Goal: Task Accomplishment & Management: Manage account settings

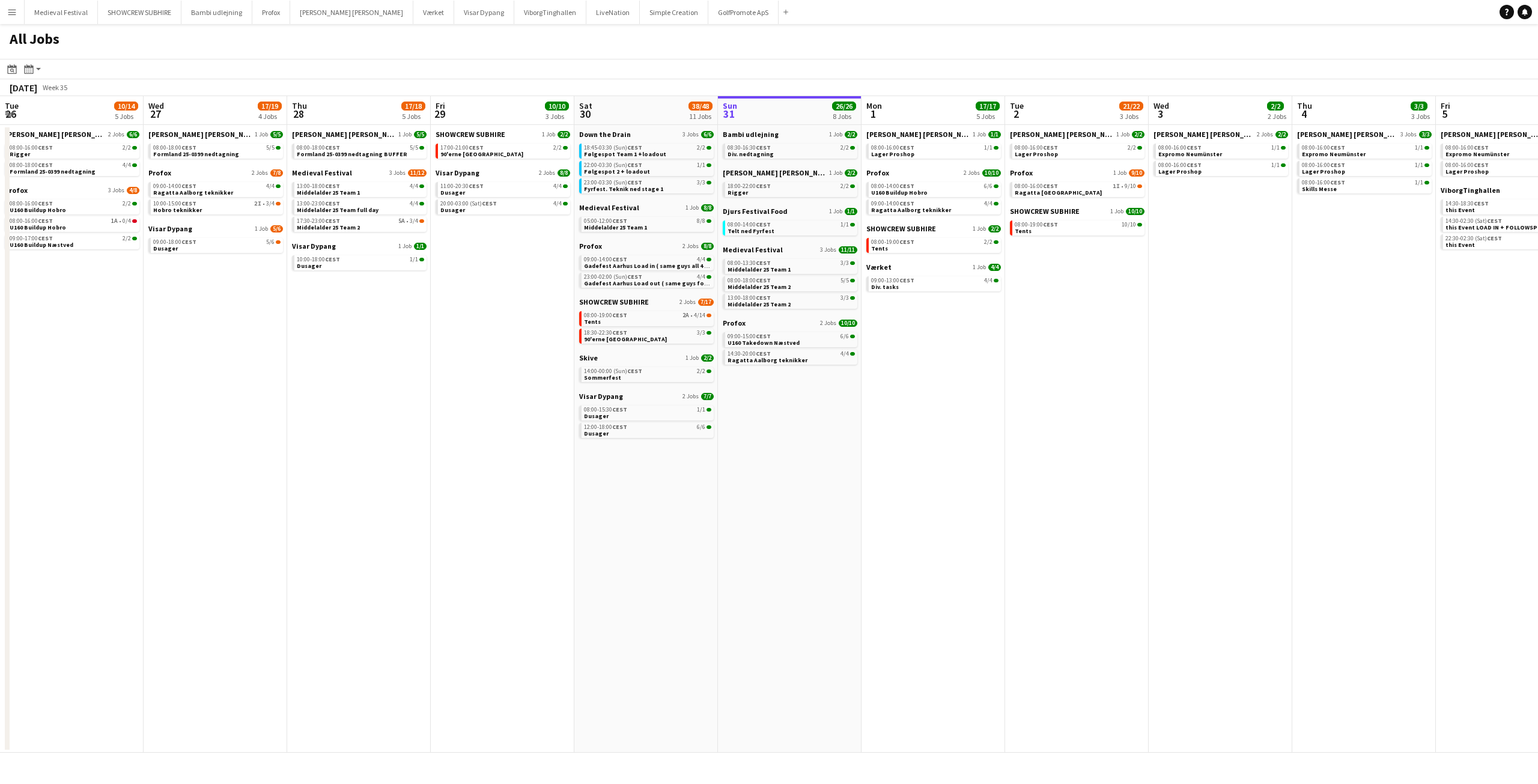
scroll to position [0, 251]
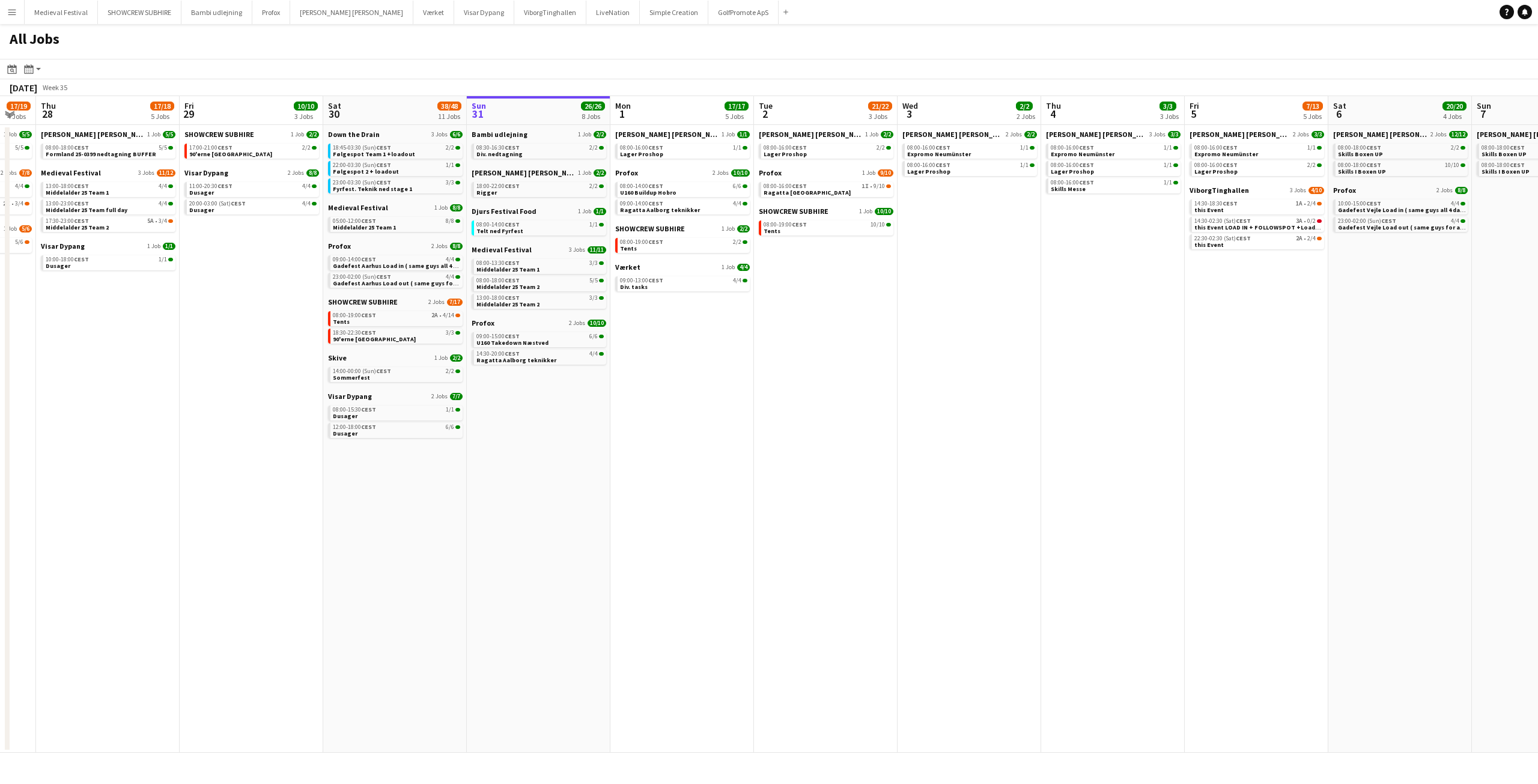
click at [14, 6] on button "Menu" at bounding box center [12, 12] width 24 height 24
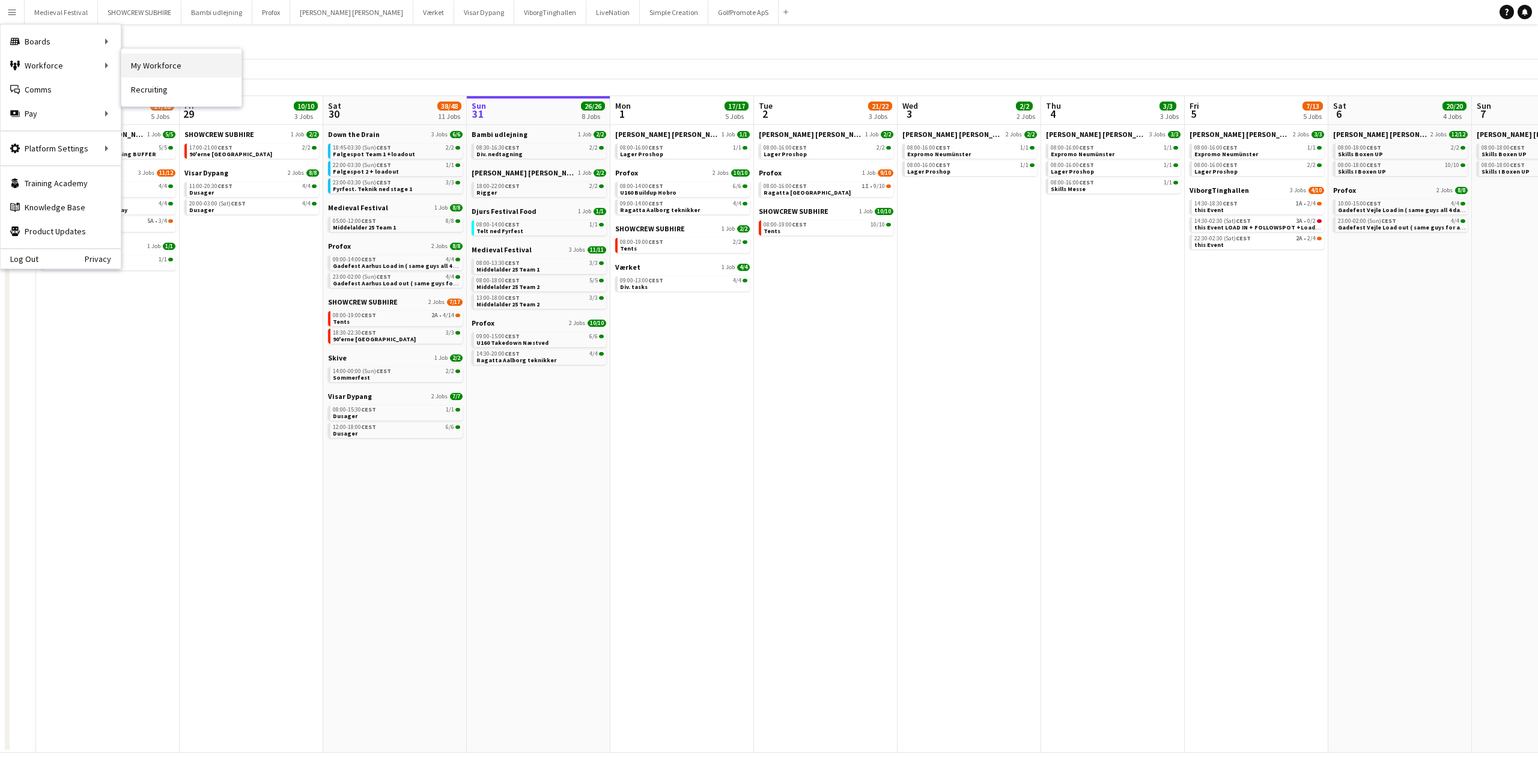
click at [147, 65] on link "My Workforce" at bounding box center [181, 65] width 120 height 24
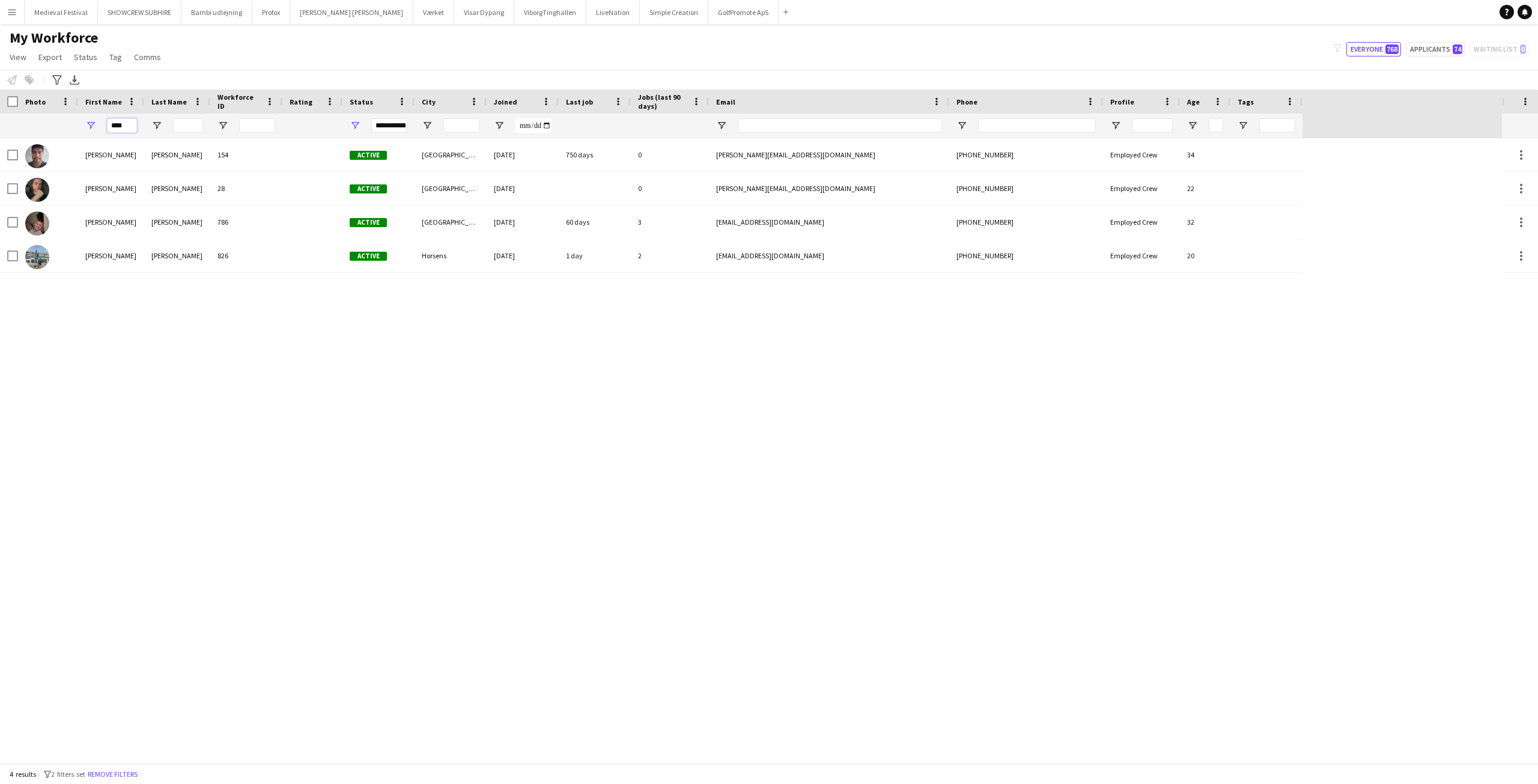
drag, startPoint x: 130, startPoint y: 122, endPoint x: 74, endPoint y: 122, distance: 56.0
click at [79, 122] on div "****" at bounding box center [111, 125] width 66 height 24
type input "*****"
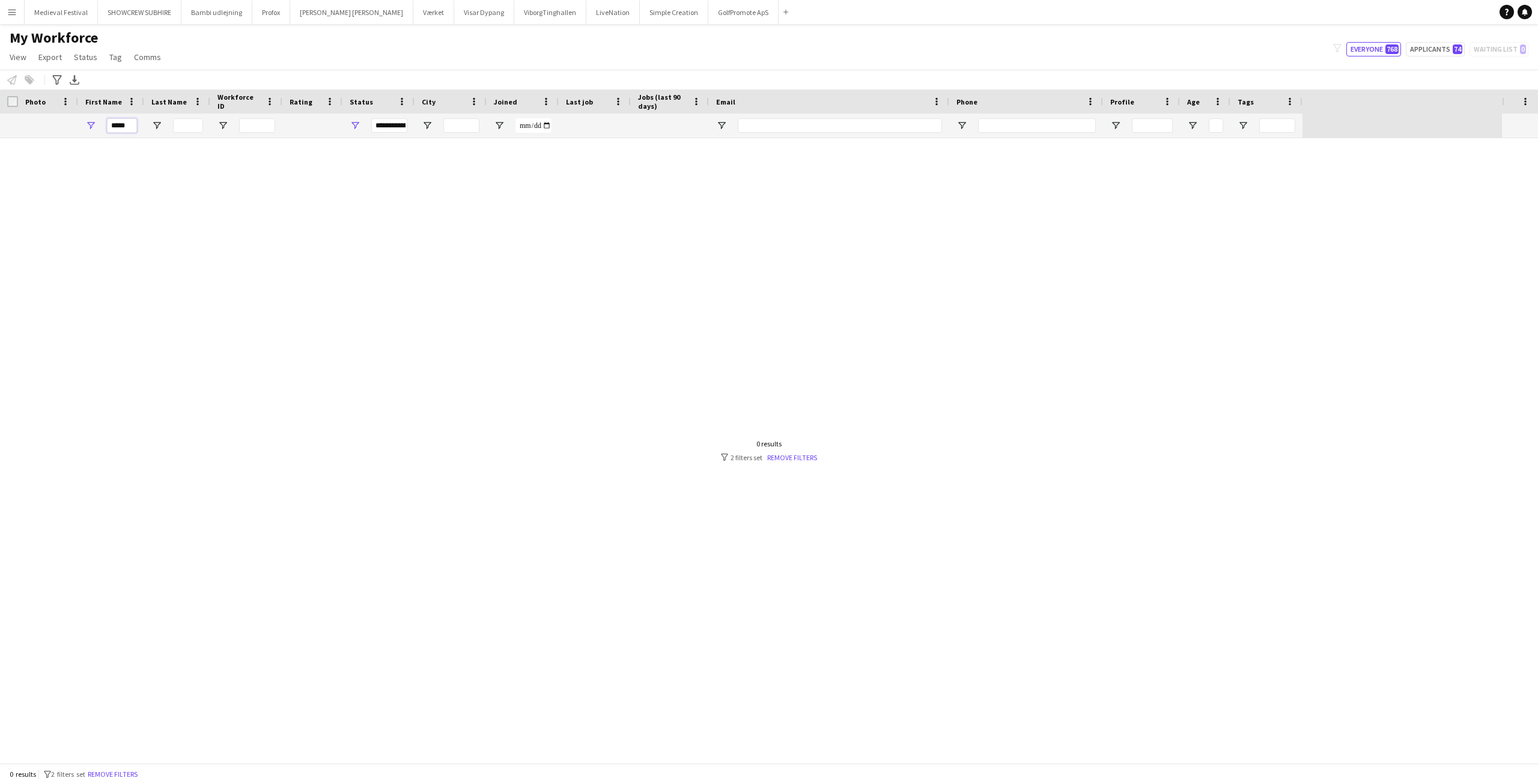
drag, startPoint x: 135, startPoint y: 123, endPoint x: 85, endPoint y: 123, distance: 50.0
click at [86, 123] on div "*****" at bounding box center [111, 125] width 66 height 24
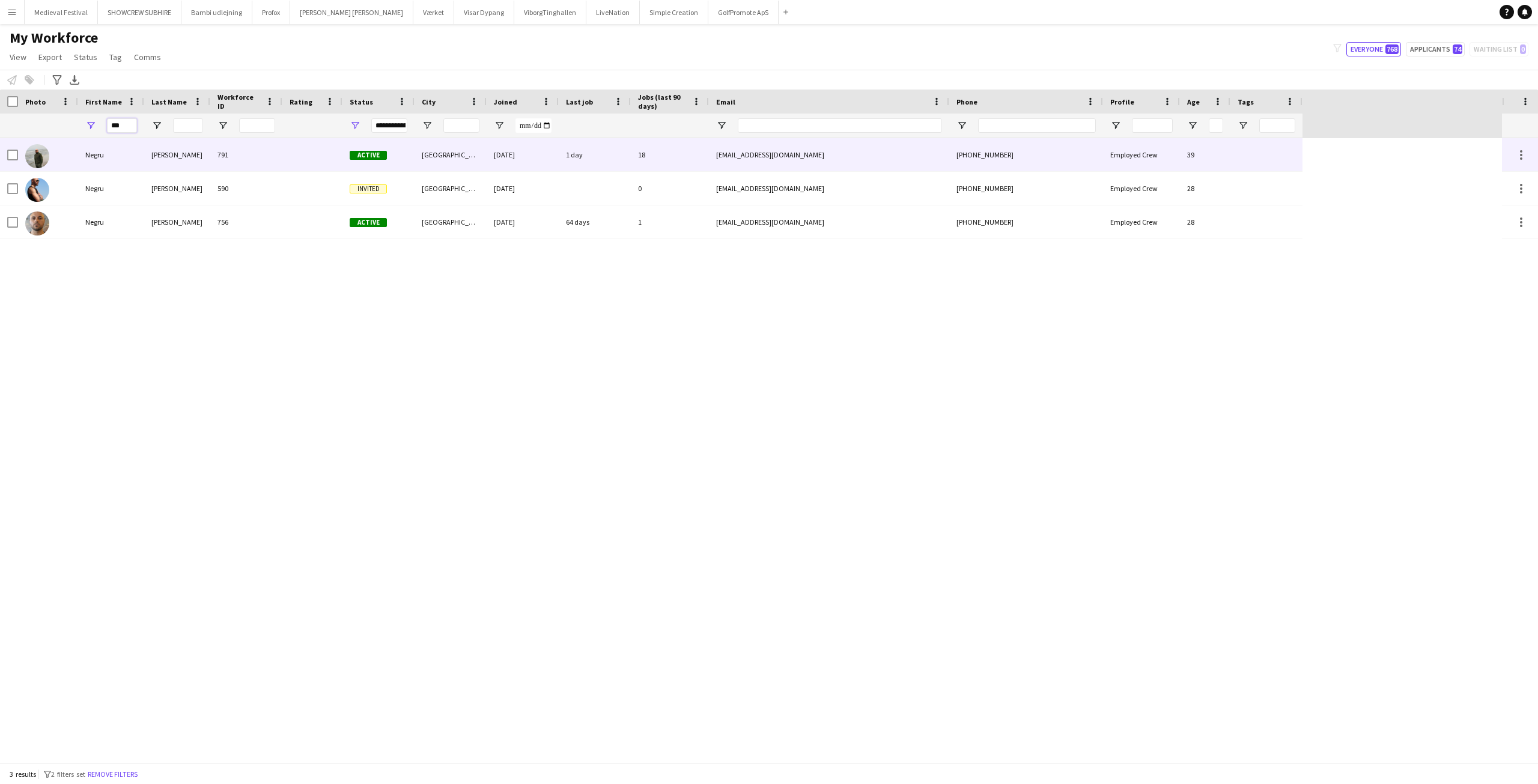
type input "***"
click at [159, 157] on div "Liviu Mihai" at bounding box center [177, 154] width 66 height 33
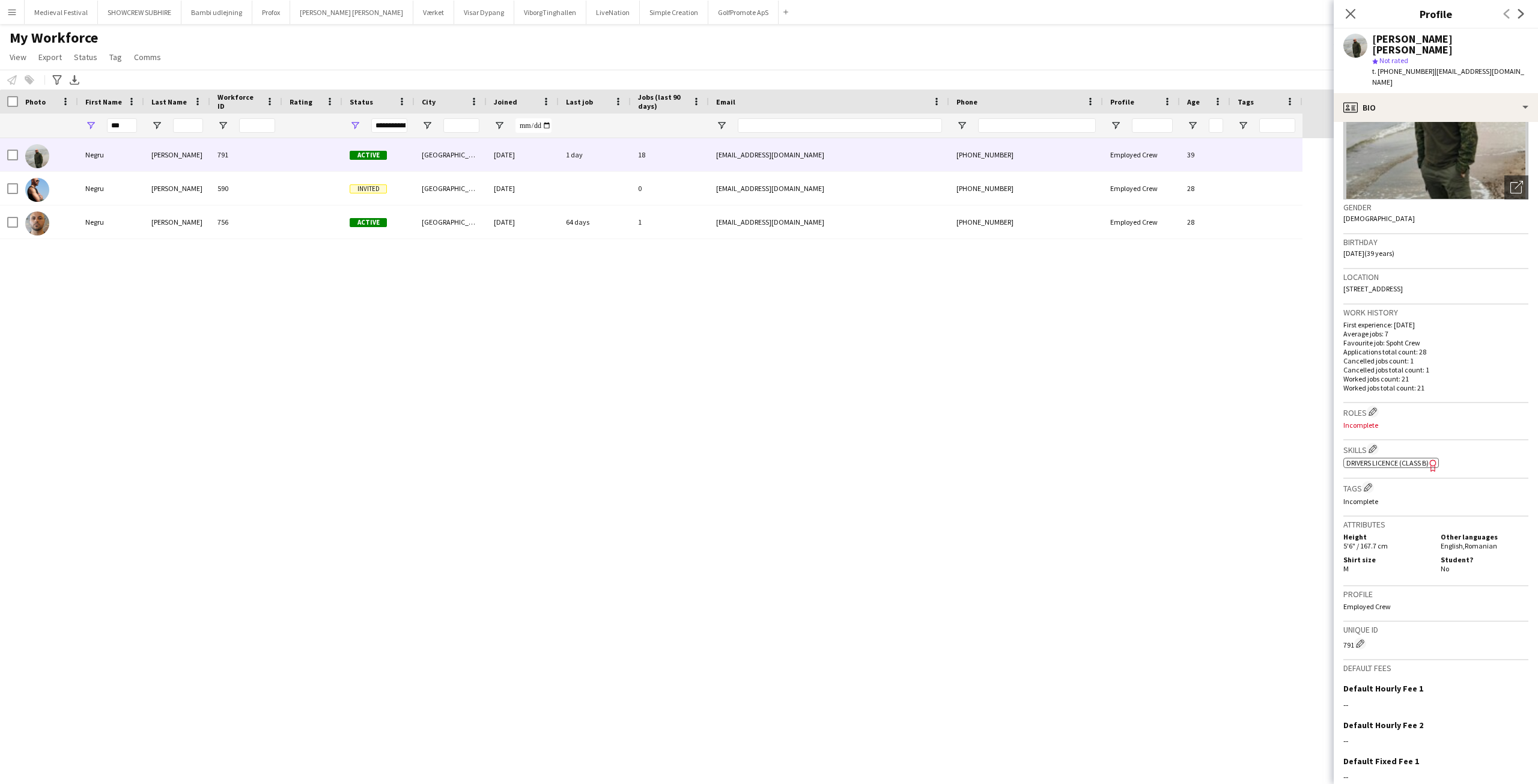
scroll to position [178, 0]
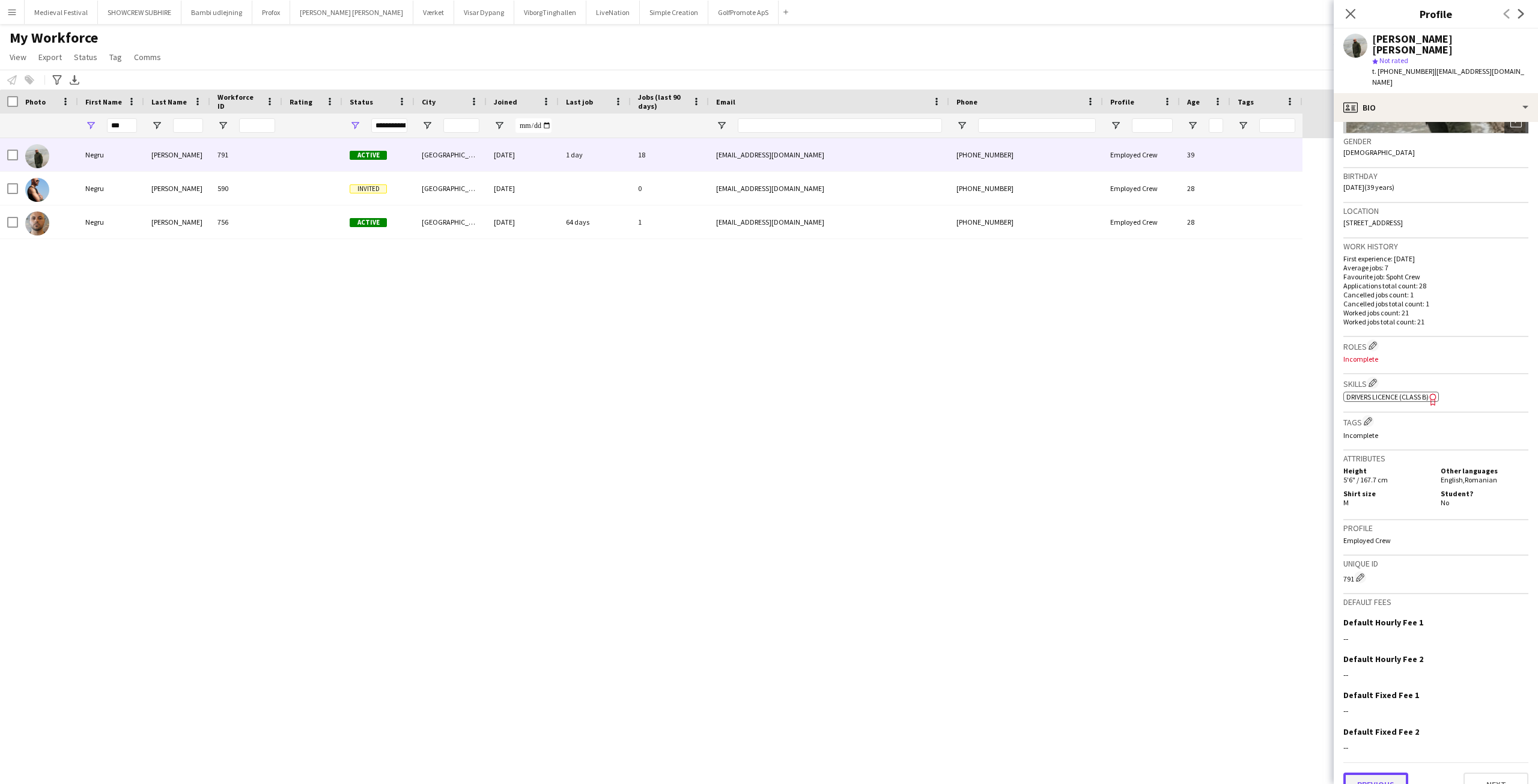
click at [1360, 773] on button "Previous" at bounding box center [1376, 785] width 65 height 24
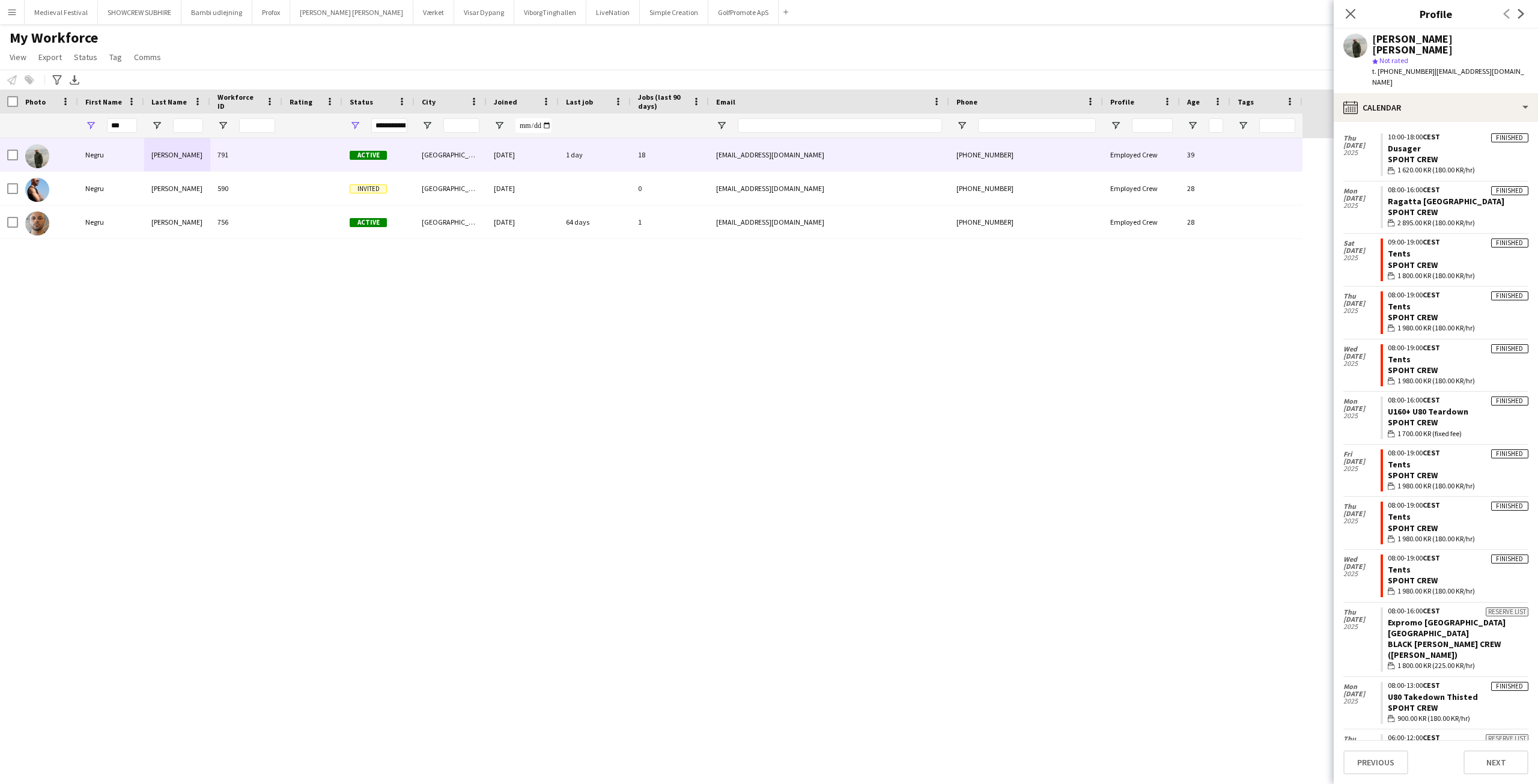
scroll to position [482, 0]
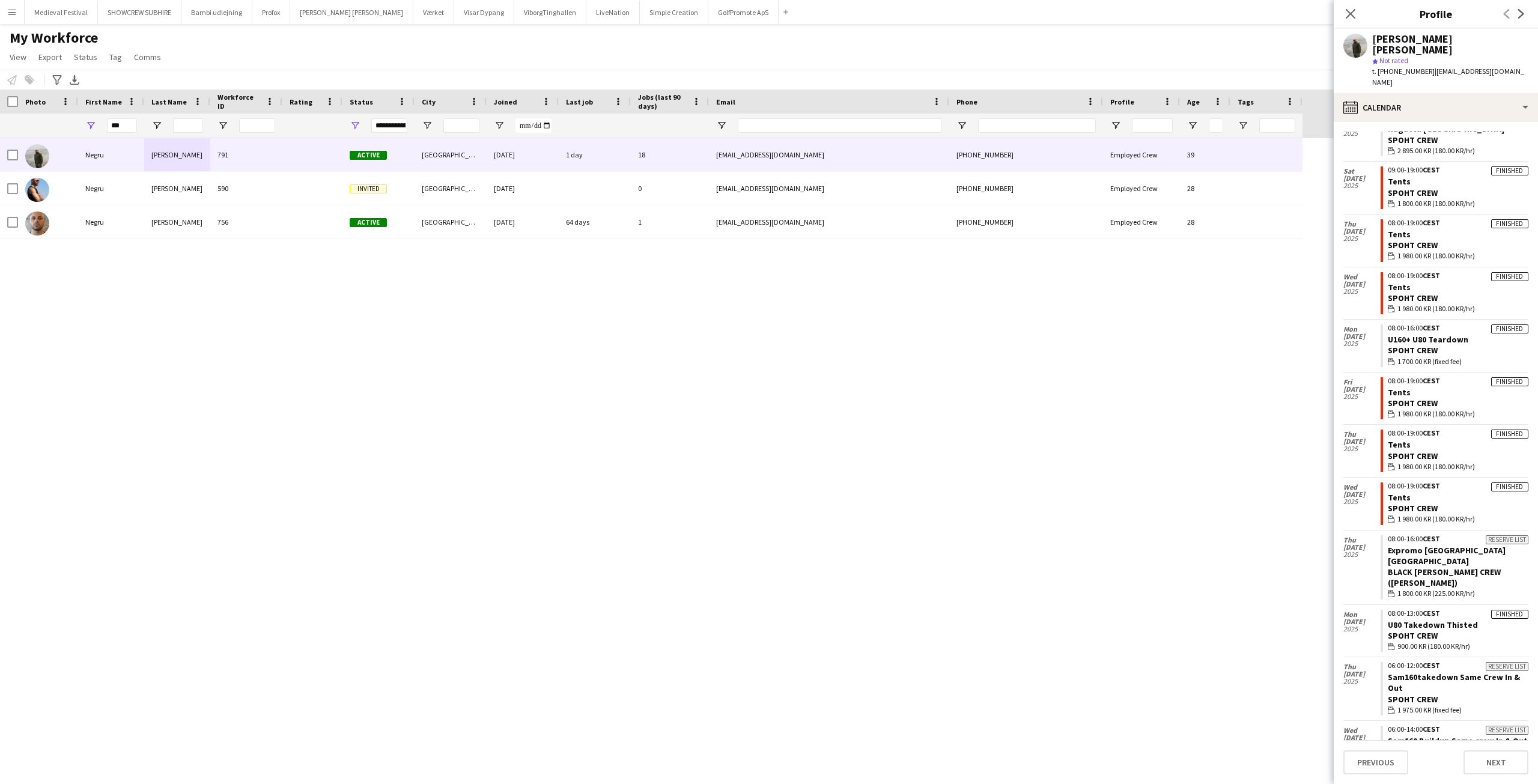
drag, startPoint x: 1517, startPoint y: 423, endPoint x: 1531, endPoint y: 434, distance: 17.8
click at [1532, 434] on app-calendar-tab "calendar-full Select date Fri 5 Sep 2025 Applicant 14:30-02:30 CEST this Event …" at bounding box center [1435, 453] width 204 height 662
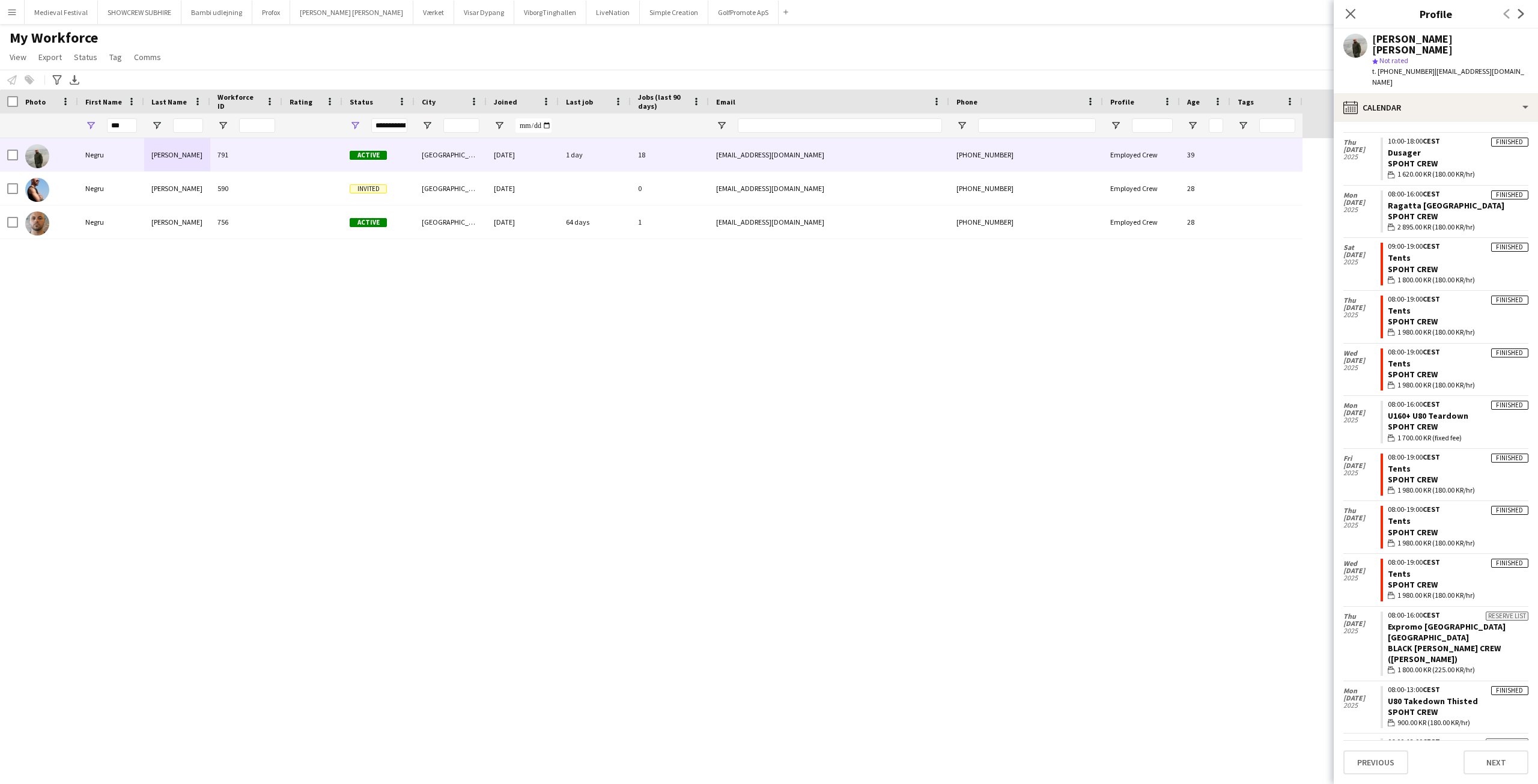
scroll to position [404, 0]
click at [1389, 359] on link "Tents" at bounding box center [1399, 364] width 23 height 11
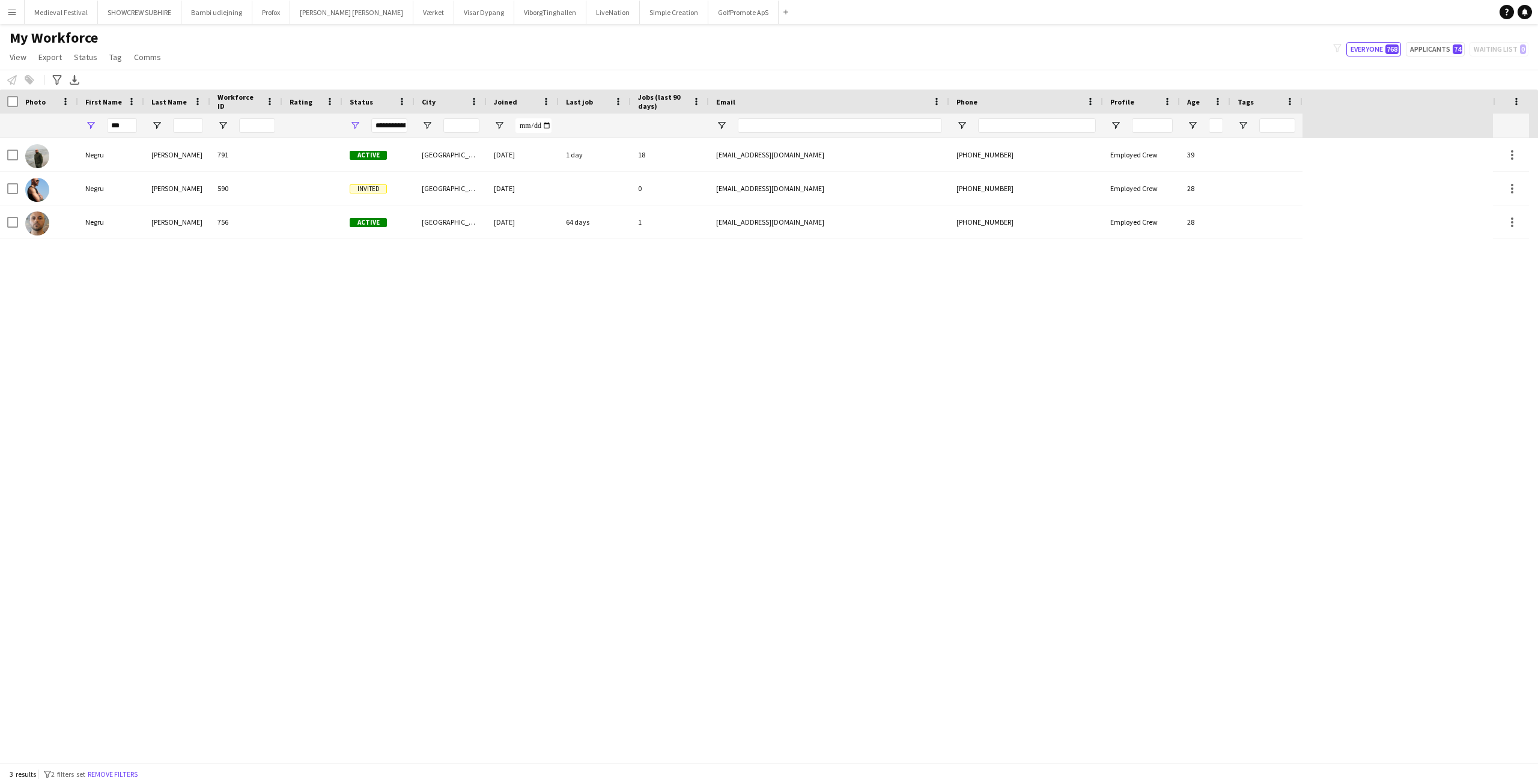
click at [14, 11] on app-icon "Menu" at bounding box center [11, 11] width 9 height 9
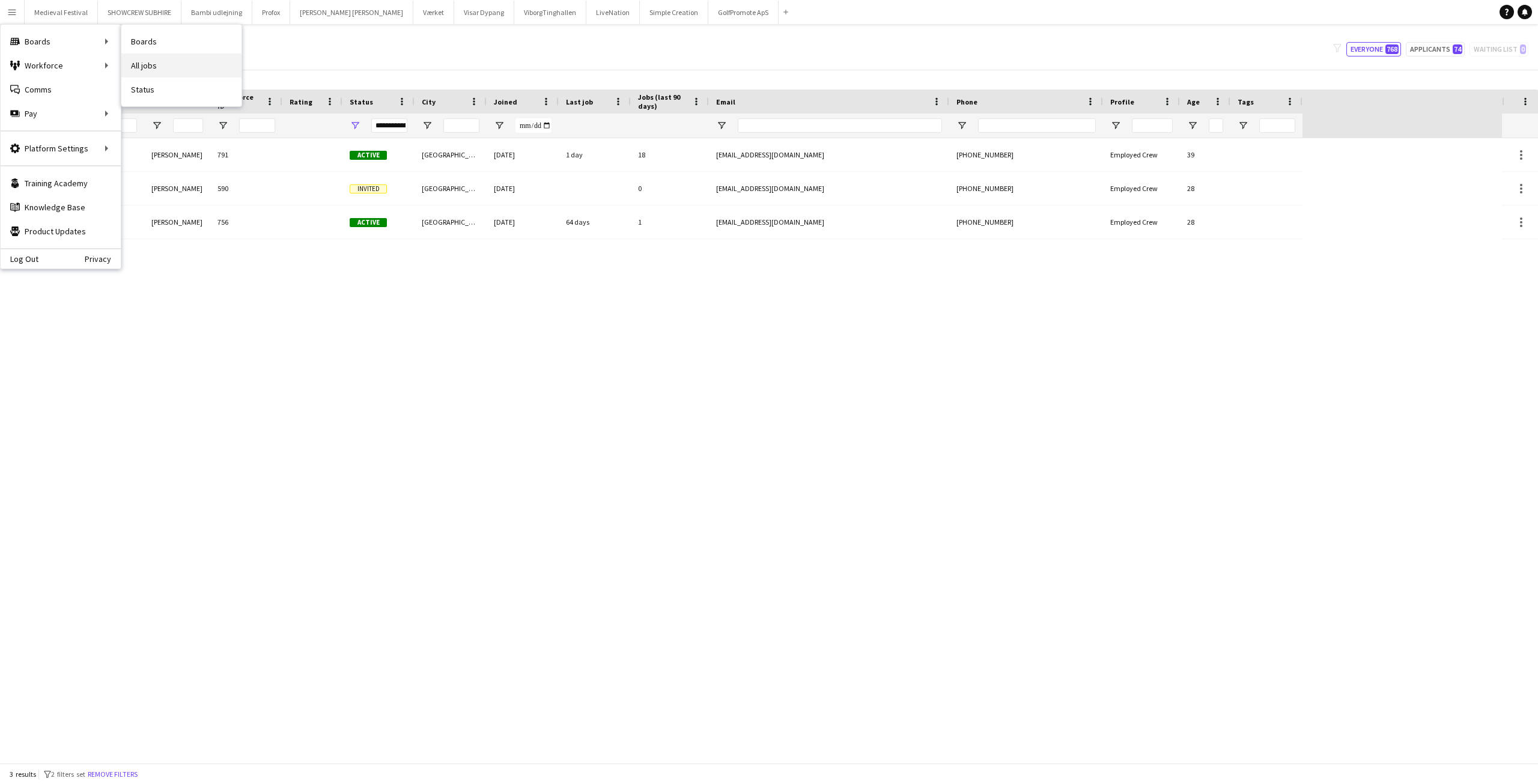
click at [164, 57] on link "All jobs" at bounding box center [181, 65] width 120 height 24
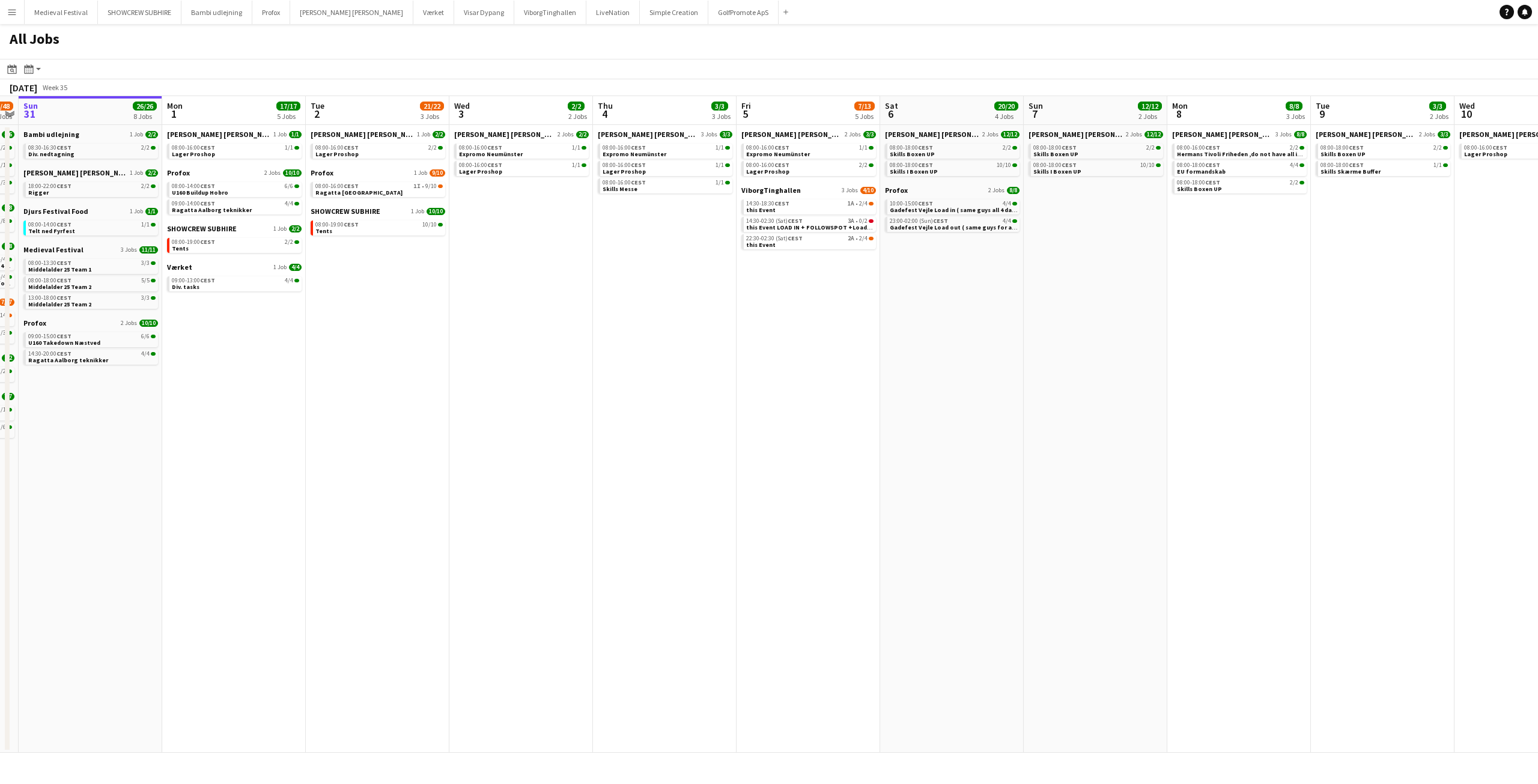
click at [954, 440] on app-all-jobs "All Jobs Date picker AUG 2025 AUG 2025 Monday M Tuesday T Wednesday W Thursday …" at bounding box center [769, 388] width 1538 height 729
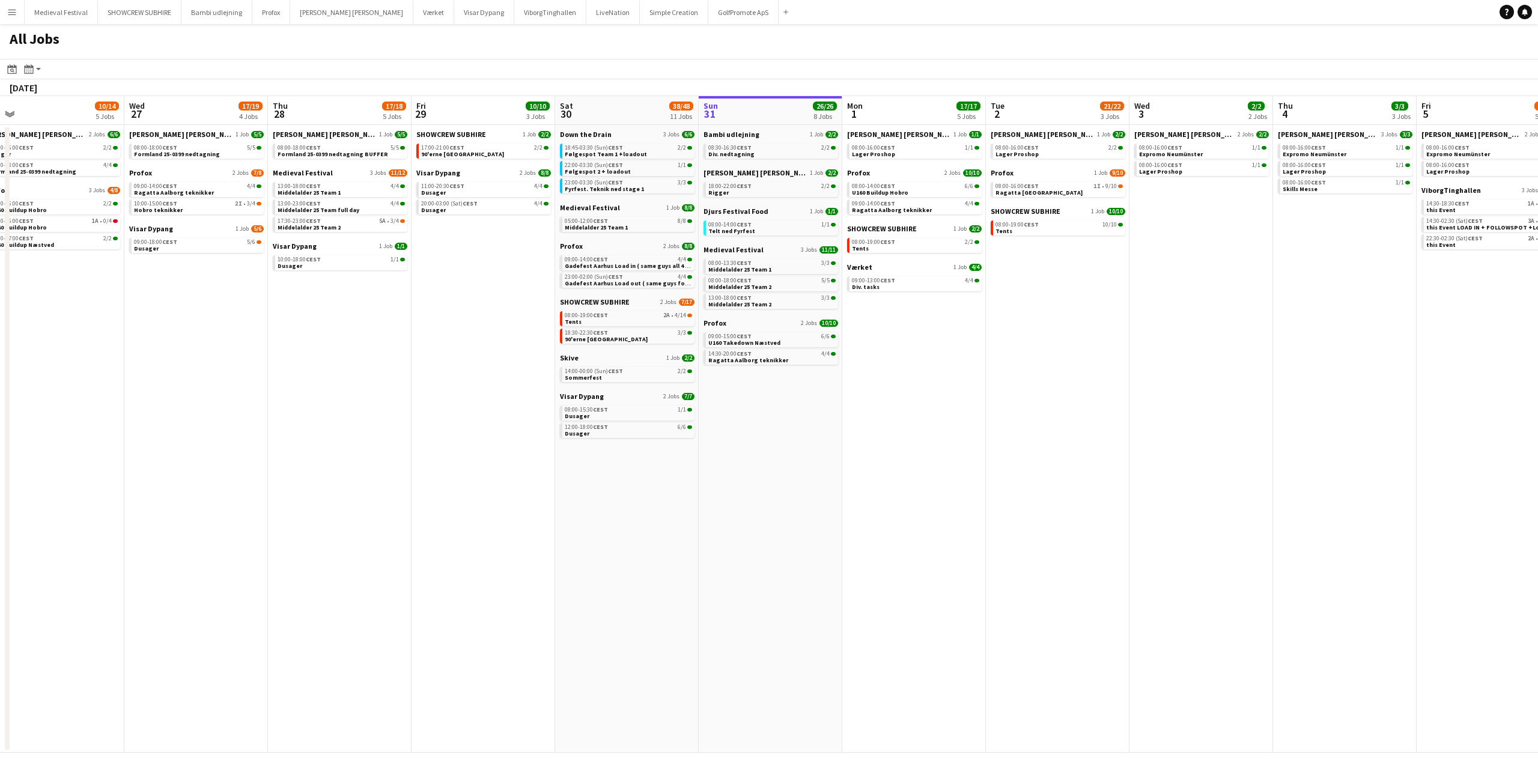
click at [904, 538] on app-all-jobs "All Jobs Date picker AUG 2025 AUG 2025 Monday M Tuesday T Wednesday W Thursday …" at bounding box center [769, 388] width 1538 height 729
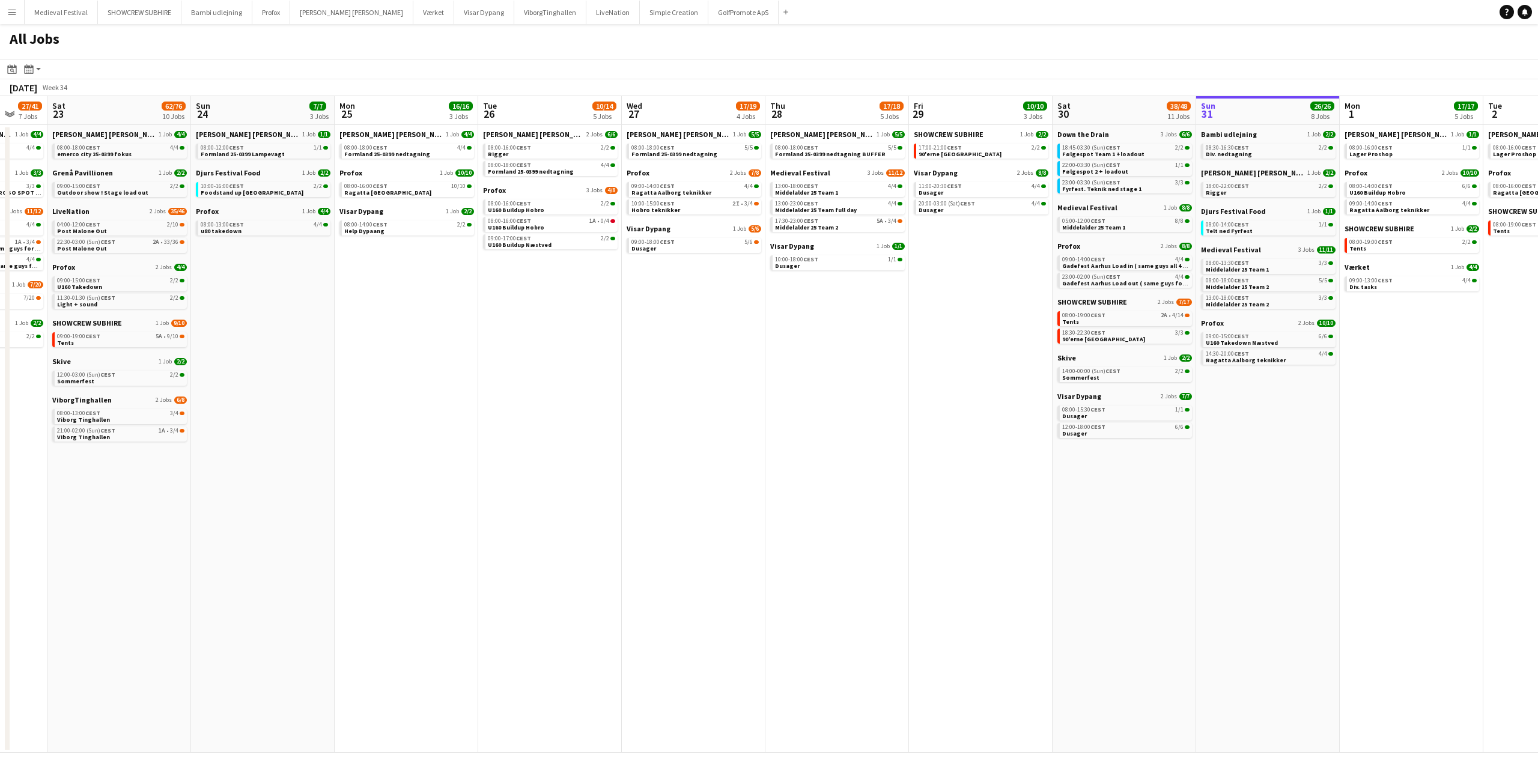
click at [1089, 518] on app-all-jobs "All Jobs Date picker AUG 2025 AUG 2025 Monday M Tuesday T Wednesday W Thursday …" at bounding box center [769, 388] width 1538 height 729
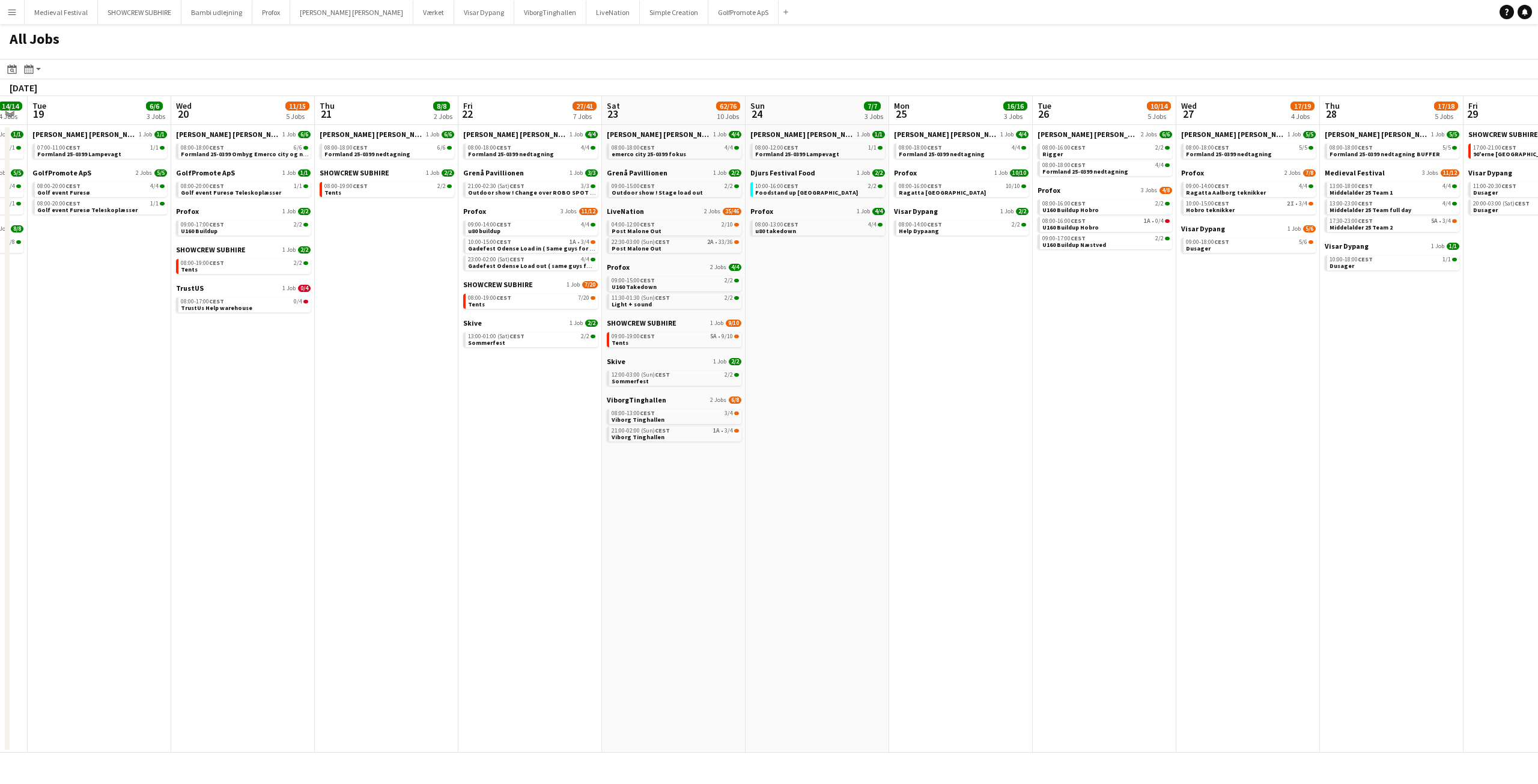
click at [1150, 503] on app-all-jobs "All Jobs Date picker AUG 2025 AUG 2025 Monday M Tuesday T Wednesday W Thursday …" at bounding box center [769, 388] width 1538 height 729
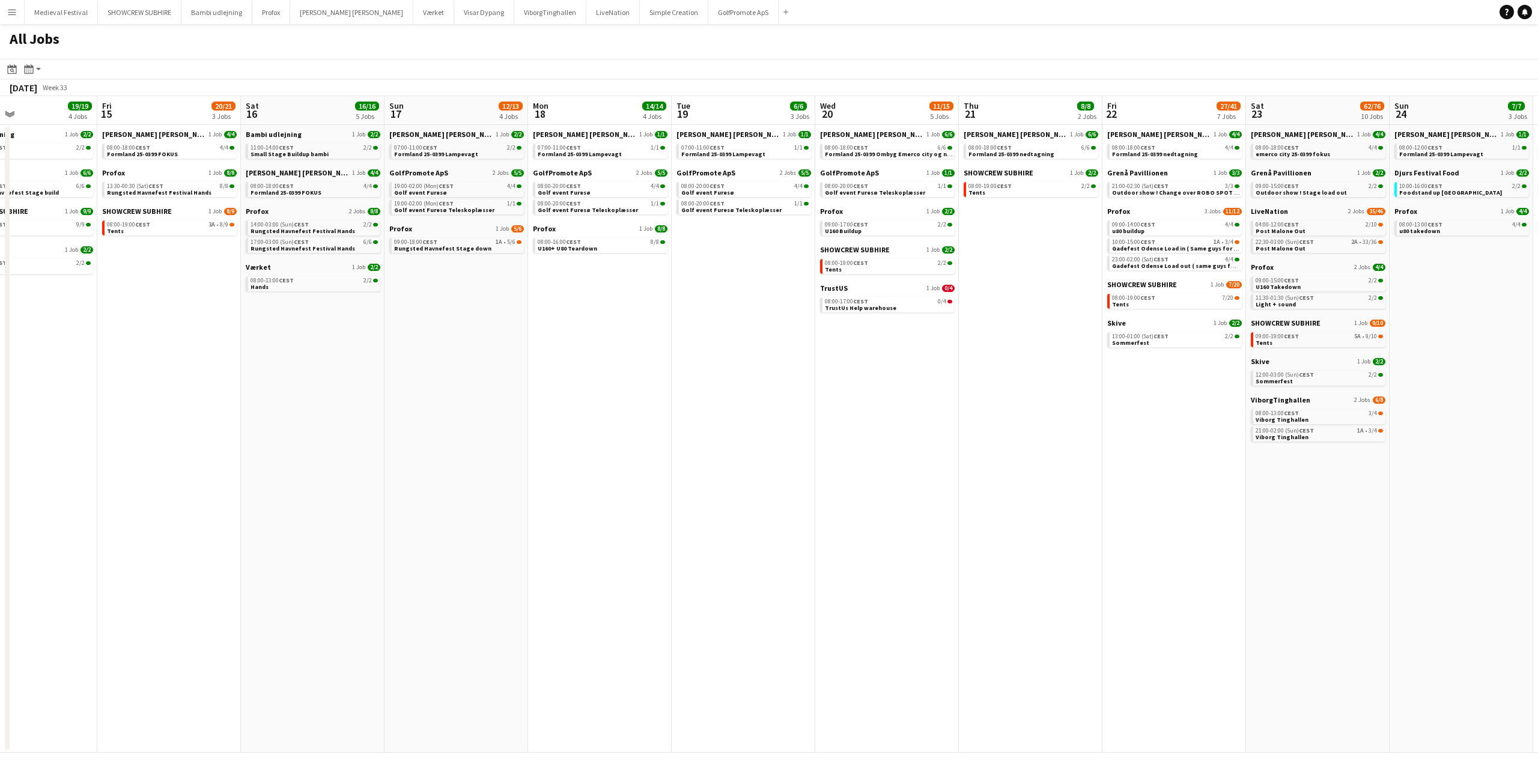
drag, startPoint x: 815, startPoint y: 486, endPoint x: 1094, endPoint y: 492, distance: 279.1
click at [1103, 495] on app-calendar-viewport "Tue 12 7/7 2 Jobs Wed 13 13/13 2 Jobs Thu 14 19/19 4 Jobs Fri 15 20/21 3 Jobs S…" at bounding box center [769, 424] width 1538 height 656
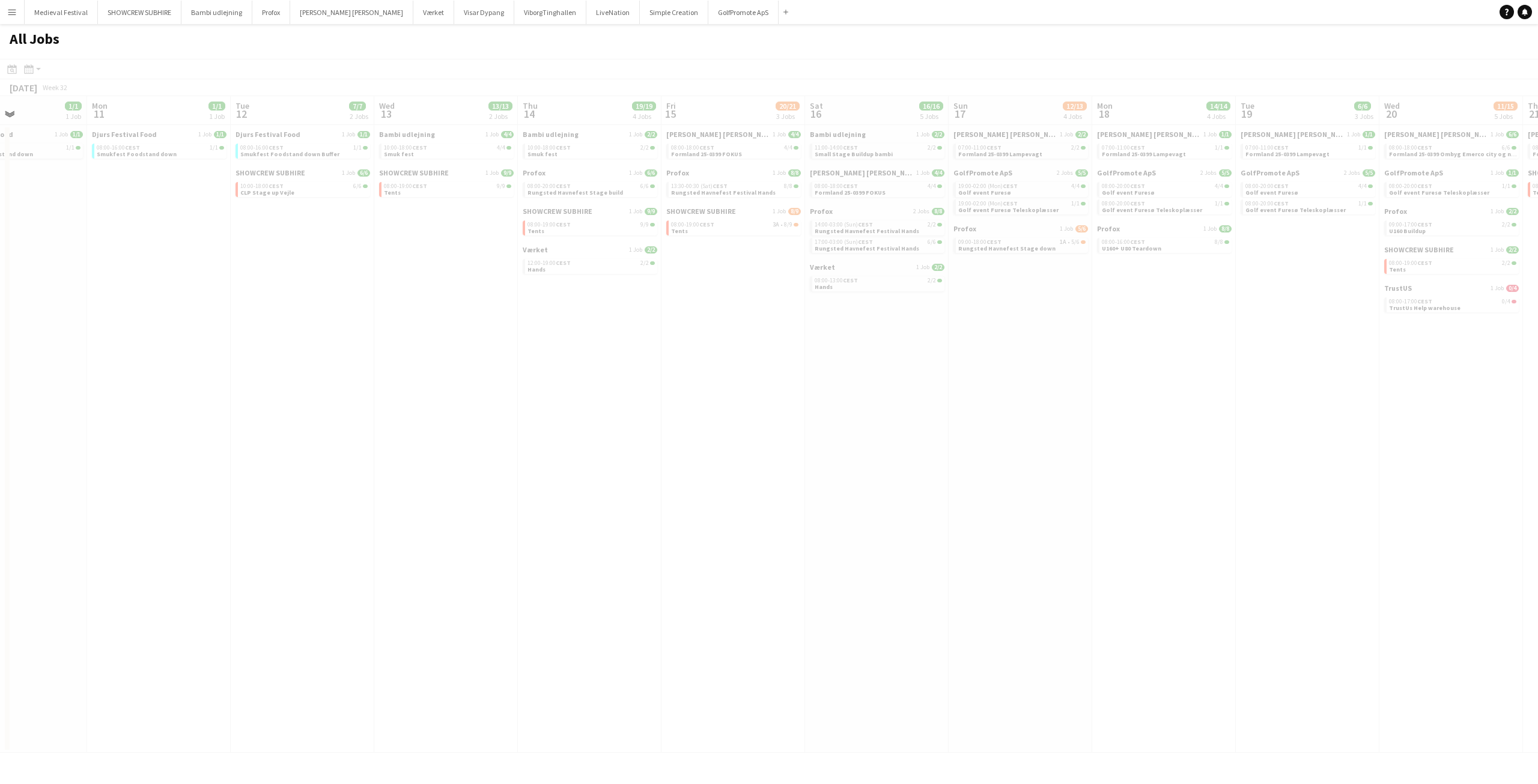
drag, startPoint x: 671, startPoint y: 474, endPoint x: 988, endPoint y: 500, distance: 318.1
click at [1039, 507] on app-calendar-viewport "Fri 8 Sat 9 6/6 1 Job Sun 10 1/1 1 Job Mon 11 1/1 1 Job Tue 12 7/7 2 Jobs Wed 1…" at bounding box center [769, 424] width 1538 height 656
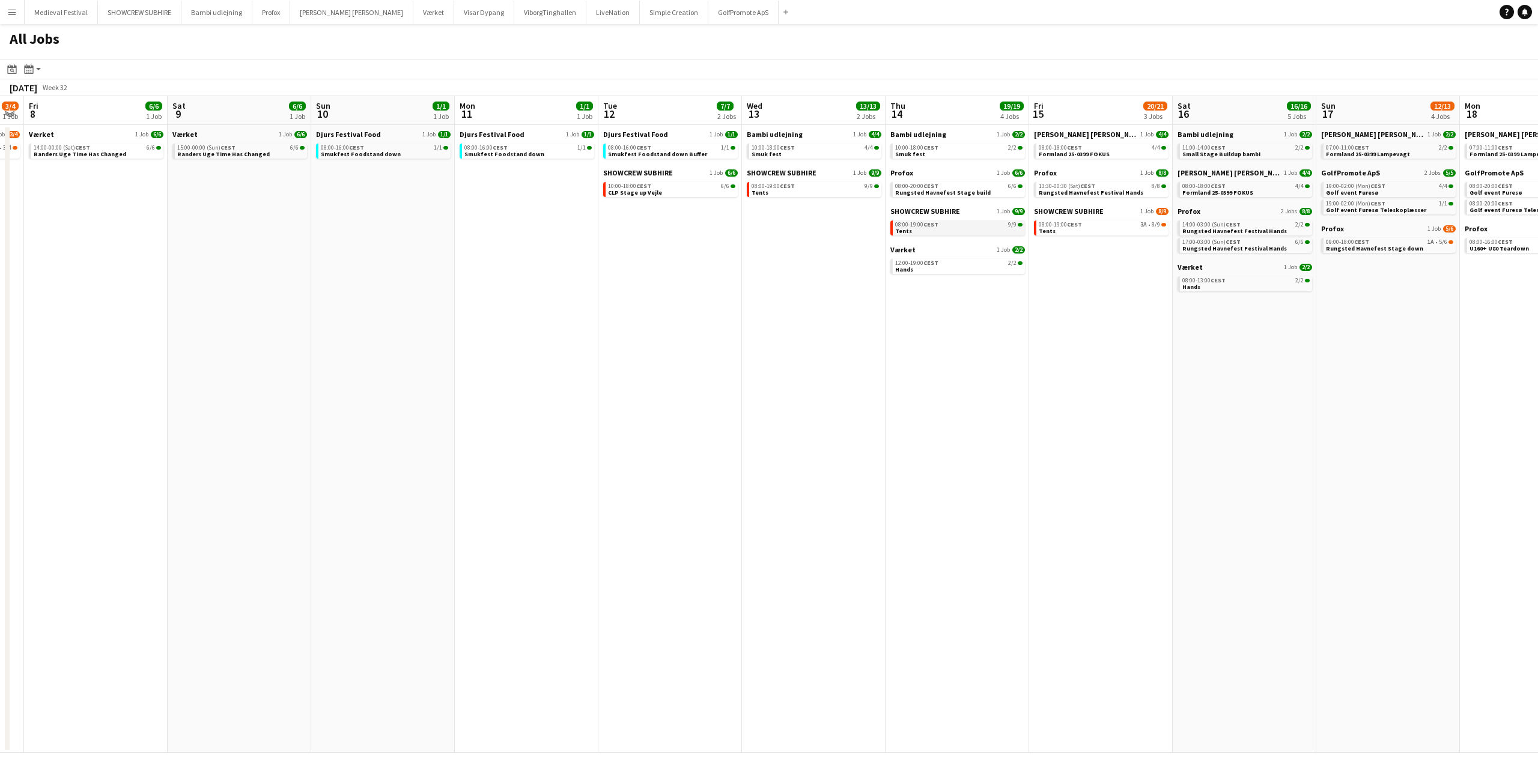
click at [966, 233] on link "08:00-19:00 CEST 9/9 Tents" at bounding box center [959, 227] width 127 height 14
click at [925, 225] on span "CEST" at bounding box center [931, 224] width 15 height 8
click at [15, 12] on app-icon "Menu" at bounding box center [11, 11] width 9 height 9
click at [151, 67] on link "My Workforce" at bounding box center [181, 65] width 120 height 24
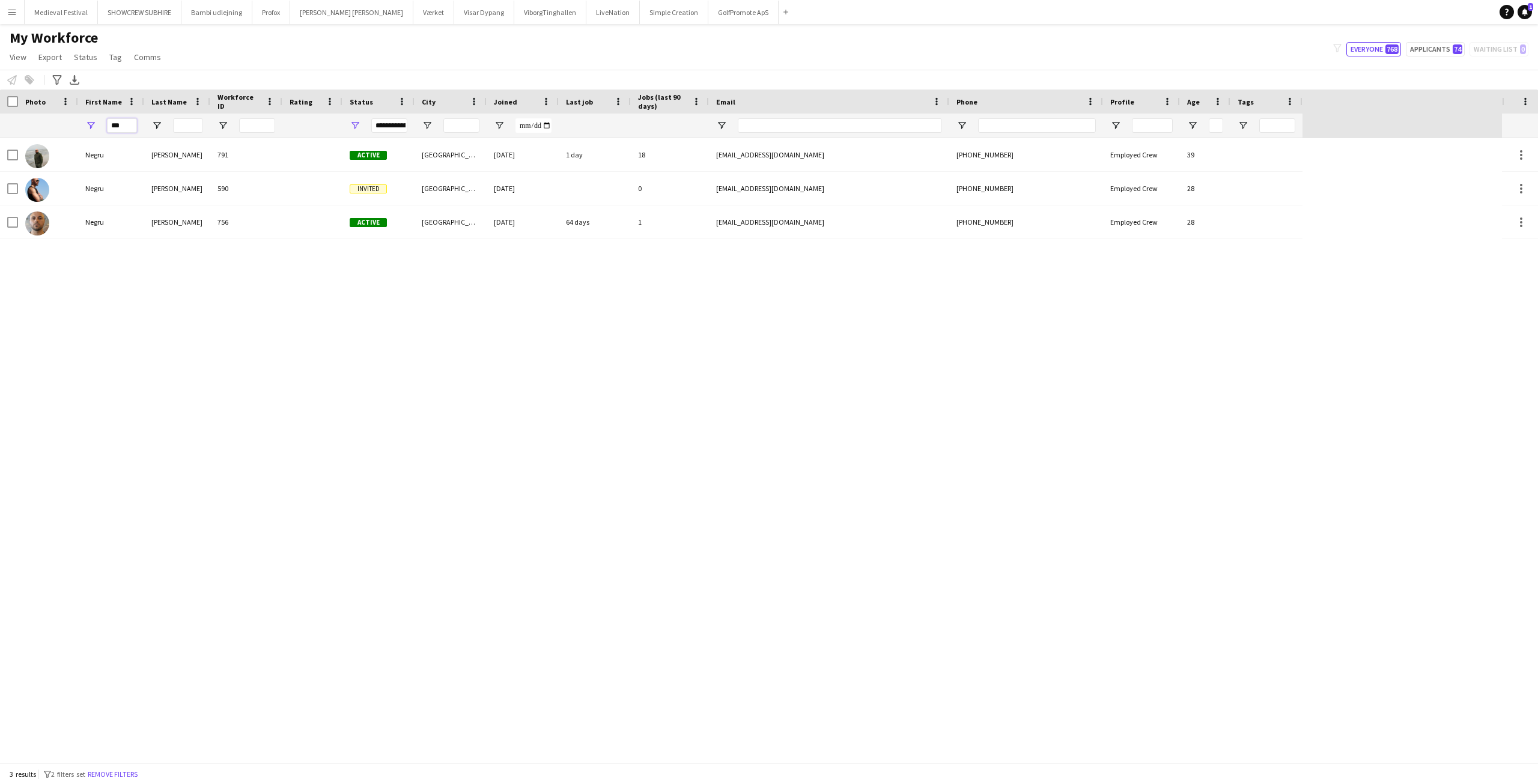
drag, startPoint x: 123, startPoint y: 122, endPoint x: 55, endPoint y: 122, distance: 68.0
click at [74, 125] on div "***" at bounding box center [651, 125] width 1302 height 24
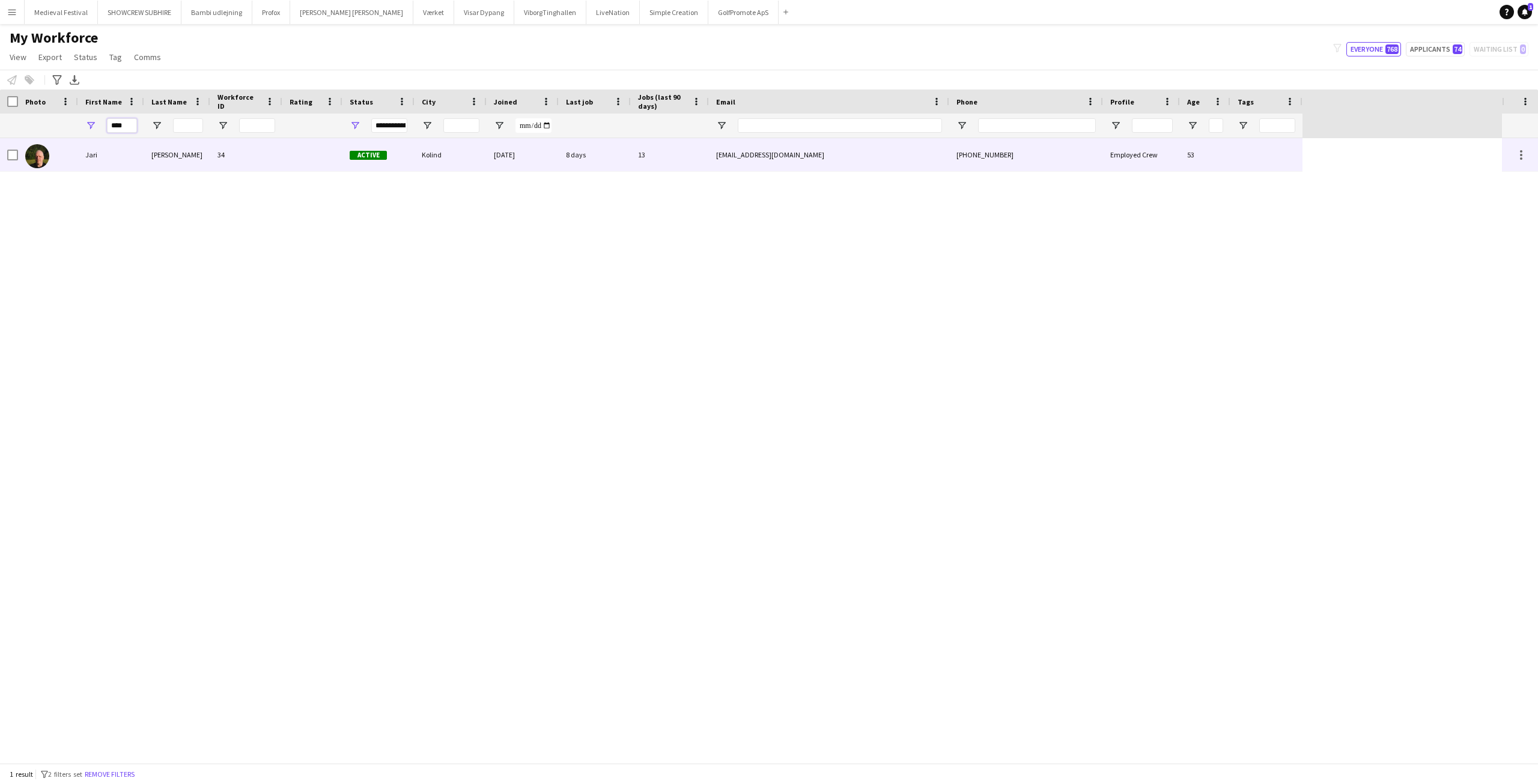
type input "****"
click at [155, 164] on div "Rasmussen" at bounding box center [177, 154] width 66 height 33
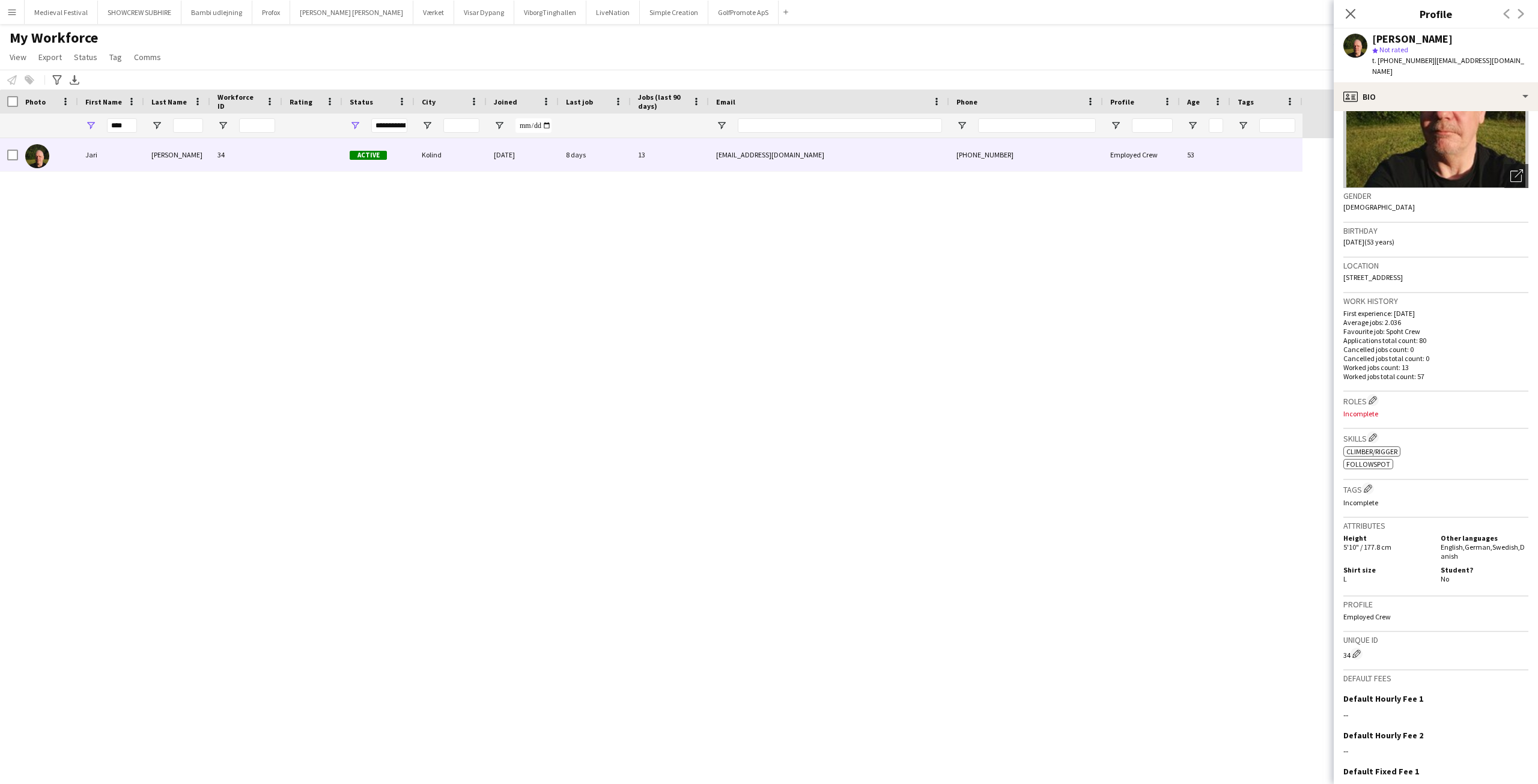
scroll to position [200, 0]
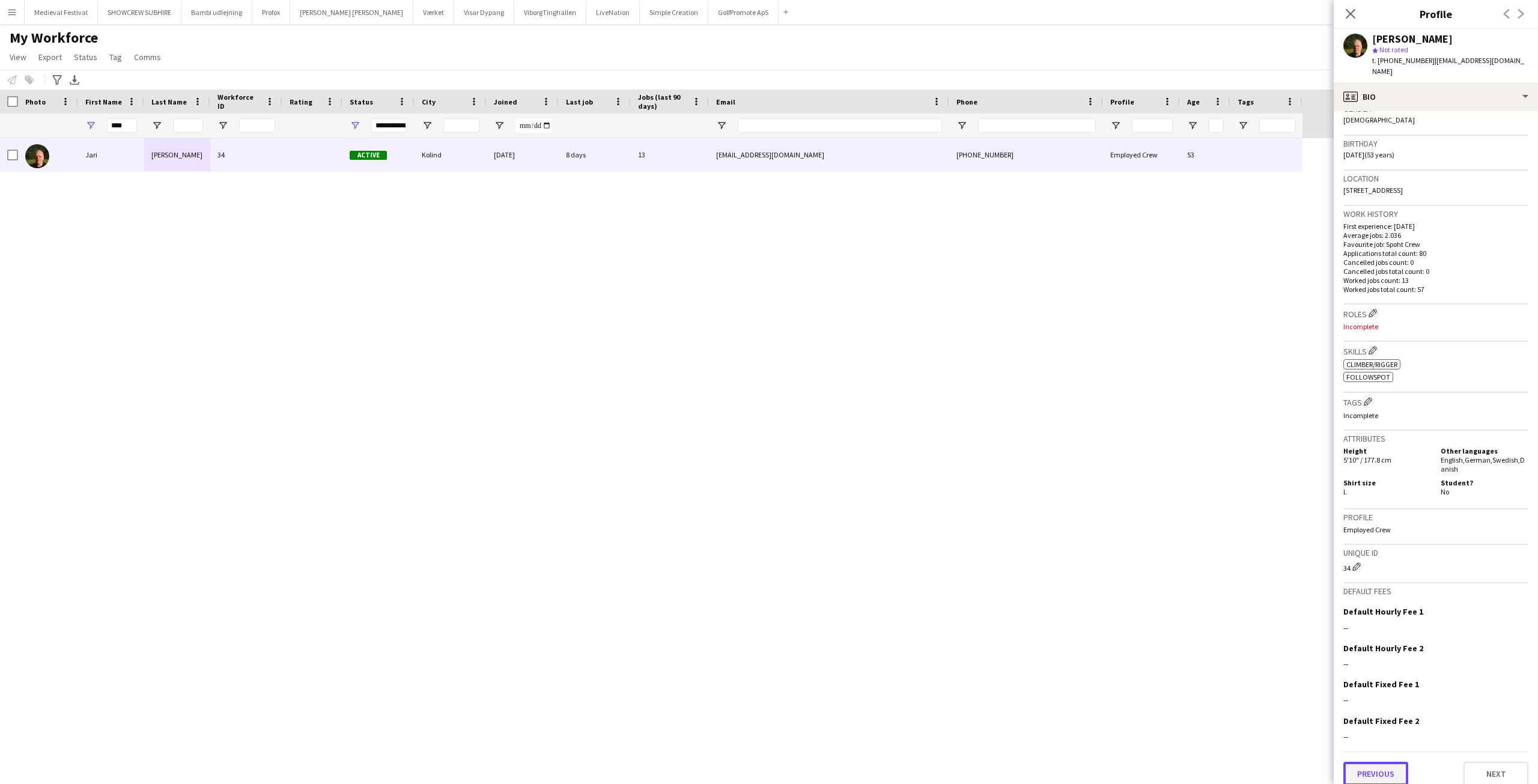
click at [1386, 761] on button "Previous" at bounding box center [1376, 773] width 65 height 24
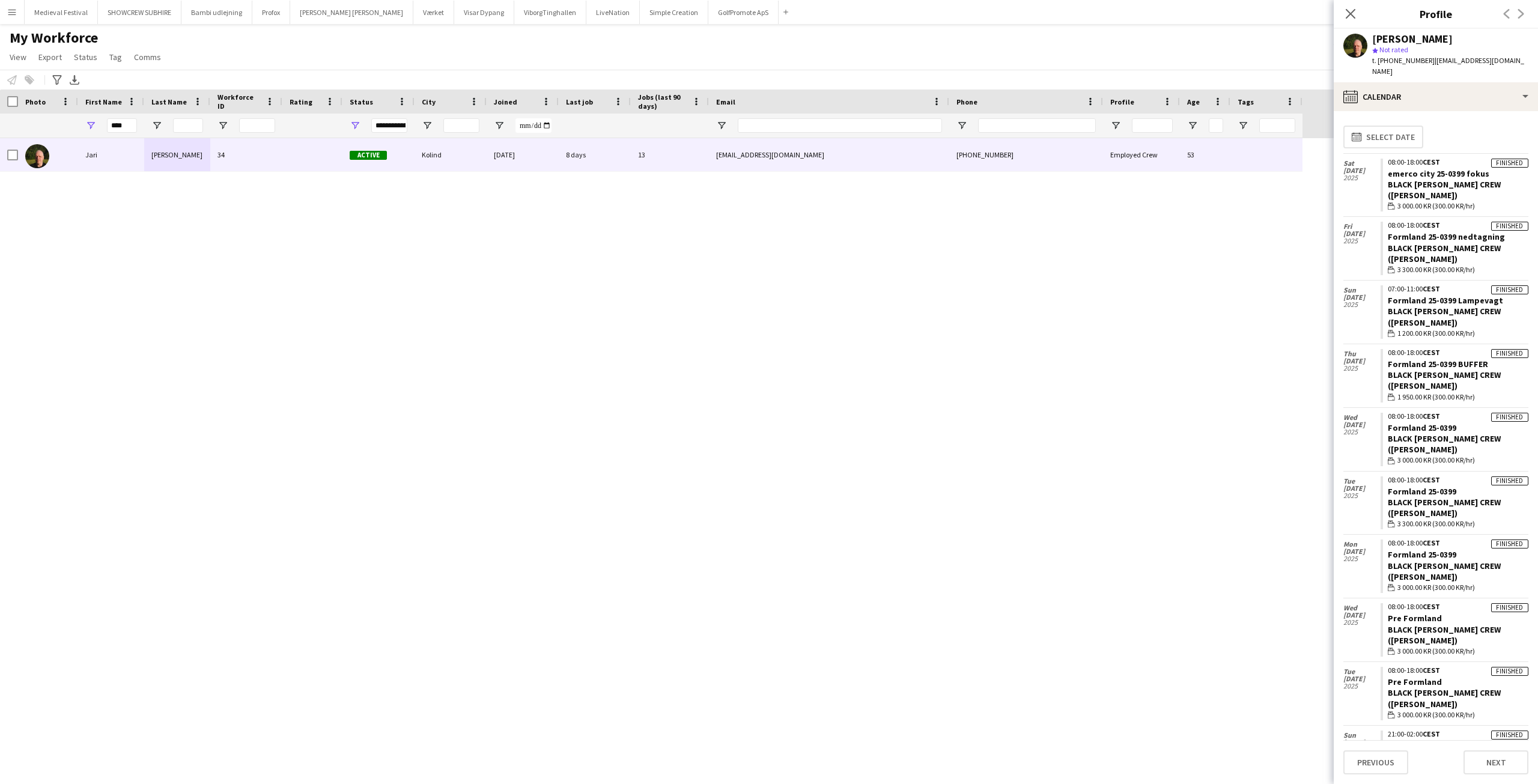
scroll to position [15, 0]
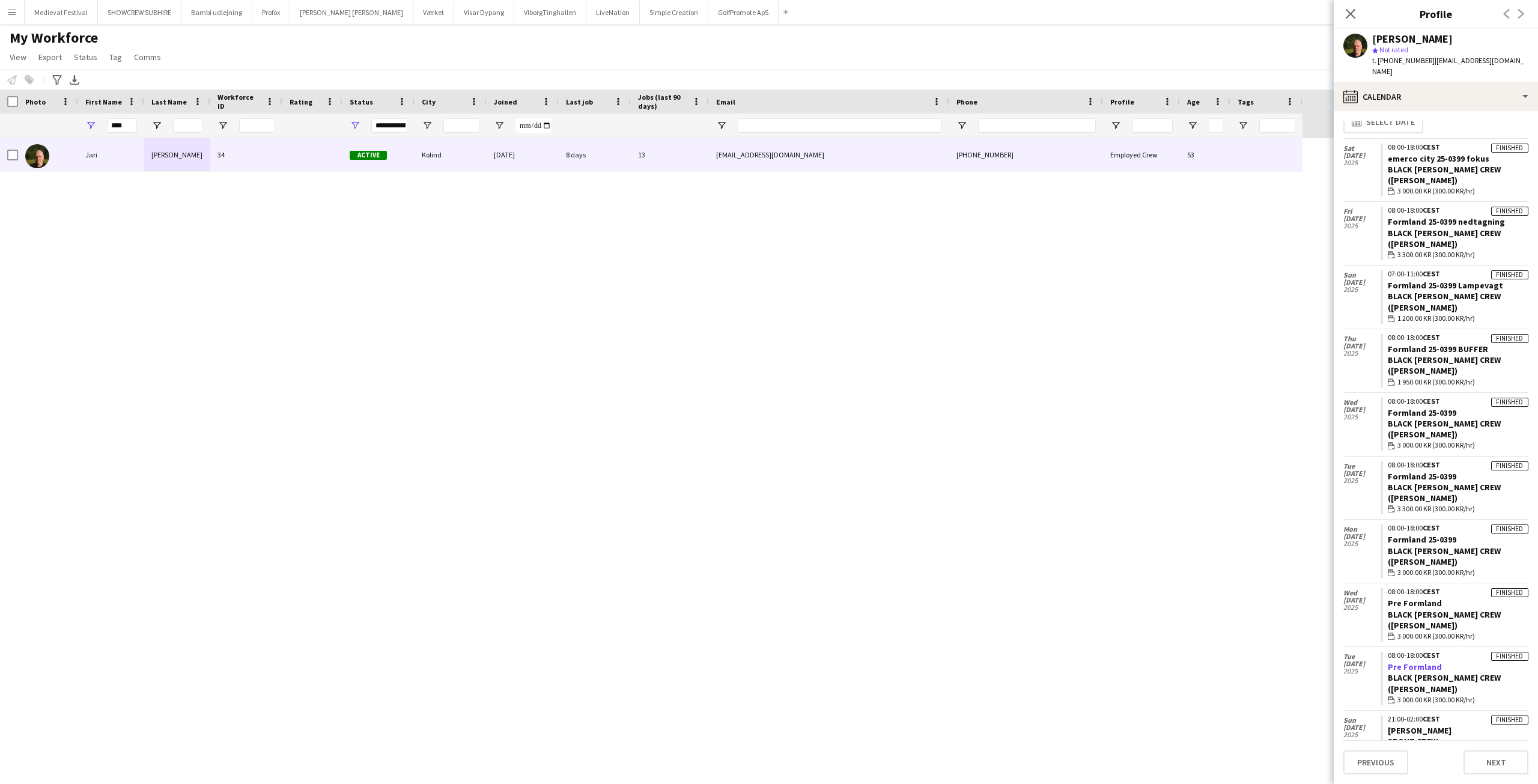
click at [1402, 661] on link "Pre Formland" at bounding box center [1415, 666] width 54 height 11
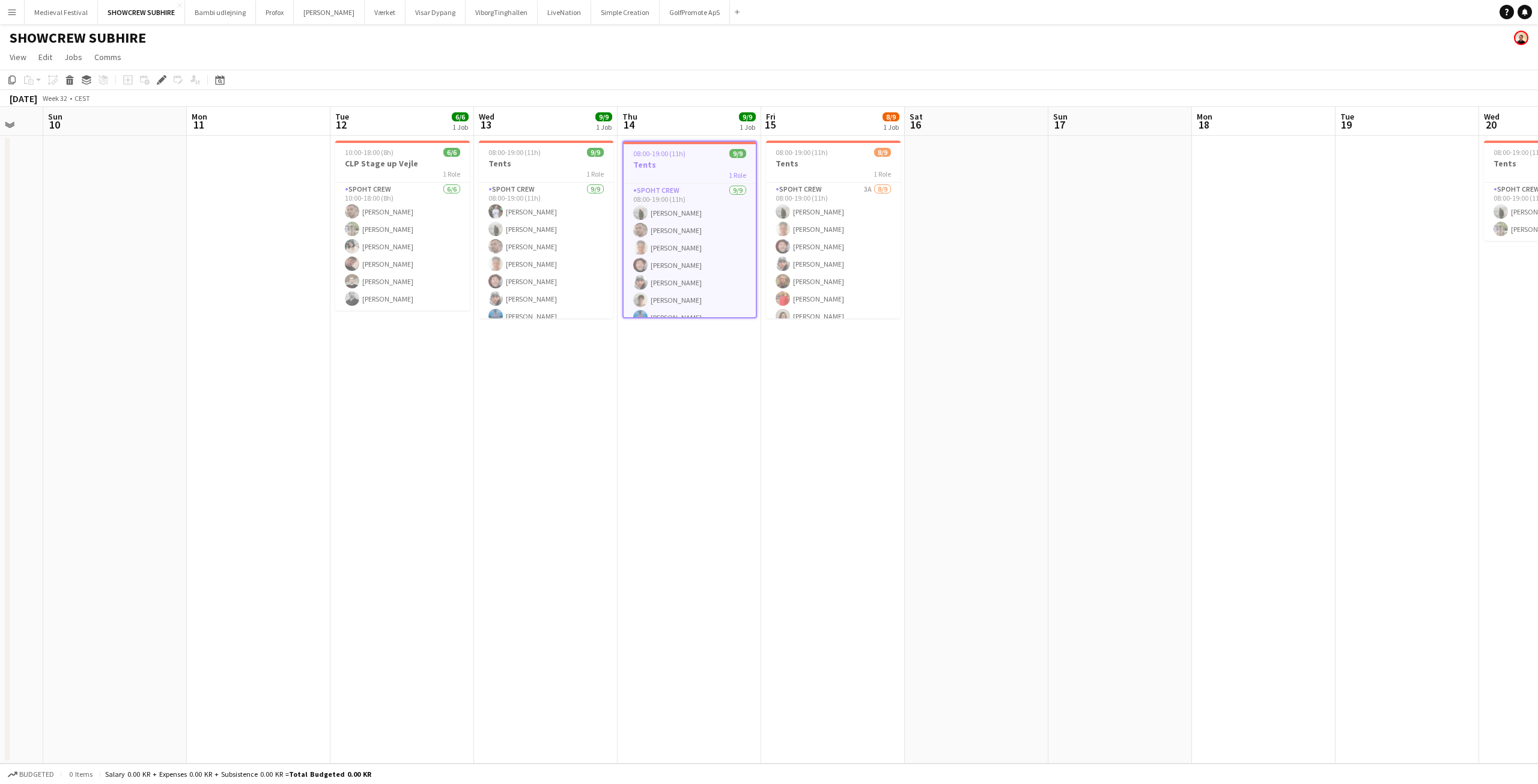
drag, startPoint x: 760, startPoint y: 375, endPoint x: 751, endPoint y: 368, distance: 11.4
click at [752, 370] on app-calendar-viewport "Thu 7 Fri 8 Sat 9 Sun 10 Mon 11 Tue 12 6/6 1 Job Wed 13 9/9 1 Job Thu 14 9/9 1 …" at bounding box center [769, 435] width 1538 height 656
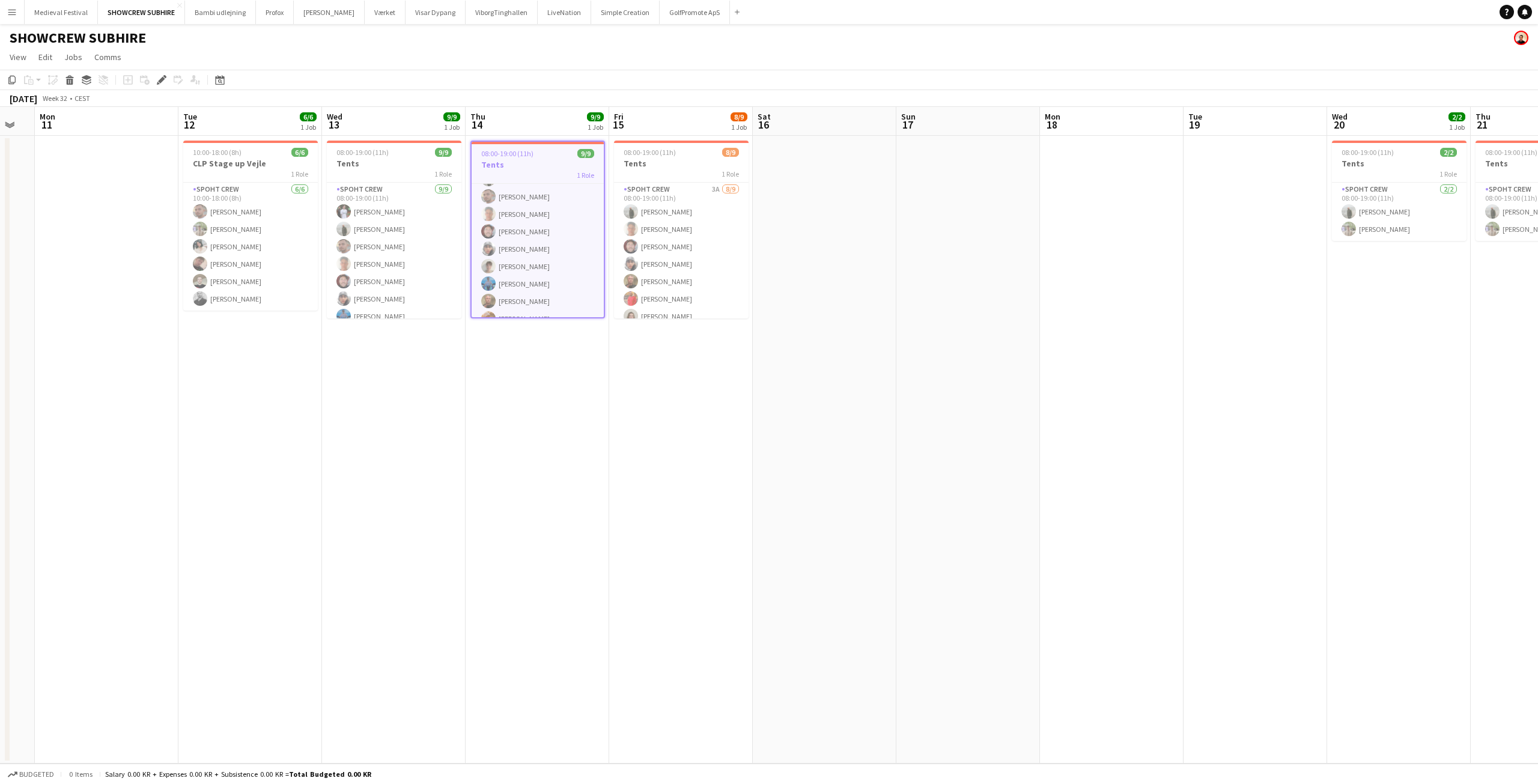
scroll to position [47, 0]
click at [0, 12] on button "Menu" at bounding box center [12, 12] width 24 height 24
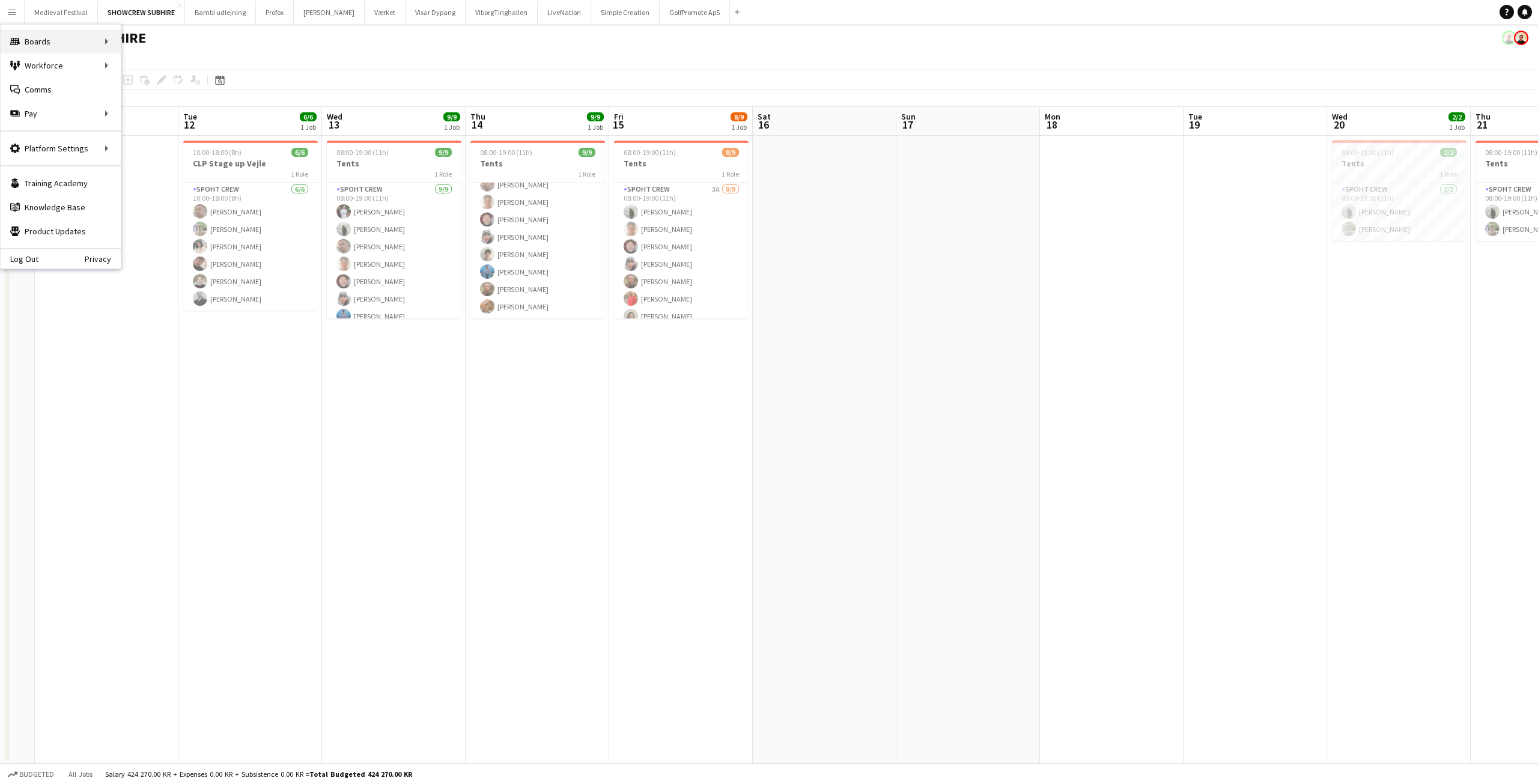
scroll to position [45, 0]
click at [162, 57] on link "All jobs" at bounding box center [181, 65] width 120 height 24
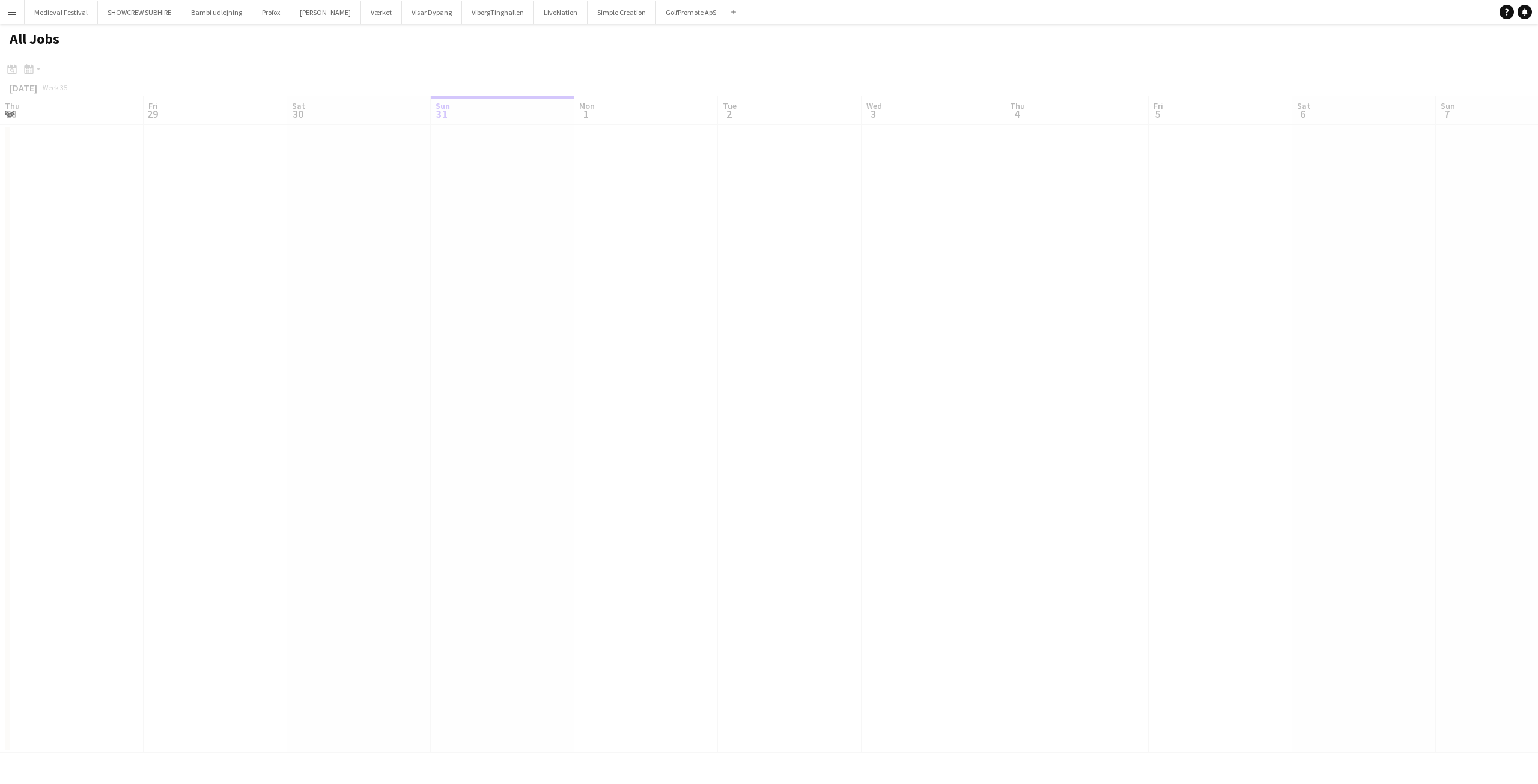
scroll to position [0, 287]
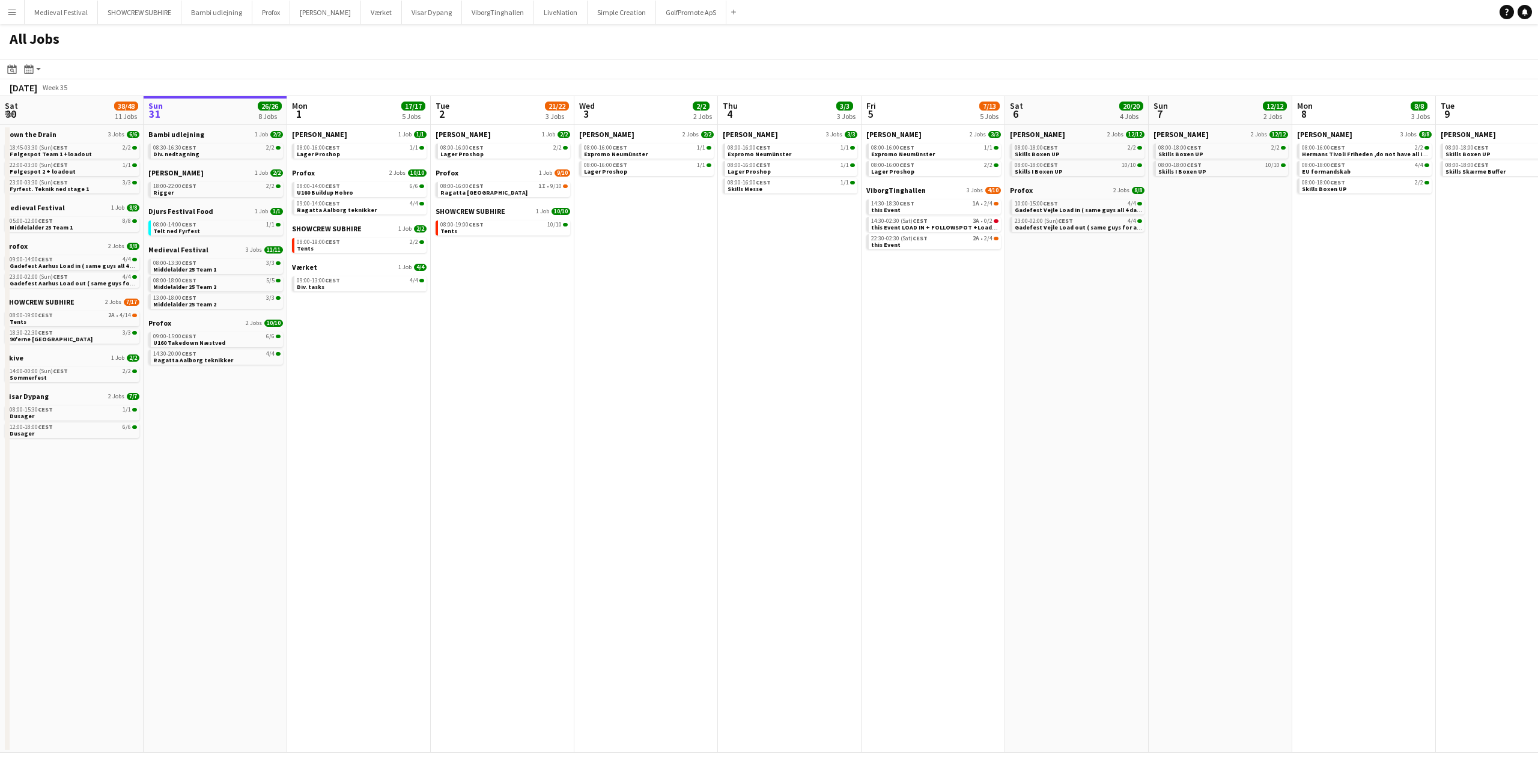
click at [477, 268] on app-calendar-viewport "Thu 28 17/18 5 Jobs Fri 29 10/10 3 Jobs Sat 30 38/48 11 Jobs Sun 31 26/26 8 Job…" at bounding box center [769, 424] width 1538 height 656
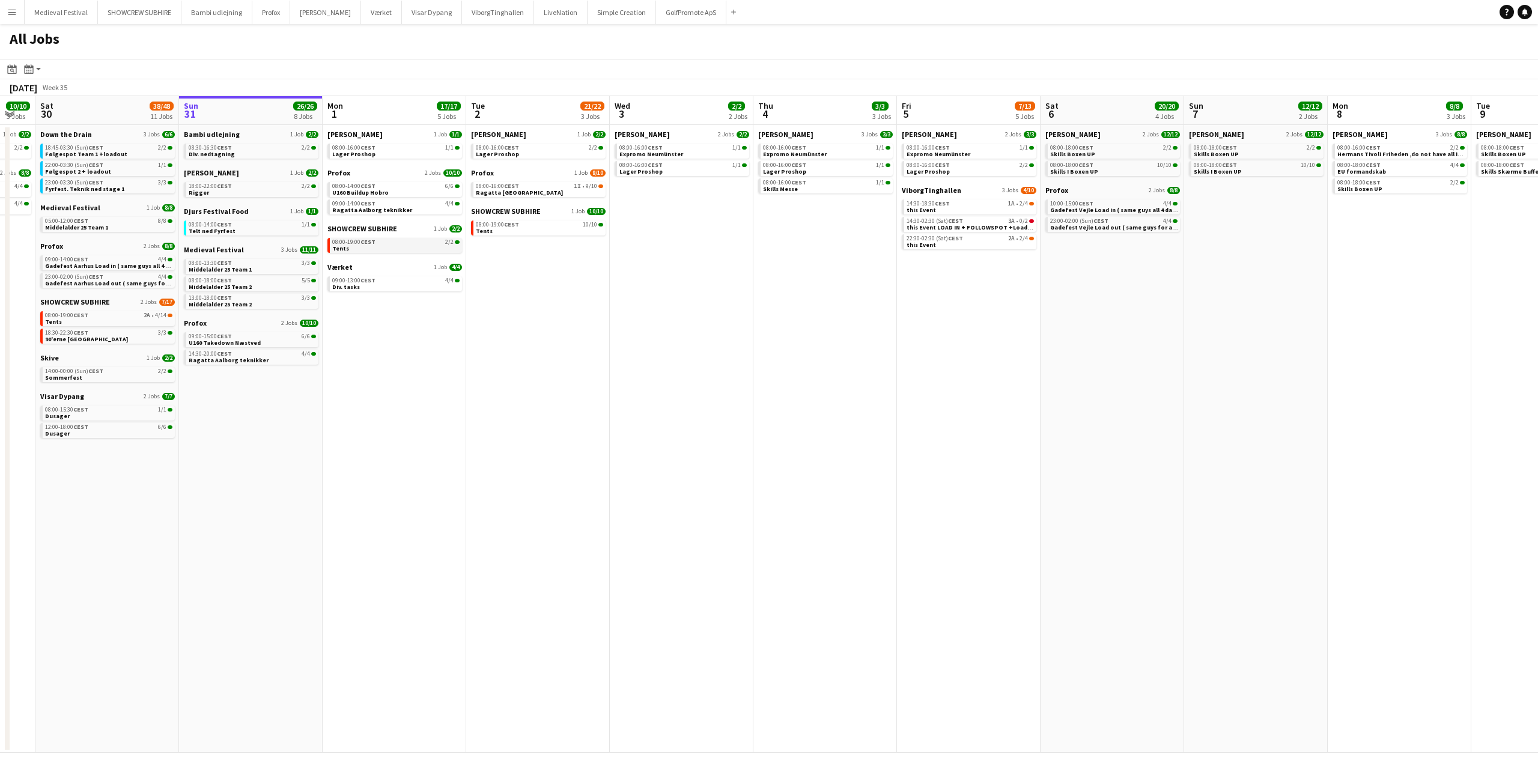
click at [393, 240] on div "08:00-19:00 CEST 2/2" at bounding box center [396, 242] width 127 height 6
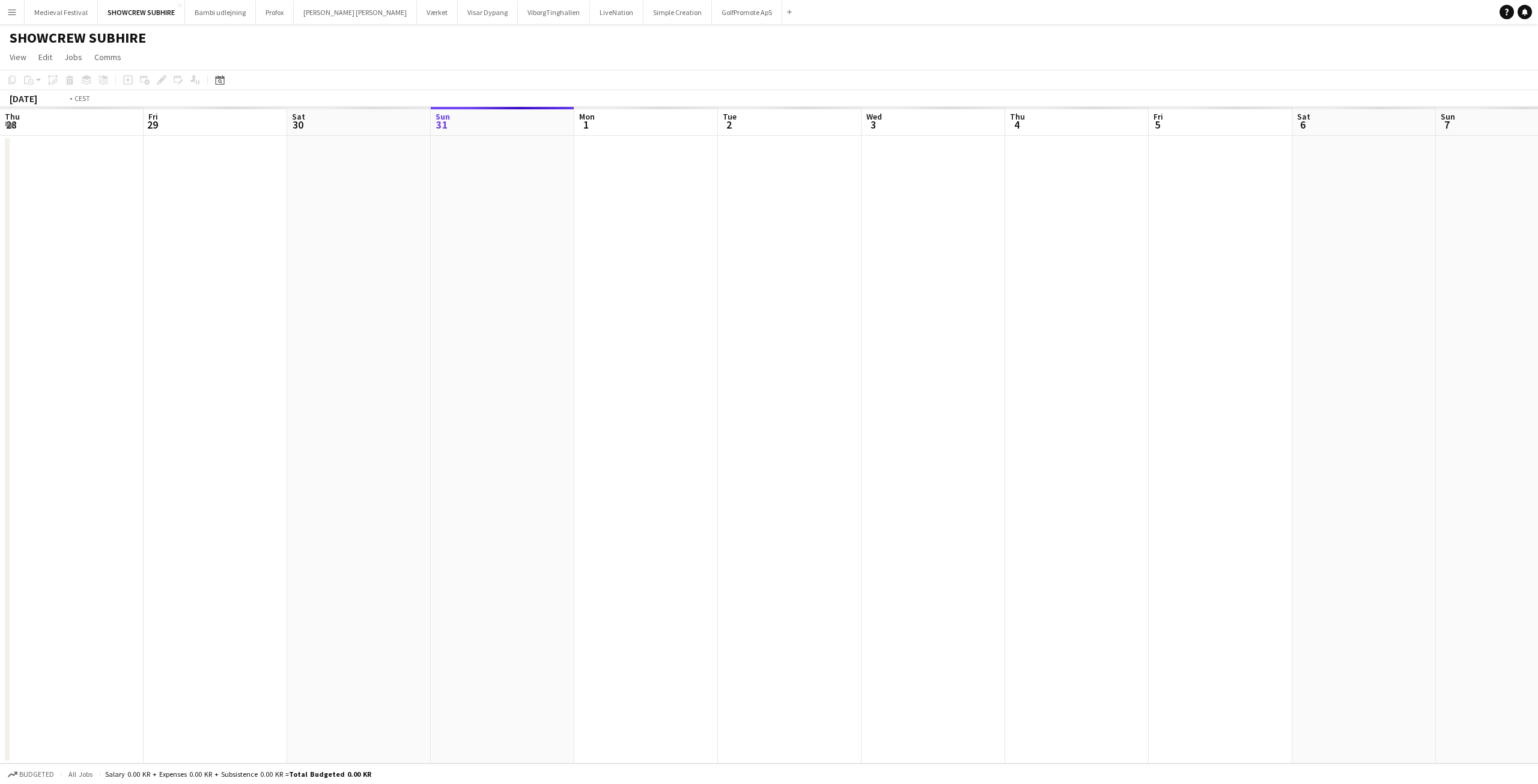
scroll to position [0, 413]
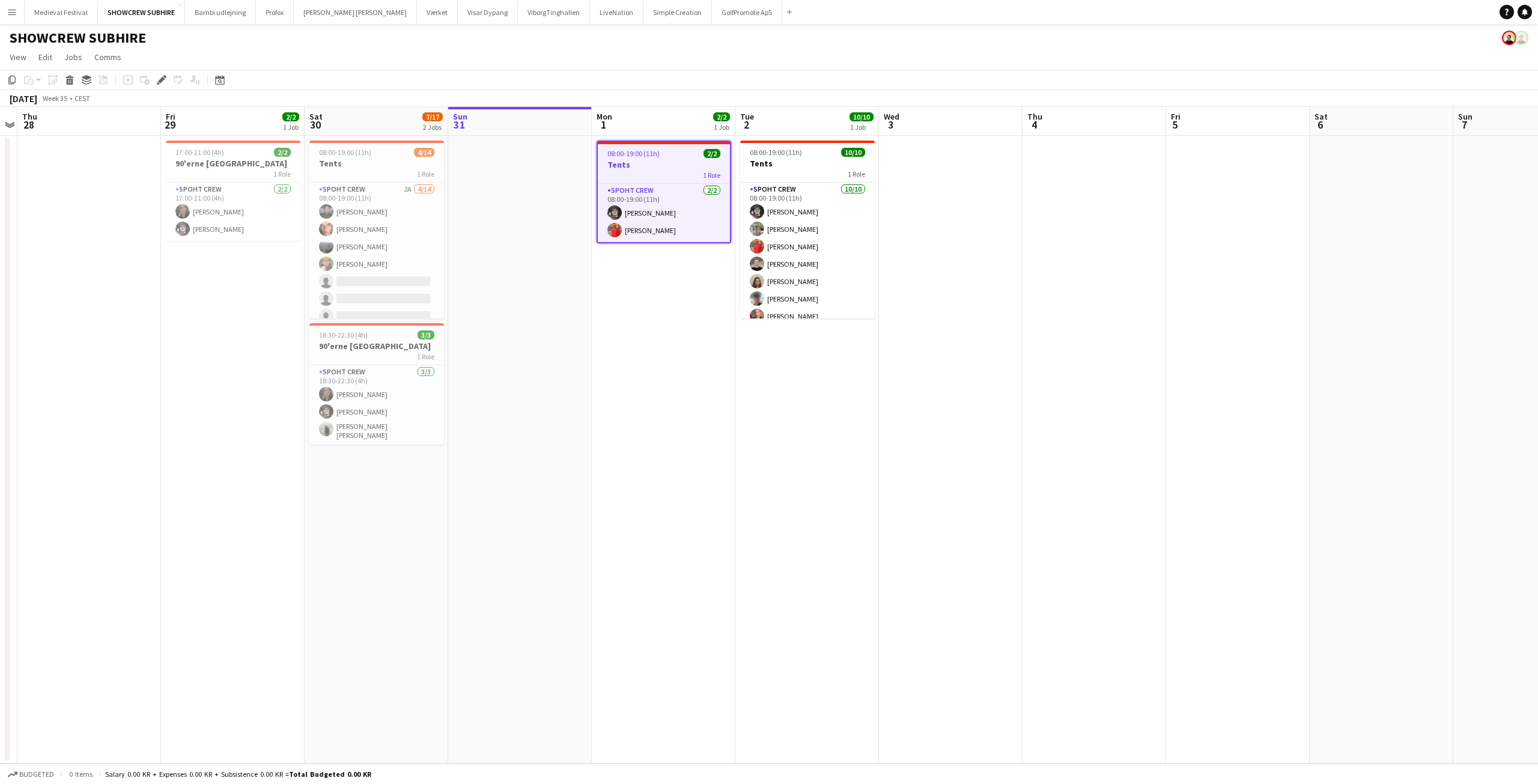
click at [652, 157] on span "08:00-19:00 (11h)" at bounding box center [633, 154] width 52 height 9
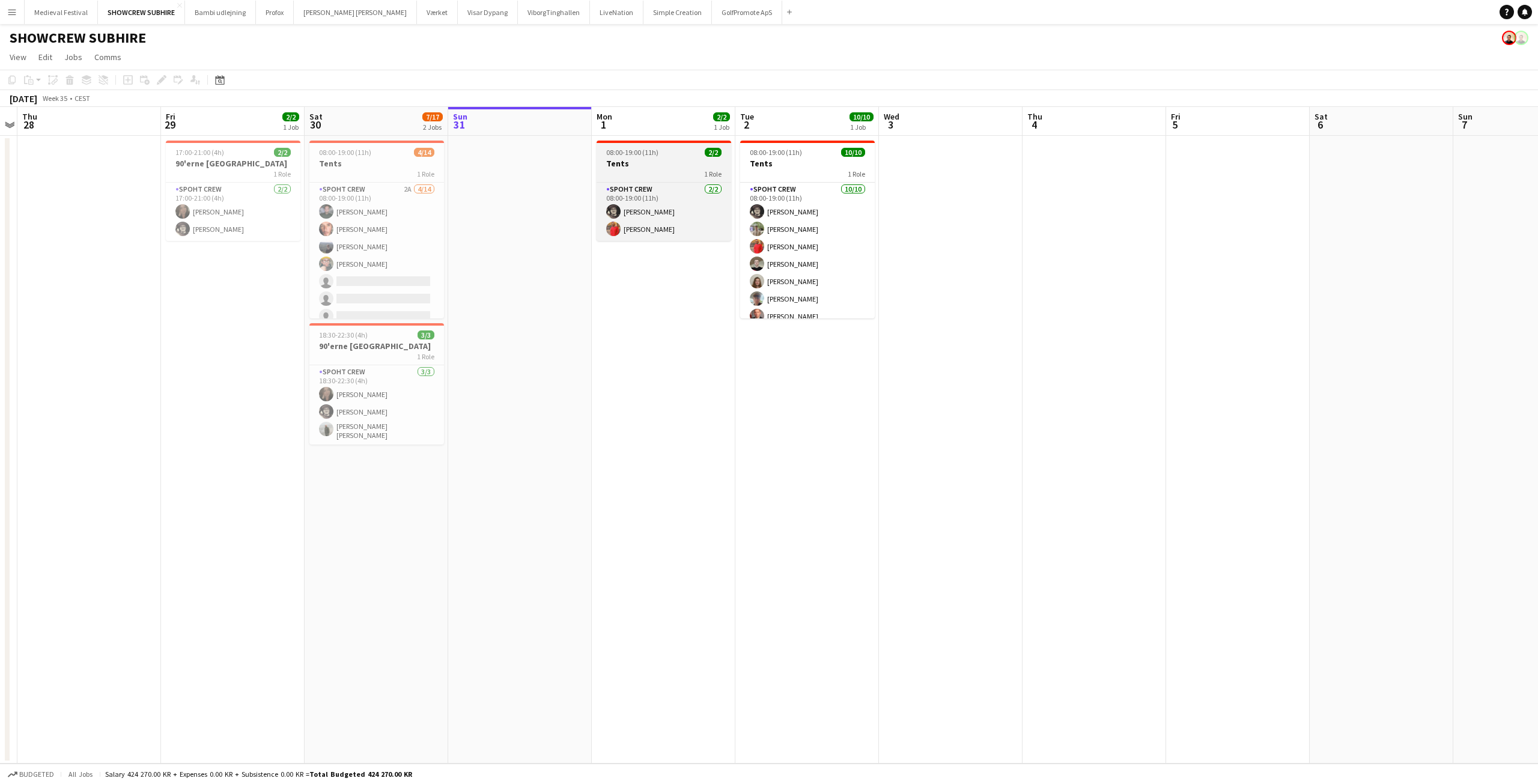
click at [615, 146] on app-job-card "08:00-19:00 (11h) 2/2 Tents 1 Role Spoht Crew [DATE] 08:00-19:00 (11h) [PERSON_…" at bounding box center [664, 190] width 135 height 100
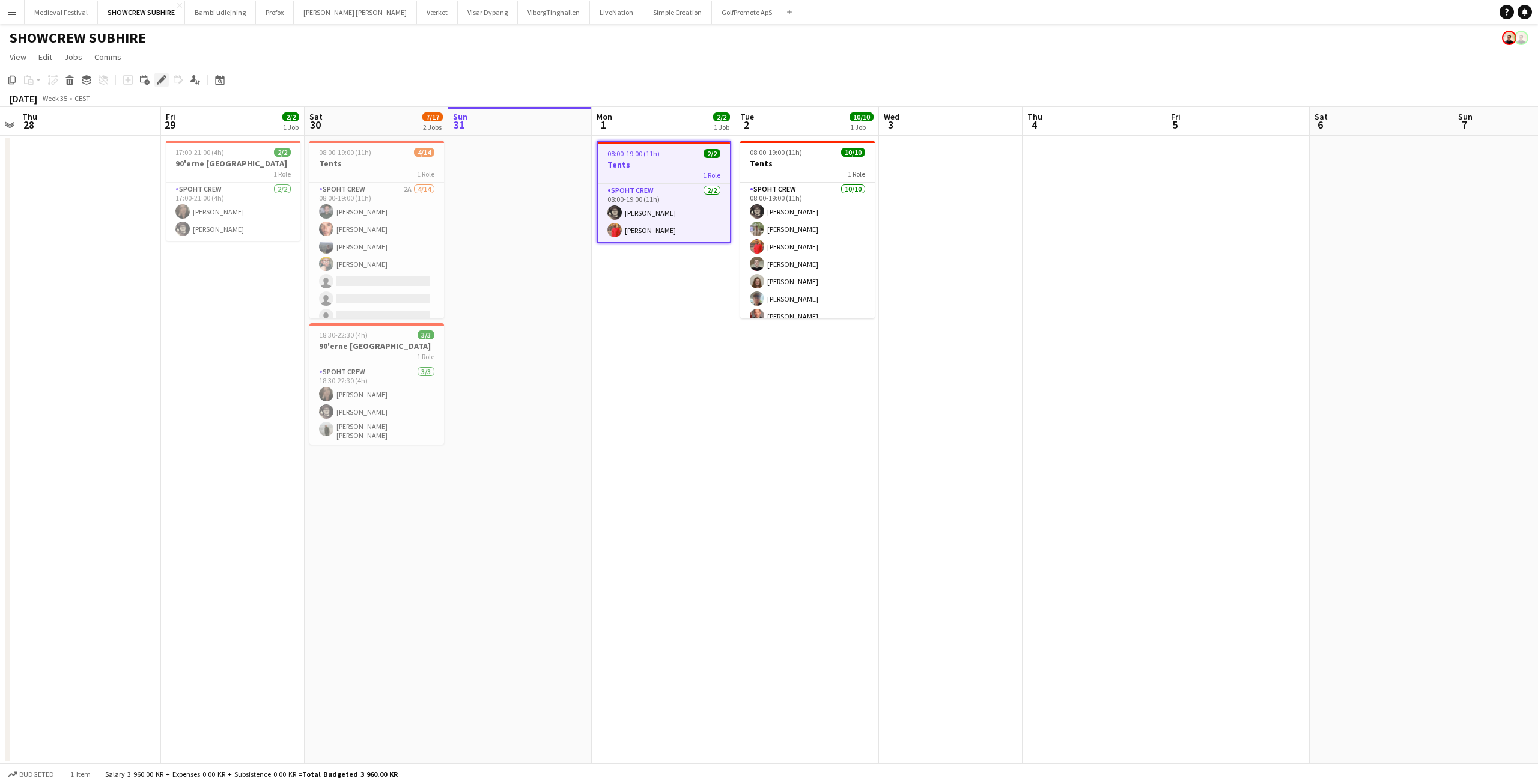
click at [163, 79] on icon at bounding box center [161, 80] width 6 height 6
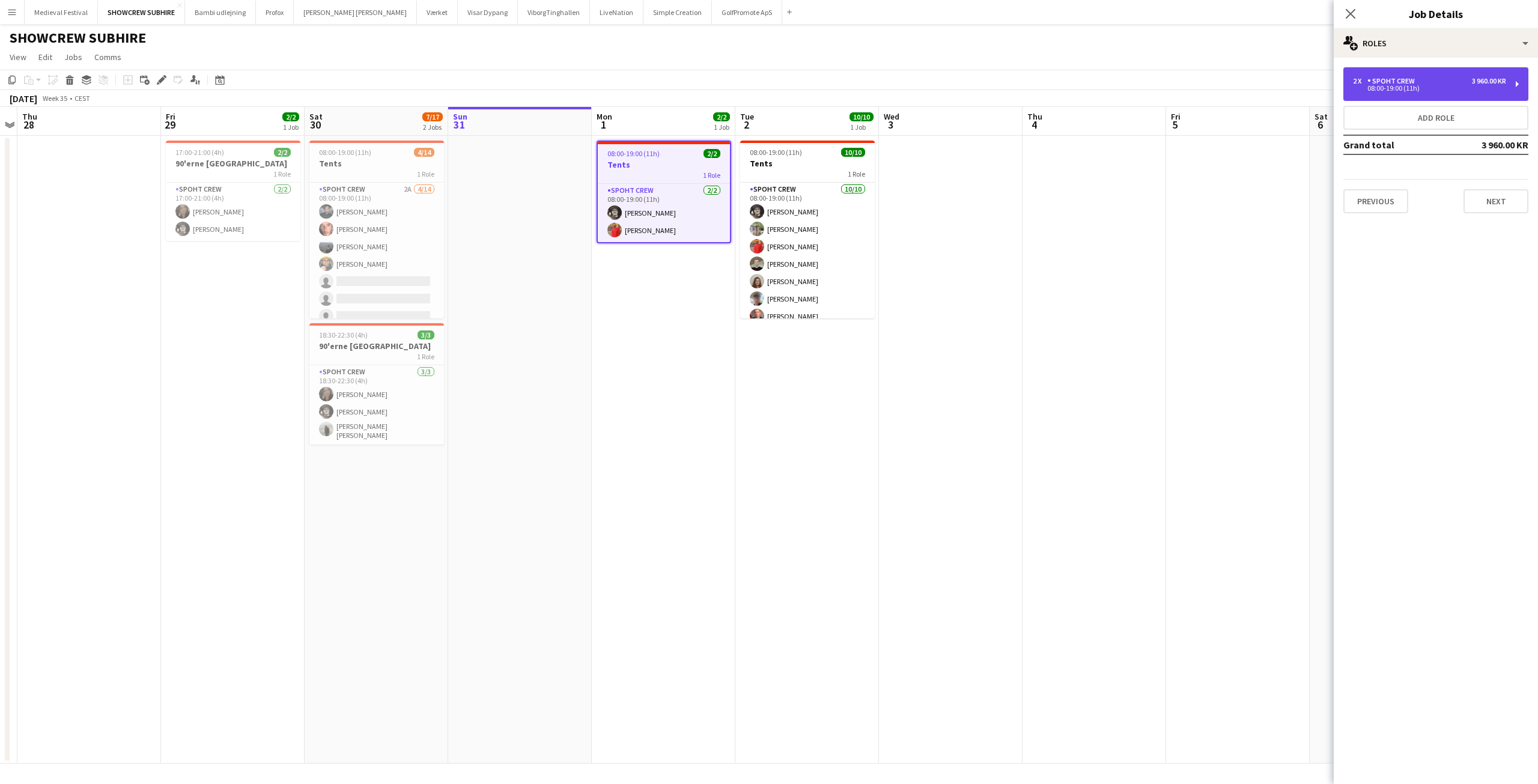
click at [1345, 74] on div "2 x Spoht Crew 3 960.00 KR 08:00-19:00 (11h)" at bounding box center [1436, 84] width 185 height 33
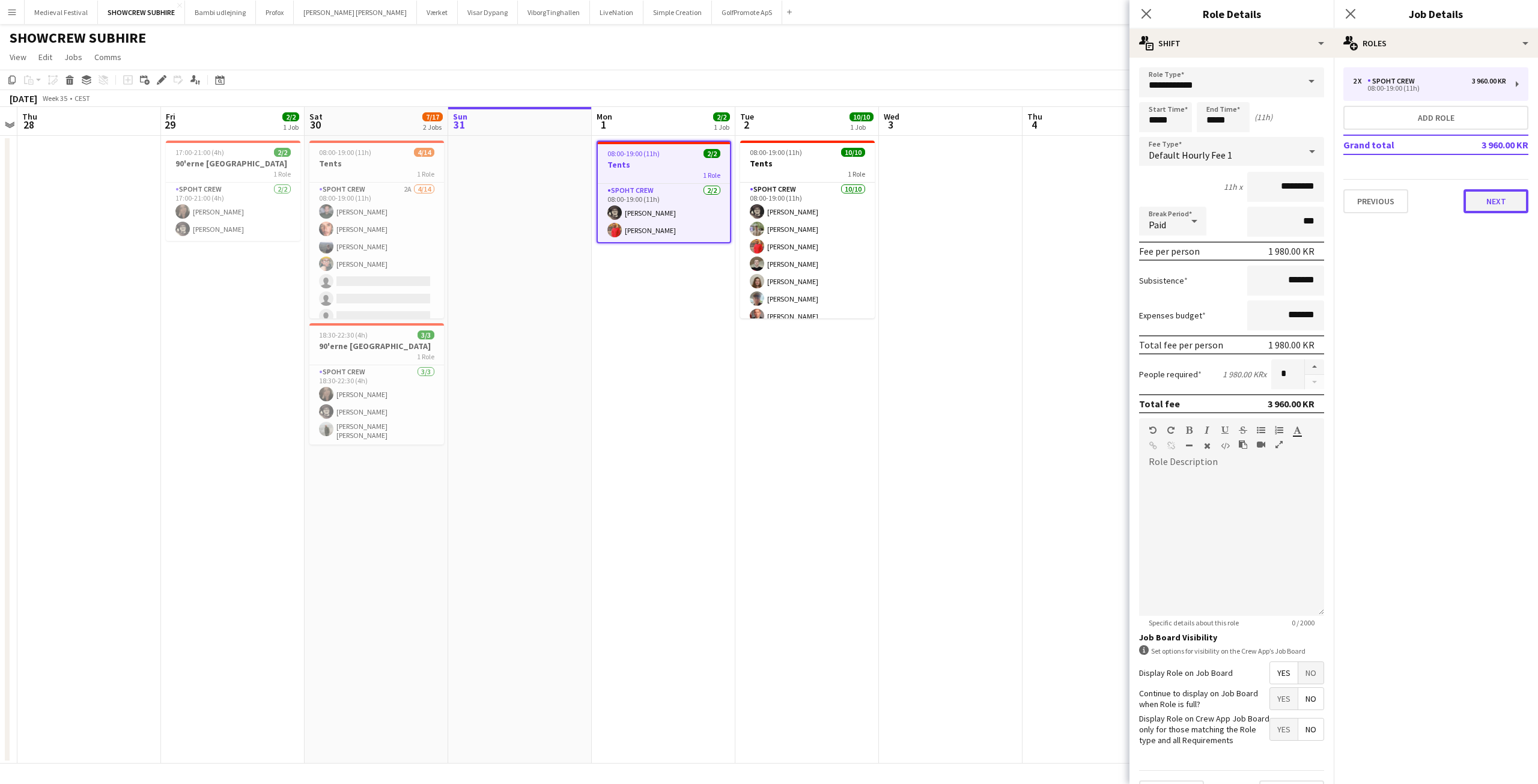
click at [1489, 202] on button "Next" at bounding box center [1495, 201] width 65 height 24
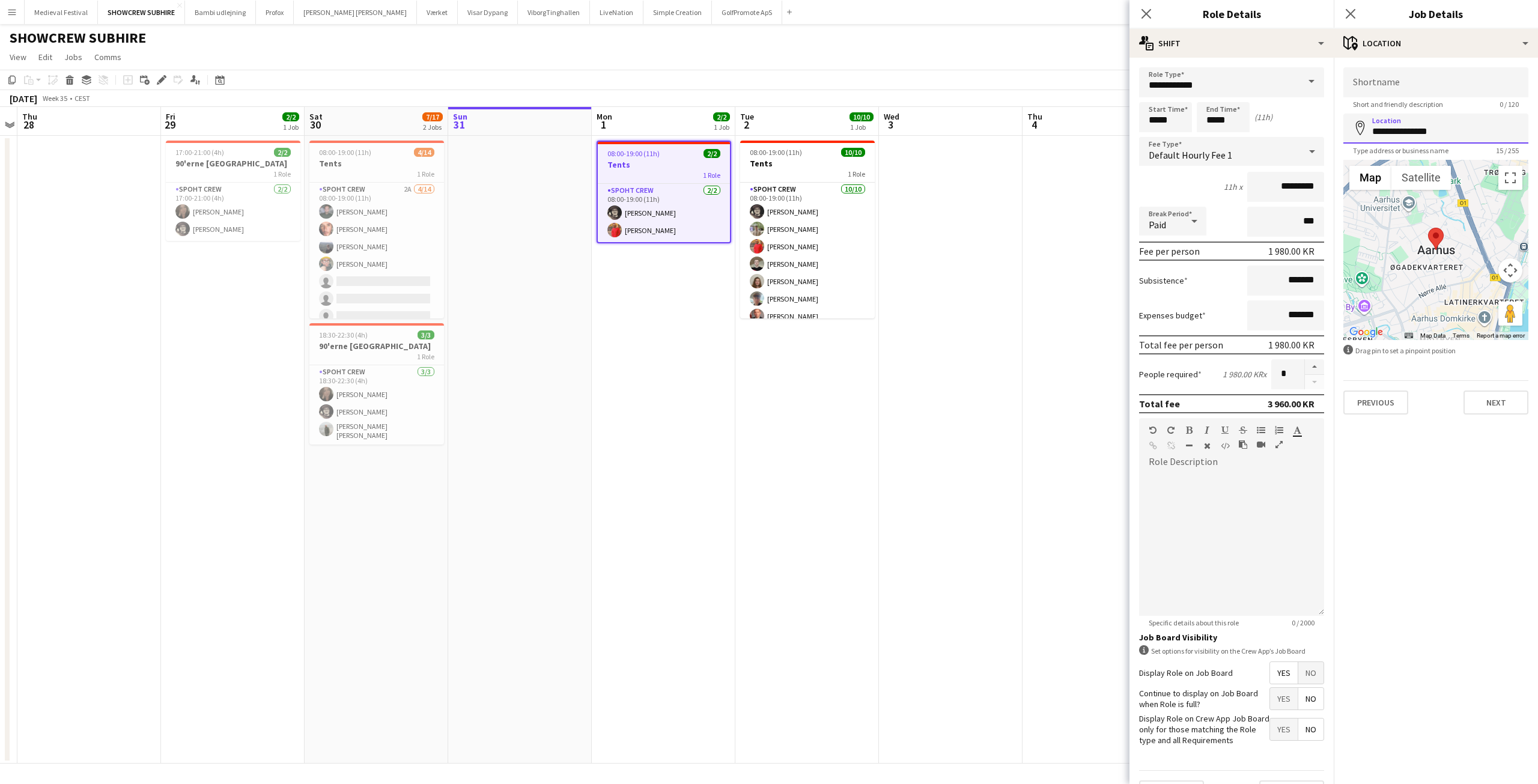
click at [1449, 129] on input "**********" at bounding box center [1436, 128] width 185 height 30
drag, startPoint x: 1453, startPoint y: 130, endPoint x: 1318, endPoint y: 131, distance: 135.0
click at [1318, 131] on body "Menu Boards Boards Boards All jobs Status Workforce Workforce My Workforce Recr…" at bounding box center [769, 392] width 1538 height 784
drag, startPoint x: 1451, startPoint y: 132, endPoint x: 1349, endPoint y: 131, distance: 102.0
click at [1349, 131] on input "**********" at bounding box center [1436, 128] width 185 height 30
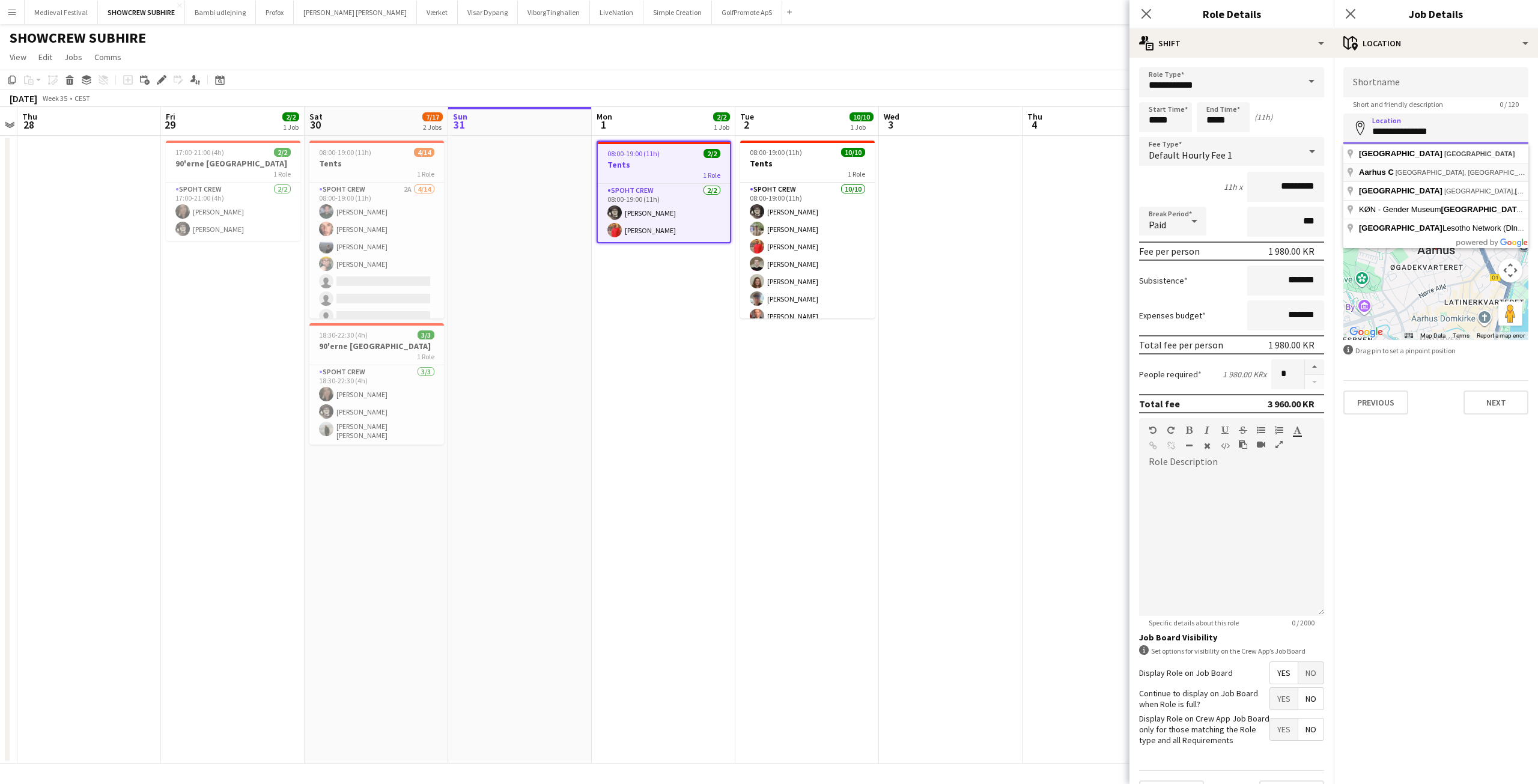
paste input "**********"
type input "**********"
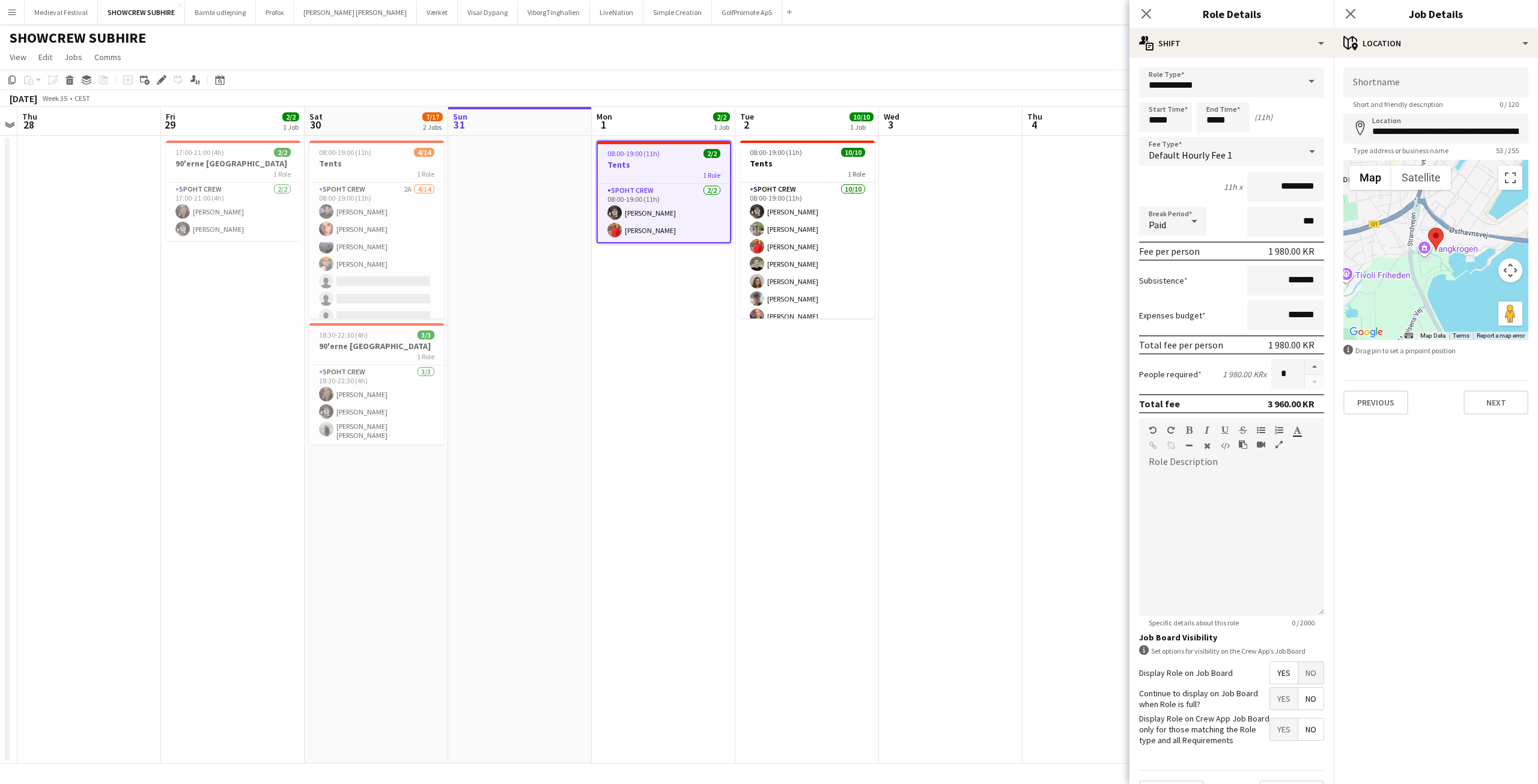
click at [1013, 244] on app-date-cell at bounding box center [950, 450] width 144 height 628
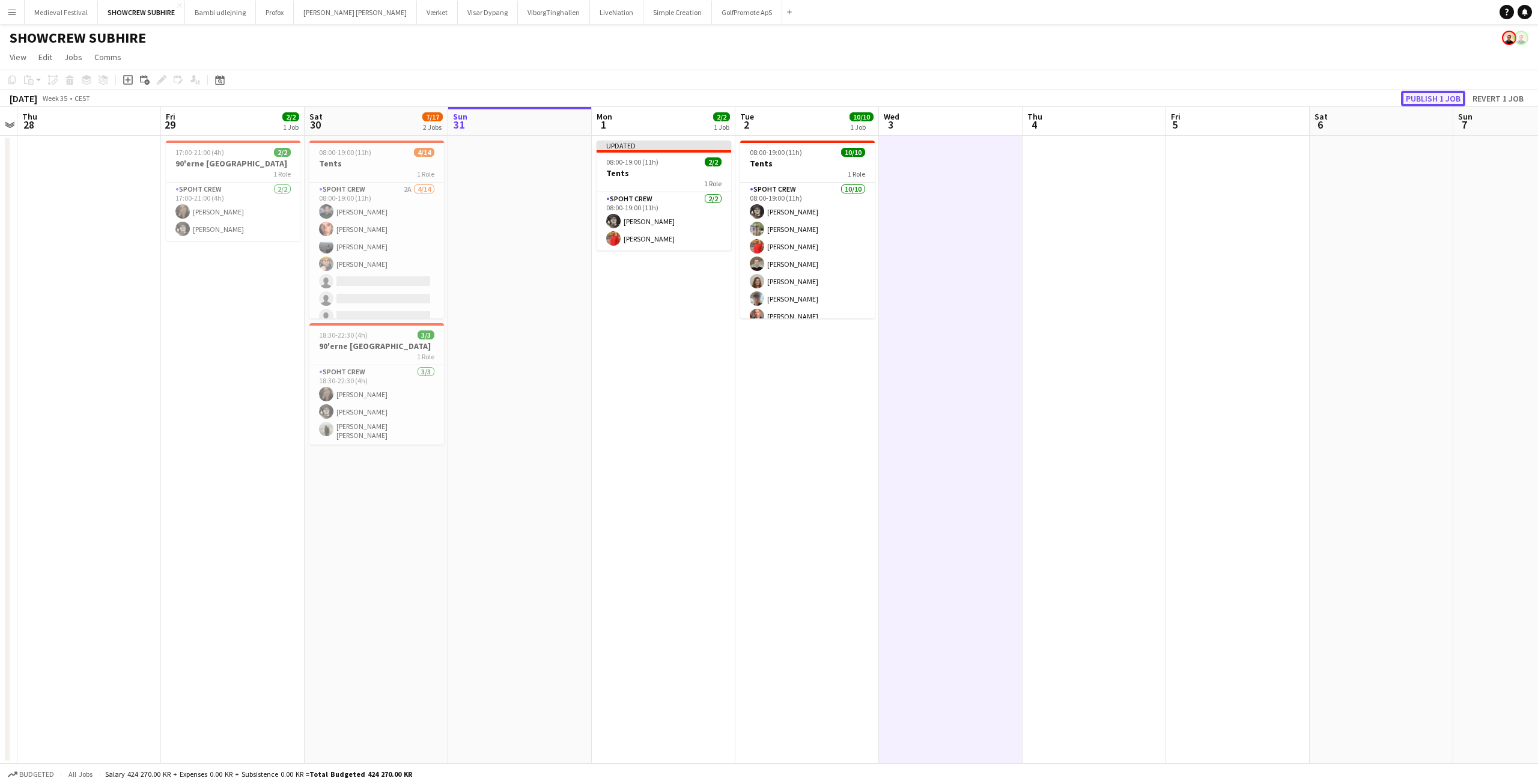
click at [1422, 100] on button "Publish 1 job" at bounding box center [1433, 98] width 64 height 16
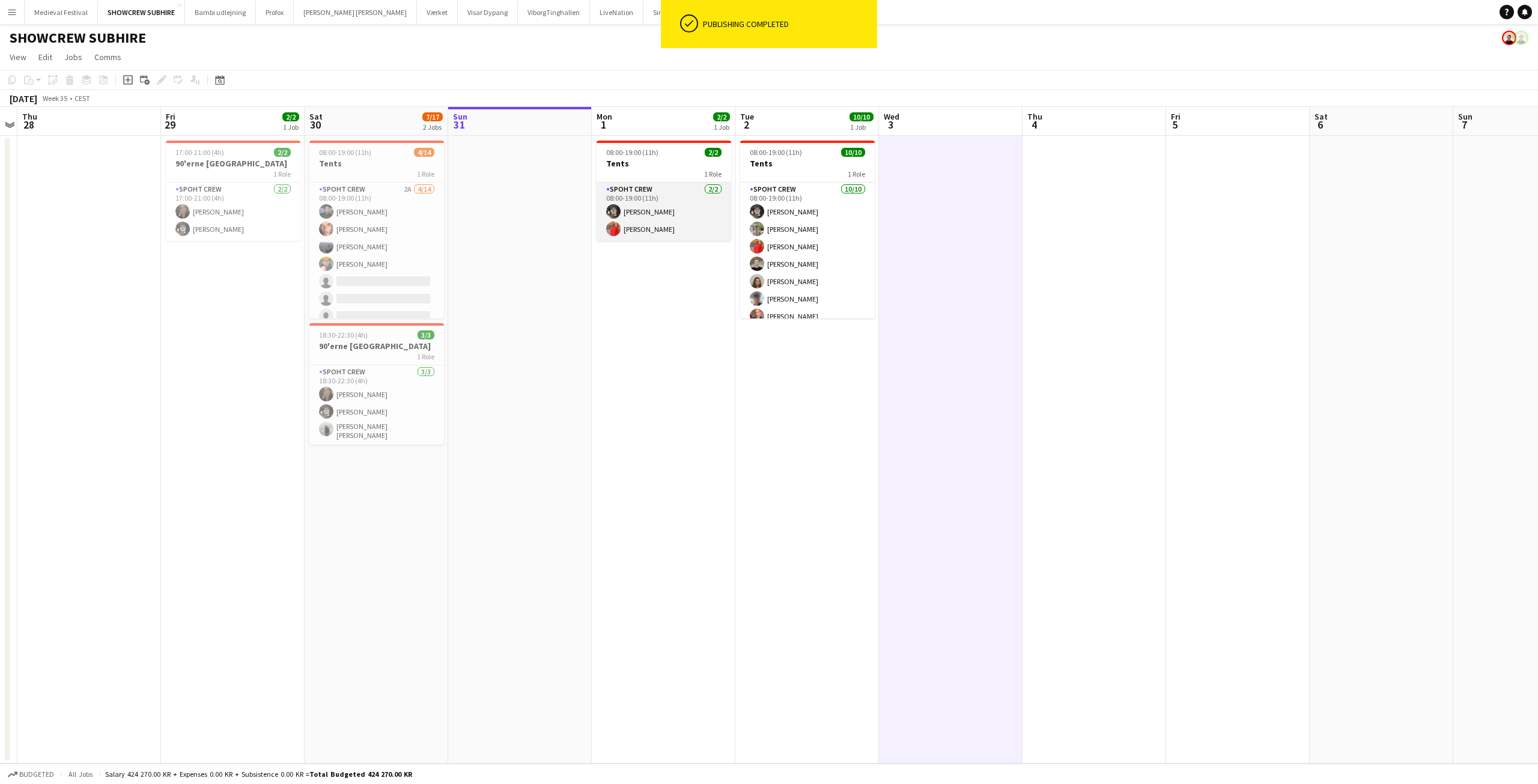
click at [683, 221] on app-card-role "Spoht Crew 2/2 08:00-19:00 (11h) Mike Kasper Williamson Reza heidari" at bounding box center [664, 212] width 135 height 59
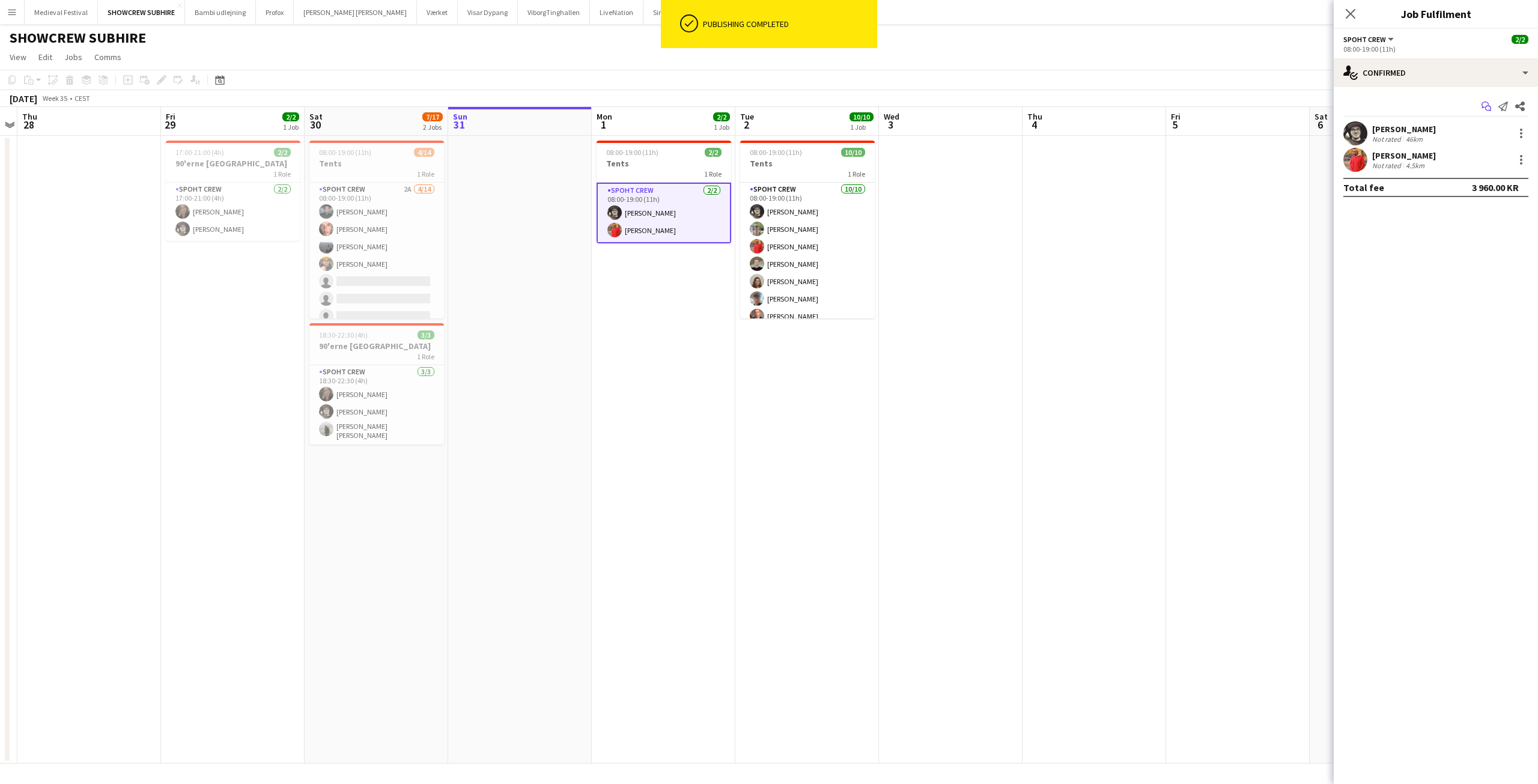
click at [1483, 110] on icon "Start chat" at bounding box center [1486, 106] width 9 height 9
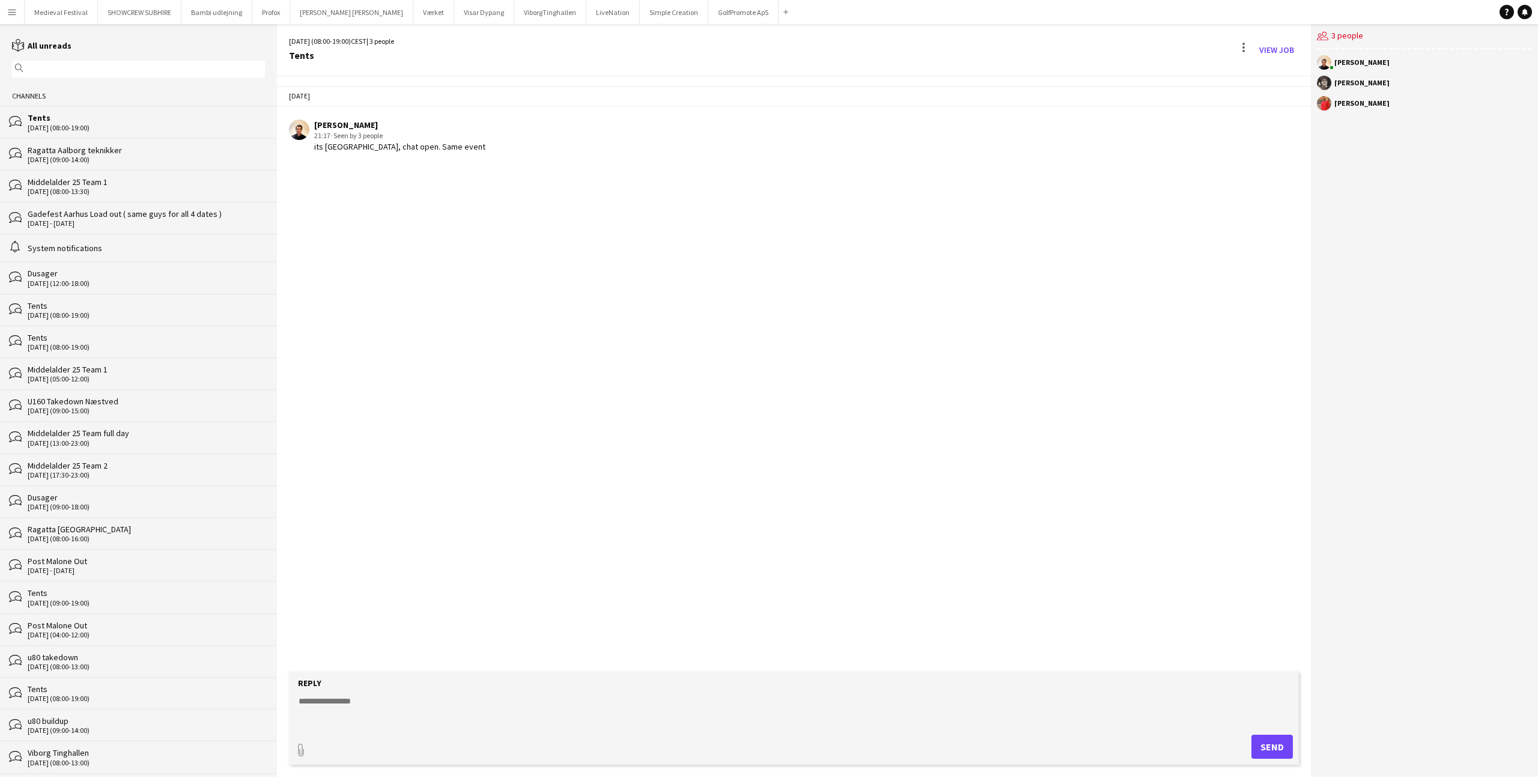
click at [457, 698] on textarea at bounding box center [796, 710] width 998 height 31
paste textarea "**********"
type textarea "**********"
click at [1291, 746] on button "Send" at bounding box center [1277, 746] width 42 height 24
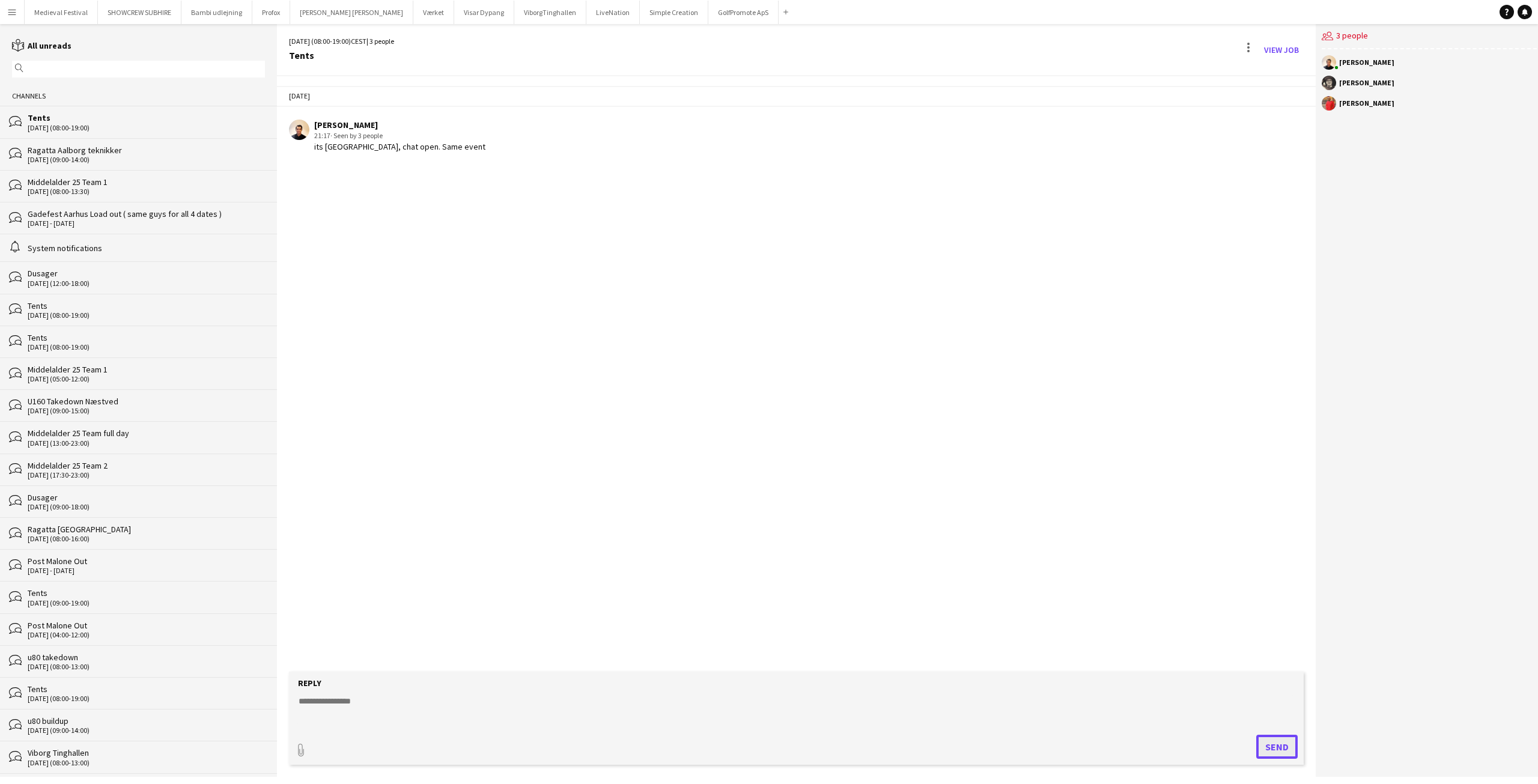
scroll to position [0, 0]
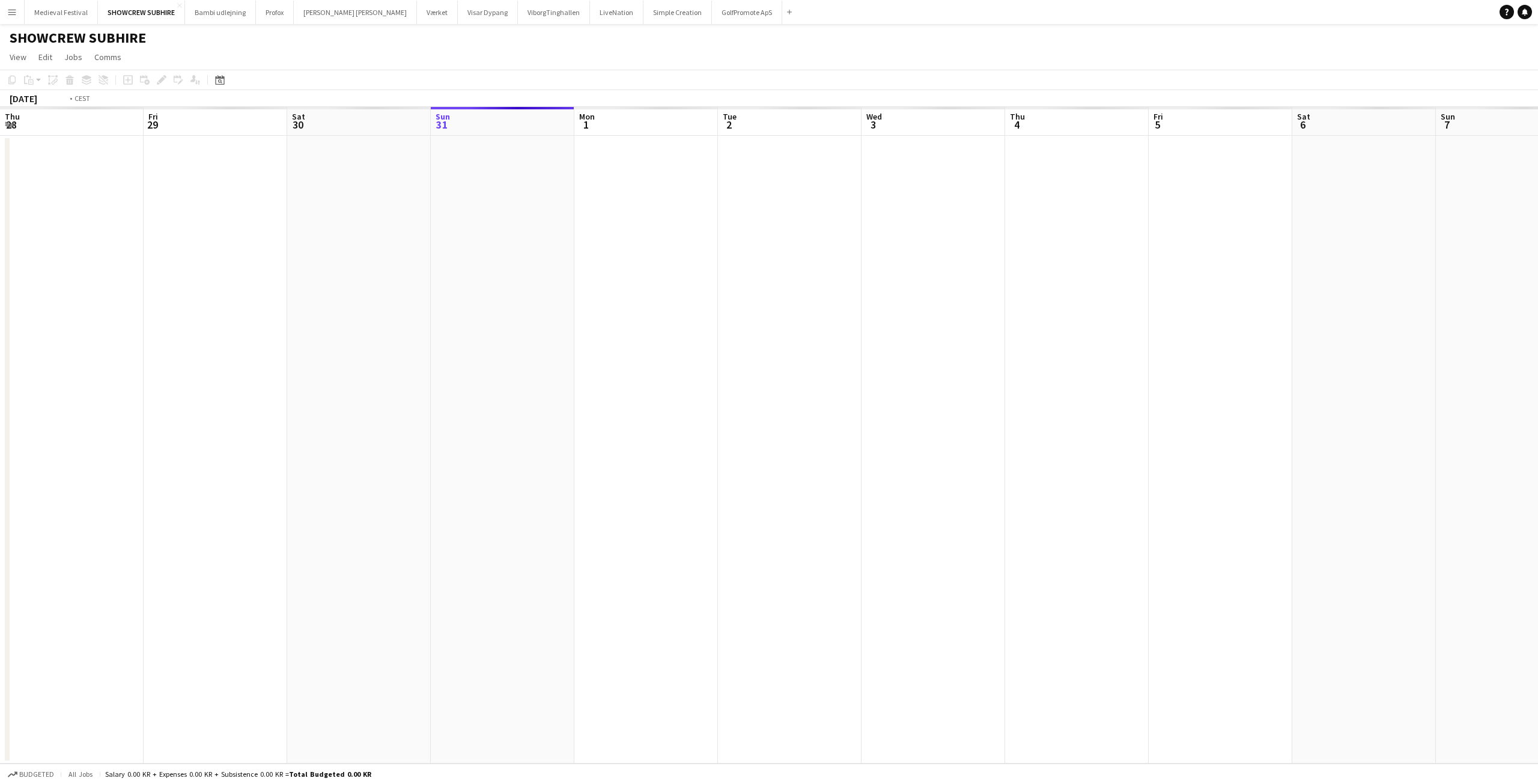
scroll to position [0, 413]
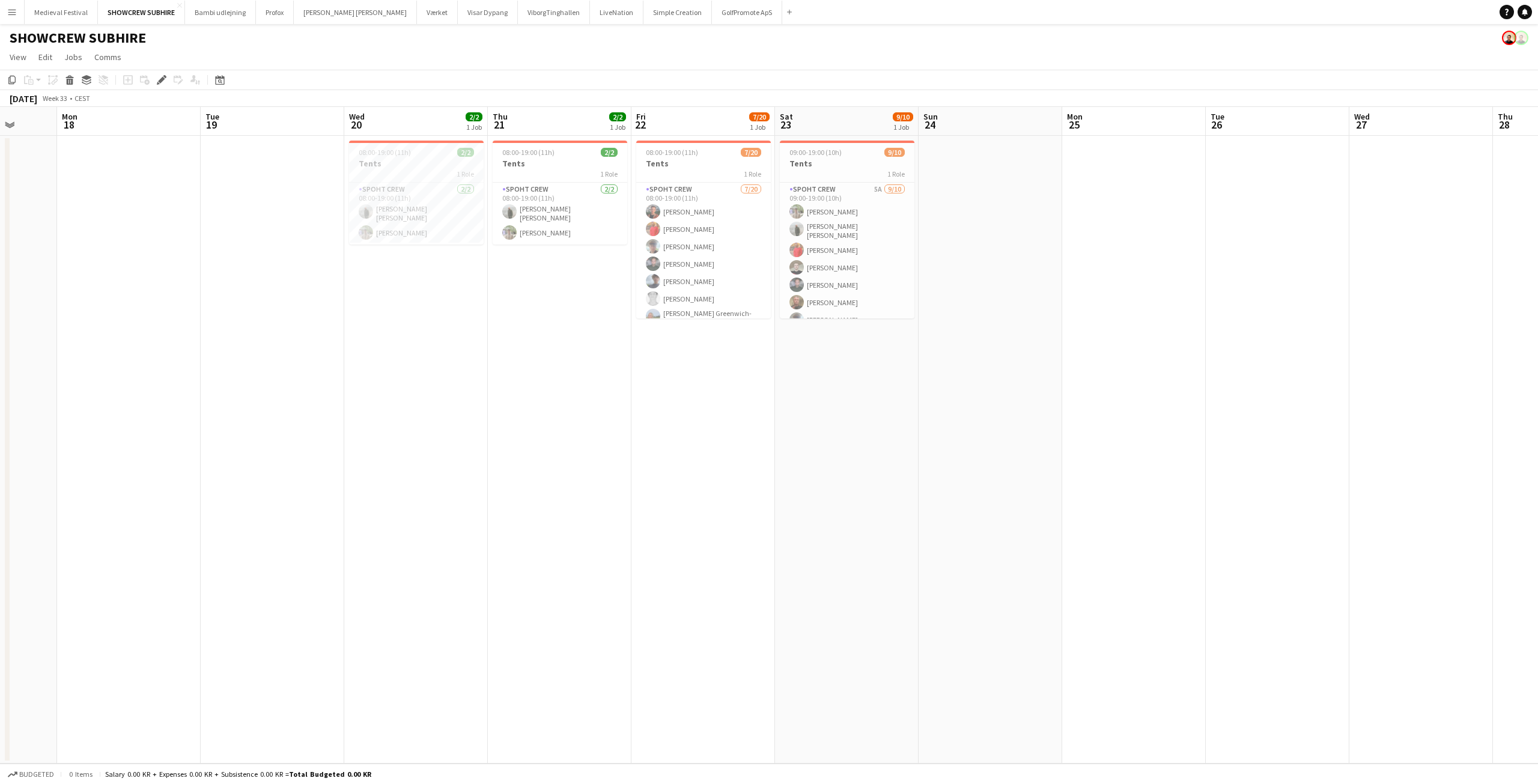
drag, startPoint x: 685, startPoint y: 401, endPoint x: 0, endPoint y: 382, distance: 685.3
click at [0, 382] on app-calendar-viewport "Thu 14 9/9 1 Job Fri 15 8/9 1 Job Sat 16 Sun 17 Mon 18 Tue 19 Wed 20 2/2 1 Job …" at bounding box center [769, 435] width 1538 height 656
drag, startPoint x: 1063, startPoint y: 388, endPoint x: 147, endPoint y: 386, distance: 916.0
click at [132, 388] on app-calendar-viewport "Fri 15 8/9 1 Job Sat 16 Sun 17 Mon 18 Tue 19 Wed 20 2/2 1 Job Thu 21 2/2 1 Job …" at bounding box center [769, 435] width 1538 height 656
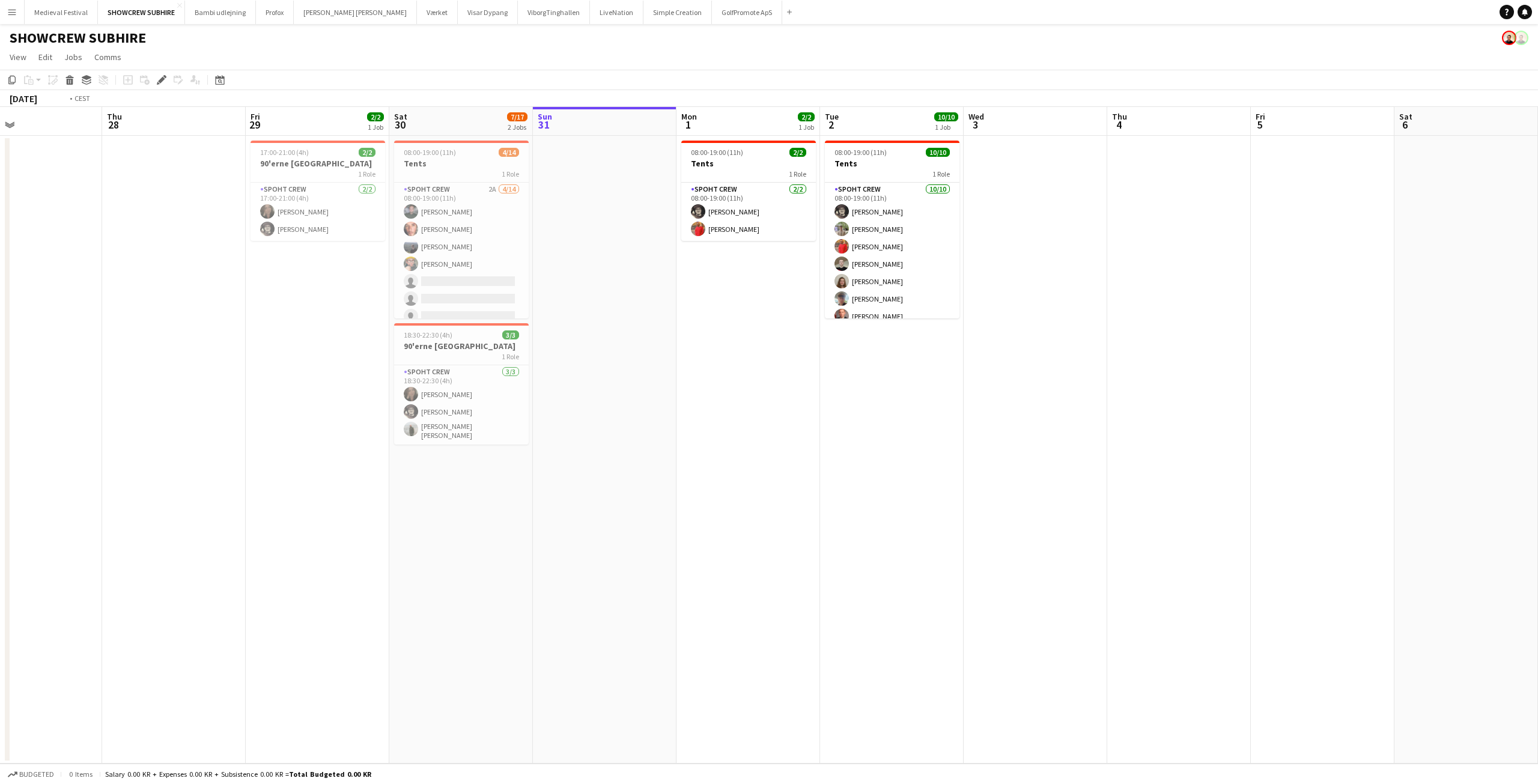
drag, startPoint x: 1125, startPoint y: 356, endPoint x: 616, endPoint y: 398, distance: 510.7
click at [616, 398] on app-calendar-viewport "Fri 22 7/20 1 Job Sat 23 9/10 1 Job Sun 24 Mon 25 Tue 26 Wed 27 Thu 28 Fri 29 2…" at bounding box center [769, 435] width 1538 height 656
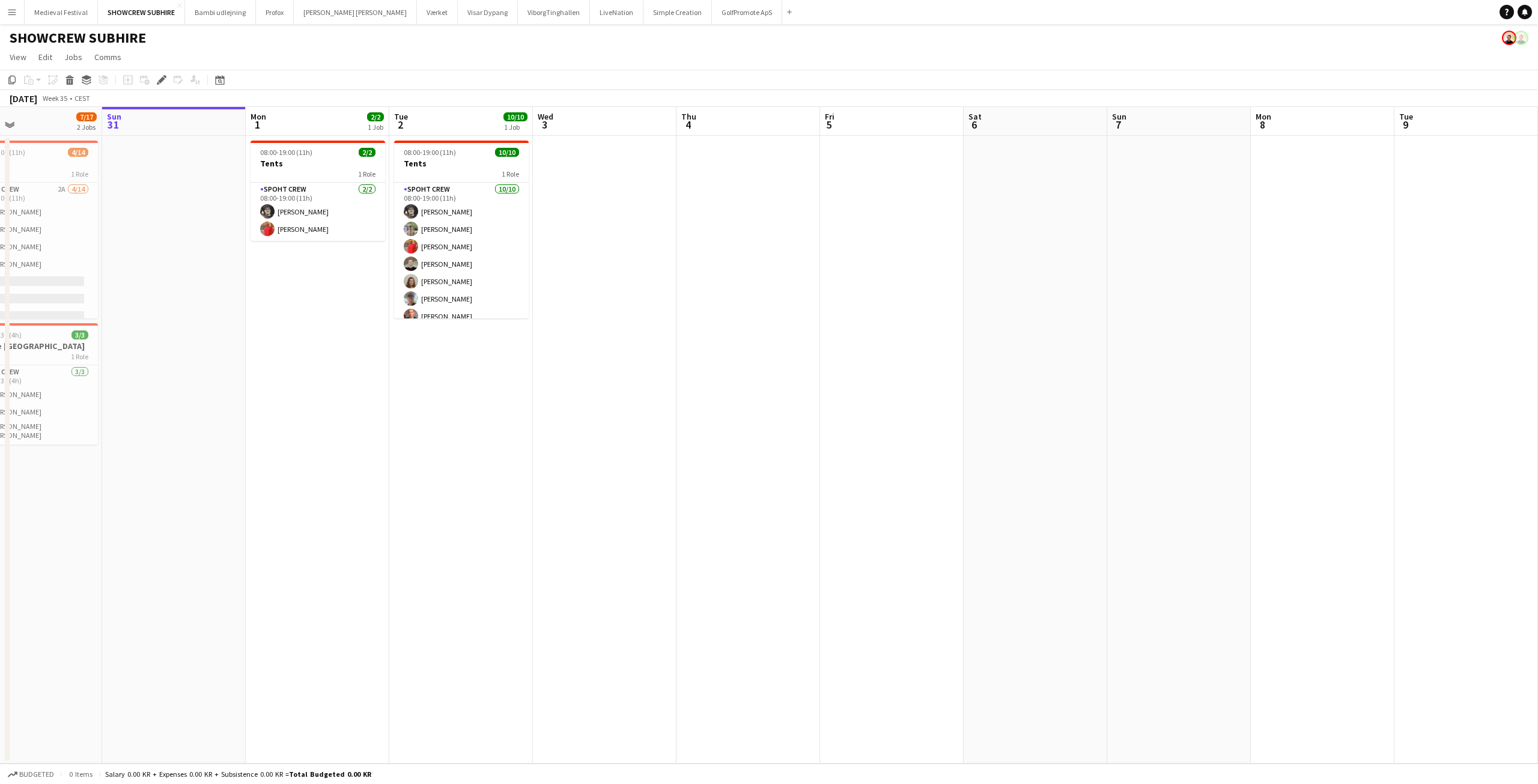
scroll to position [0, 427]
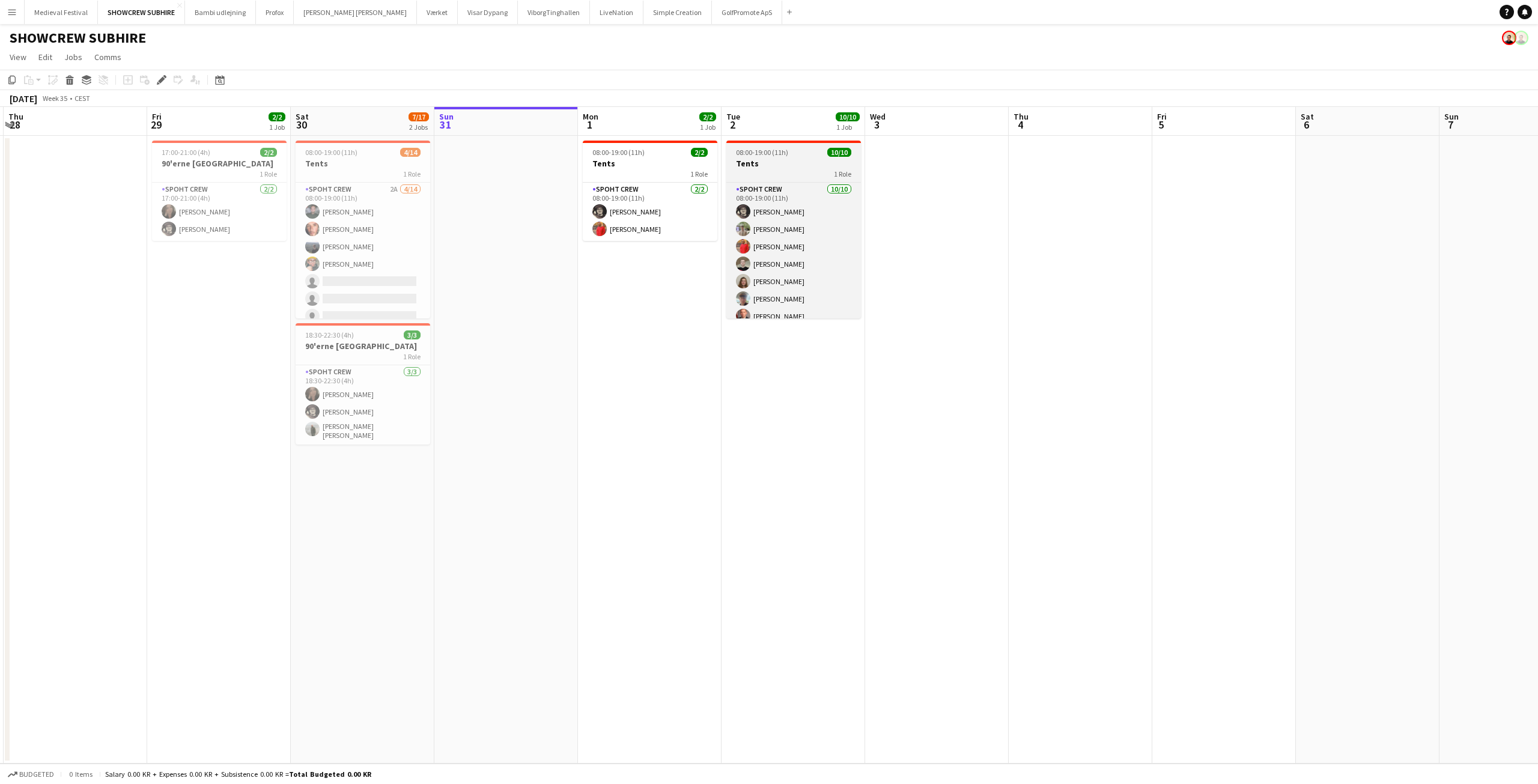
click at [781, 156] on span "08:00-19:00 (11h)" at bounding box center [761, 152] width 52 height 9
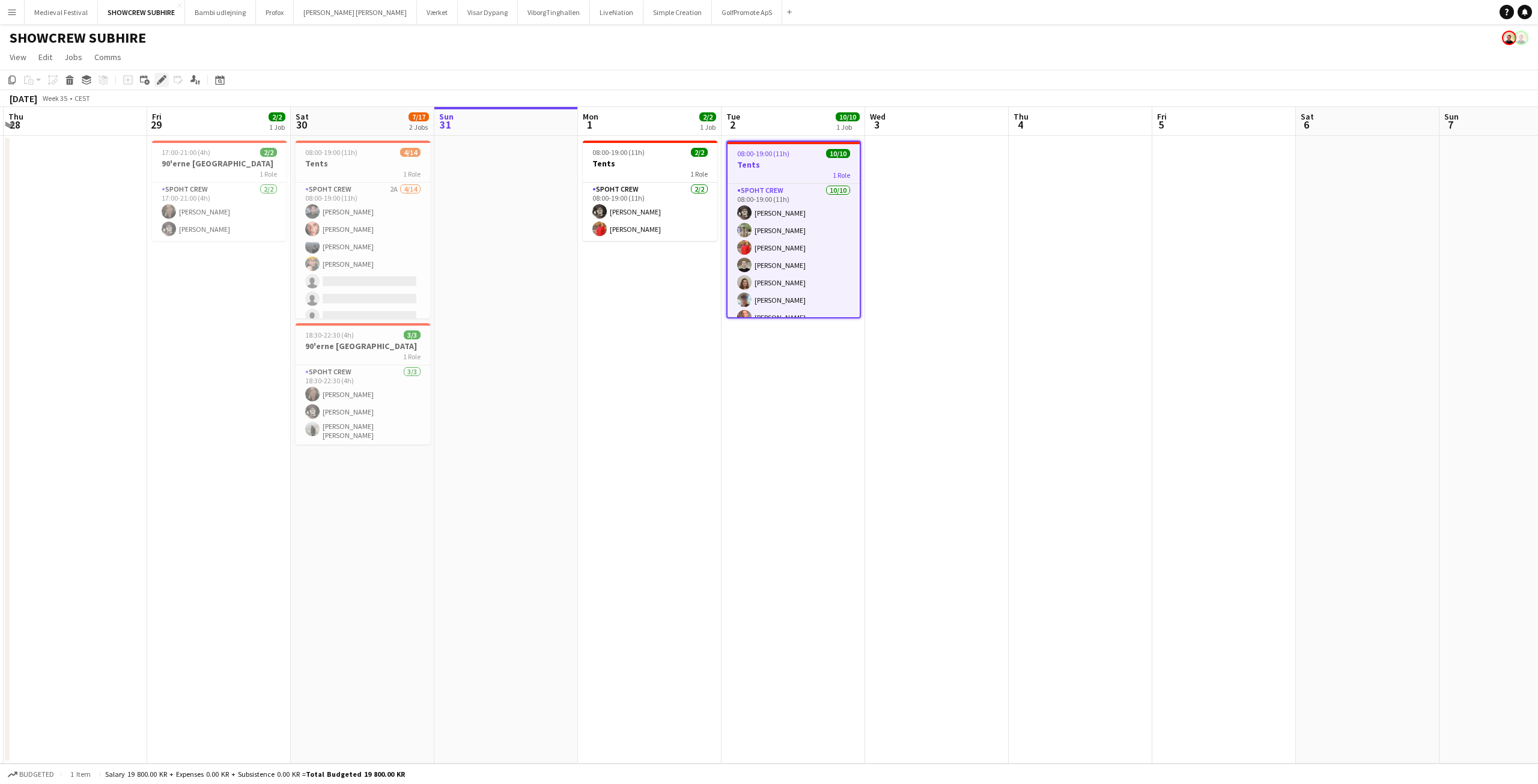
click at [164, 79] on icon "Edit" at bounding box center [161, 79] width 9 height 9
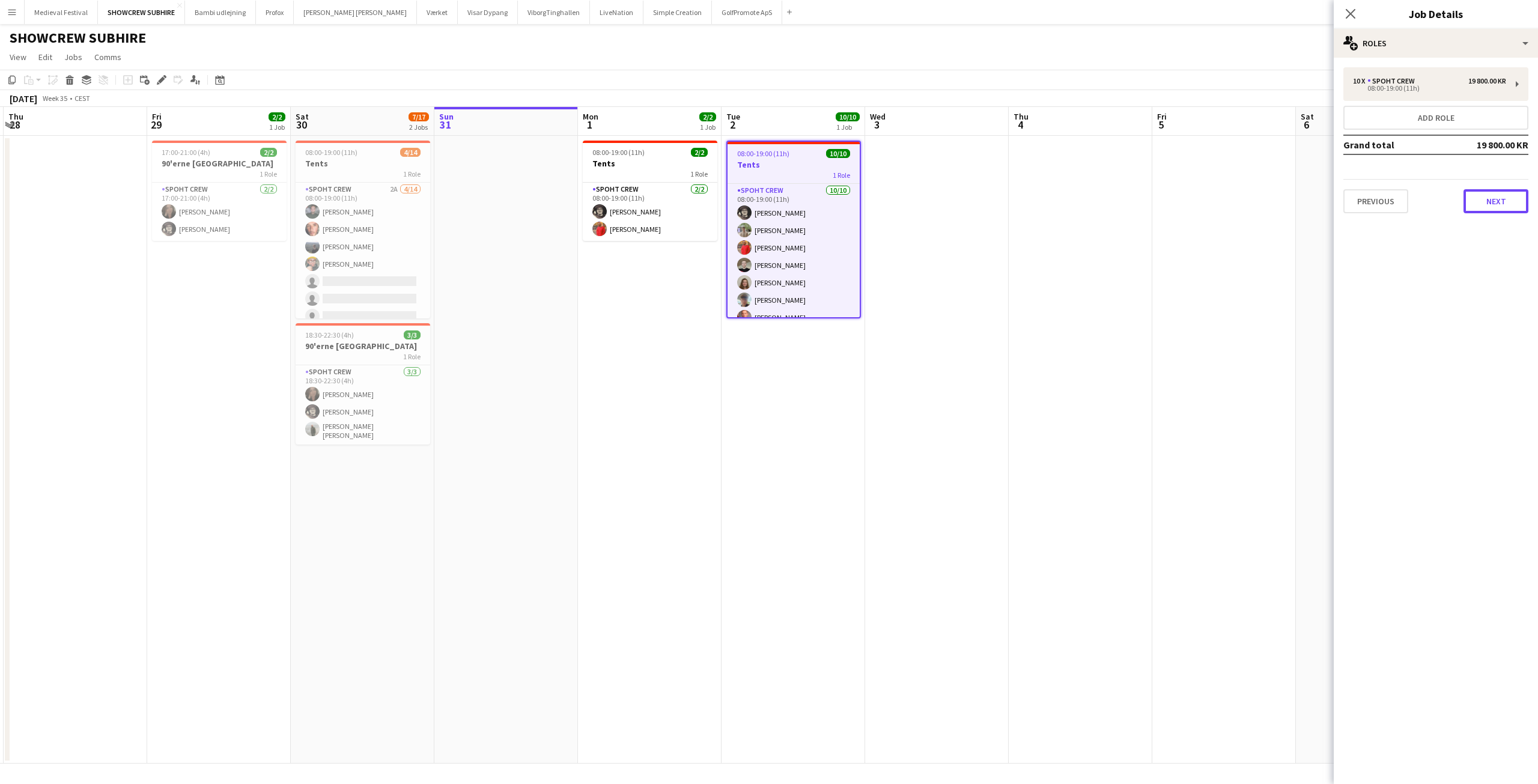
click at [1492, 206] on button "Next" at bounding box center [1495, 201] width 65 height 24
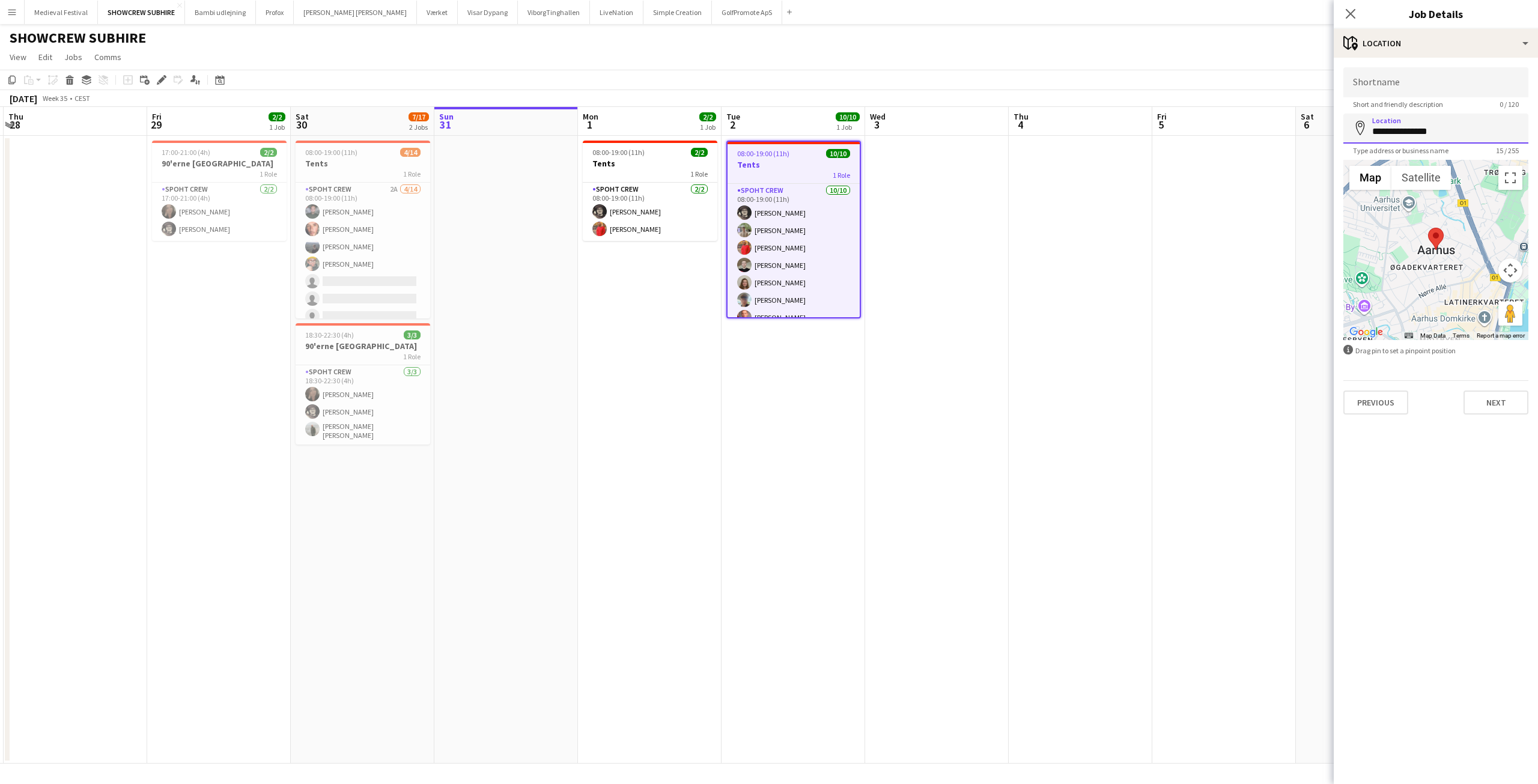
drag, startPoint x: 1450, startPoint y: 124, endPoint x: 1221, endPoint y: 122, distance: 229.0
click at [1226, 123] on body "Menu Boards Boards Boards All jobs Status Workforce Workforce My Workforce Recr…" at bounding box center [769, 392] width 1538 height 784
paste input "**********"
type input "**********"
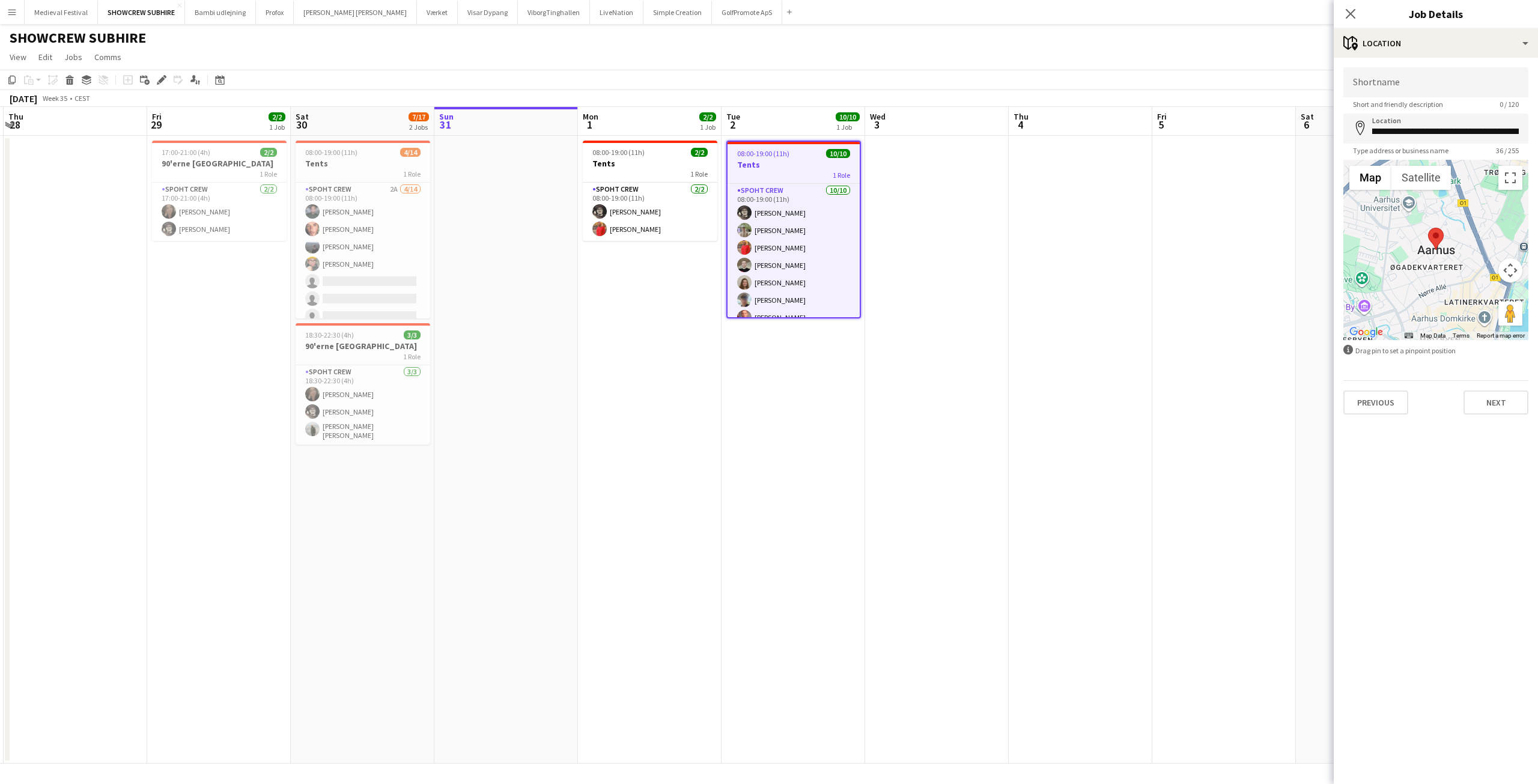
scroll to position [0, 0]
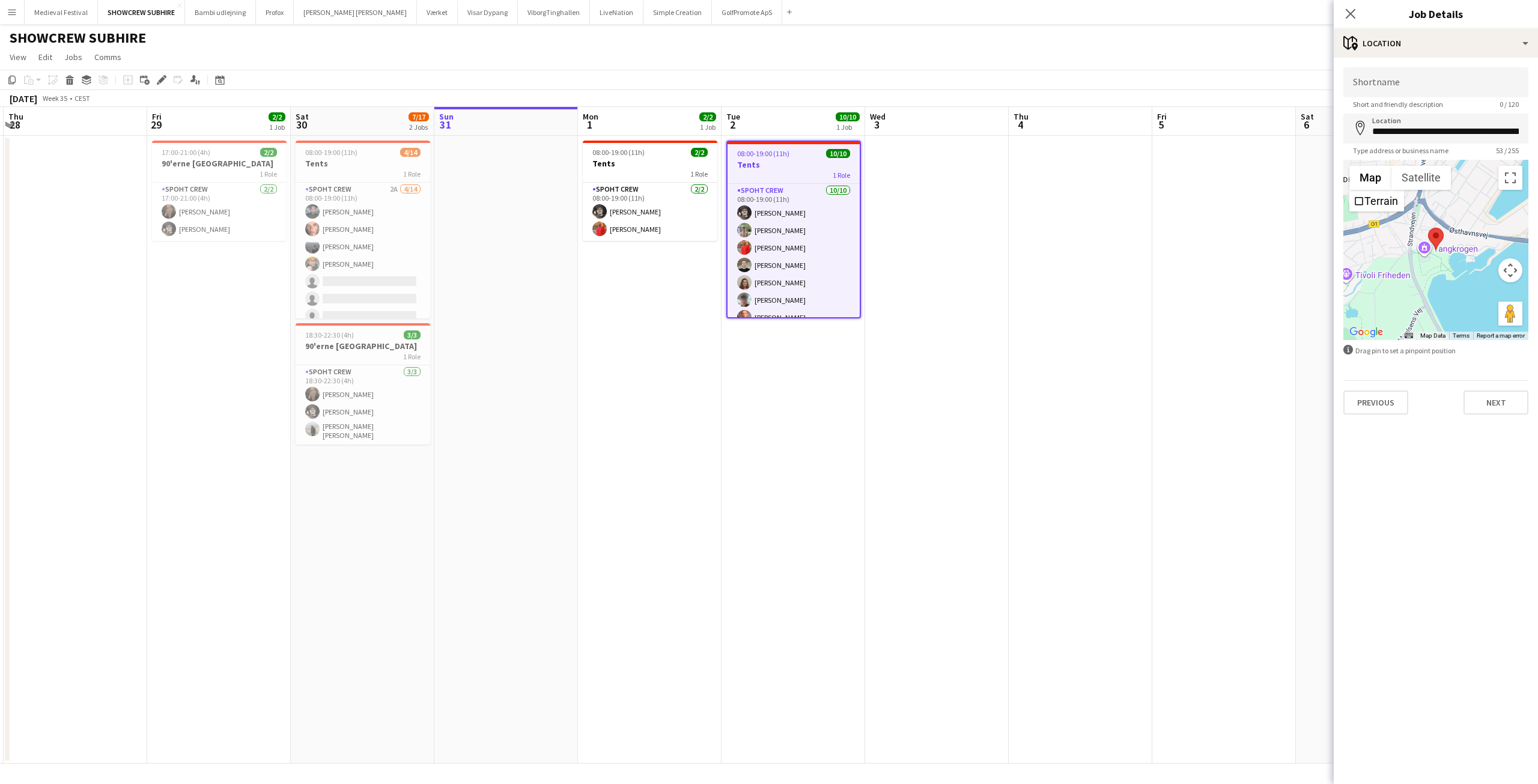
click at [1168, 249] on app-date-cell at bounding box center [1224, 450] width 144 height 628
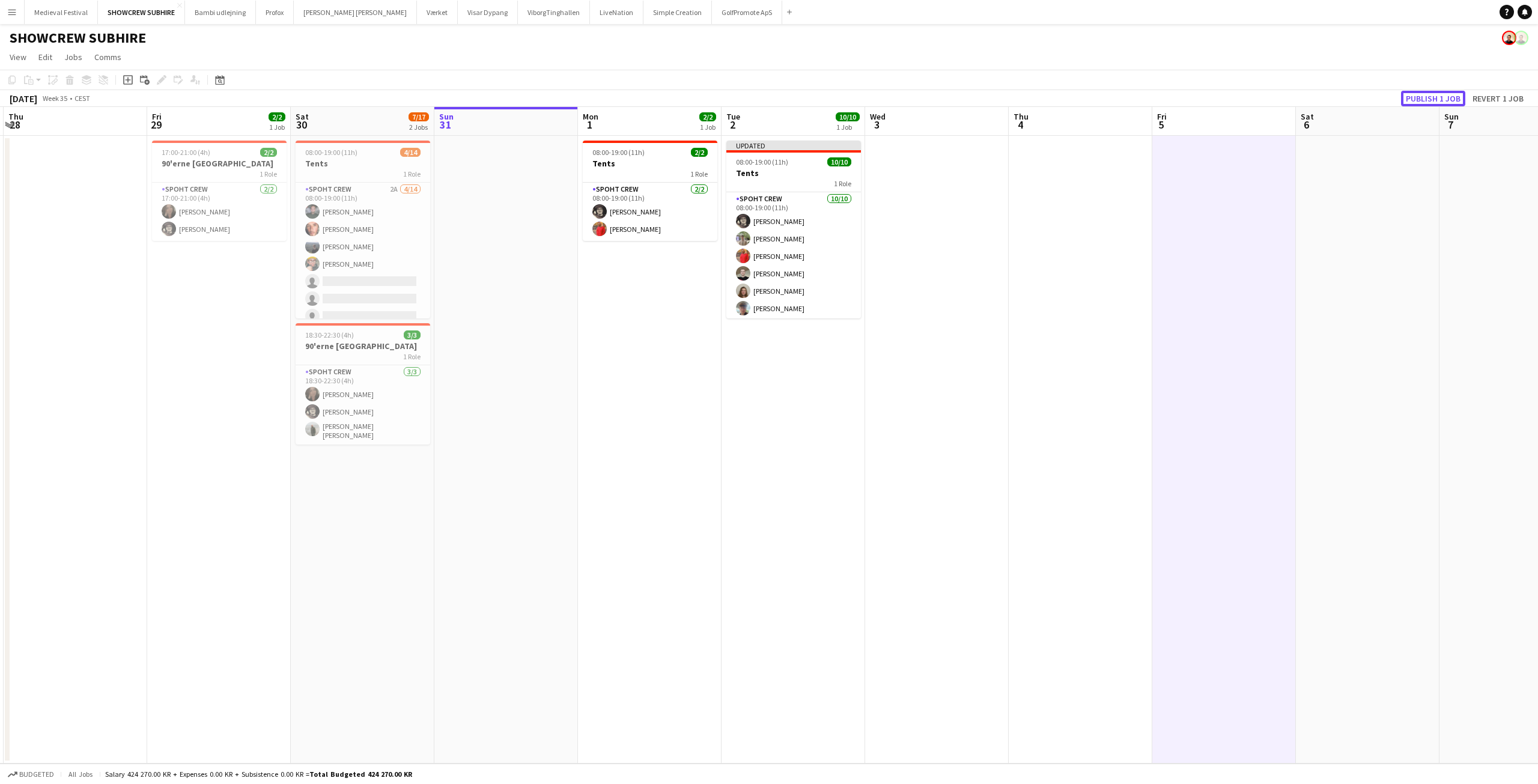
click at [1423, 96] on button "Publish 1 job" at bounding box center [1433, 98] width 64 height 16
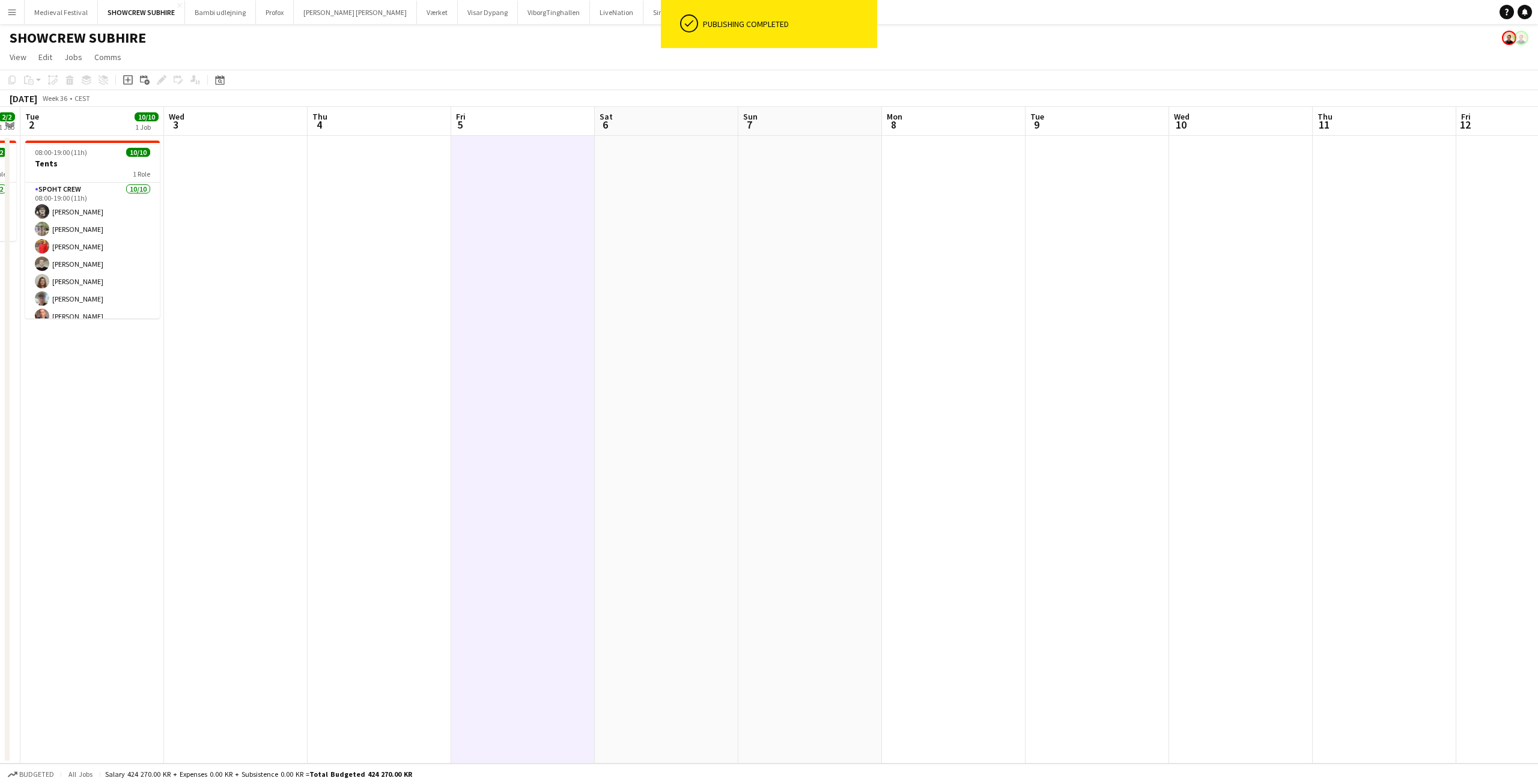
scroll to position [0, 326]
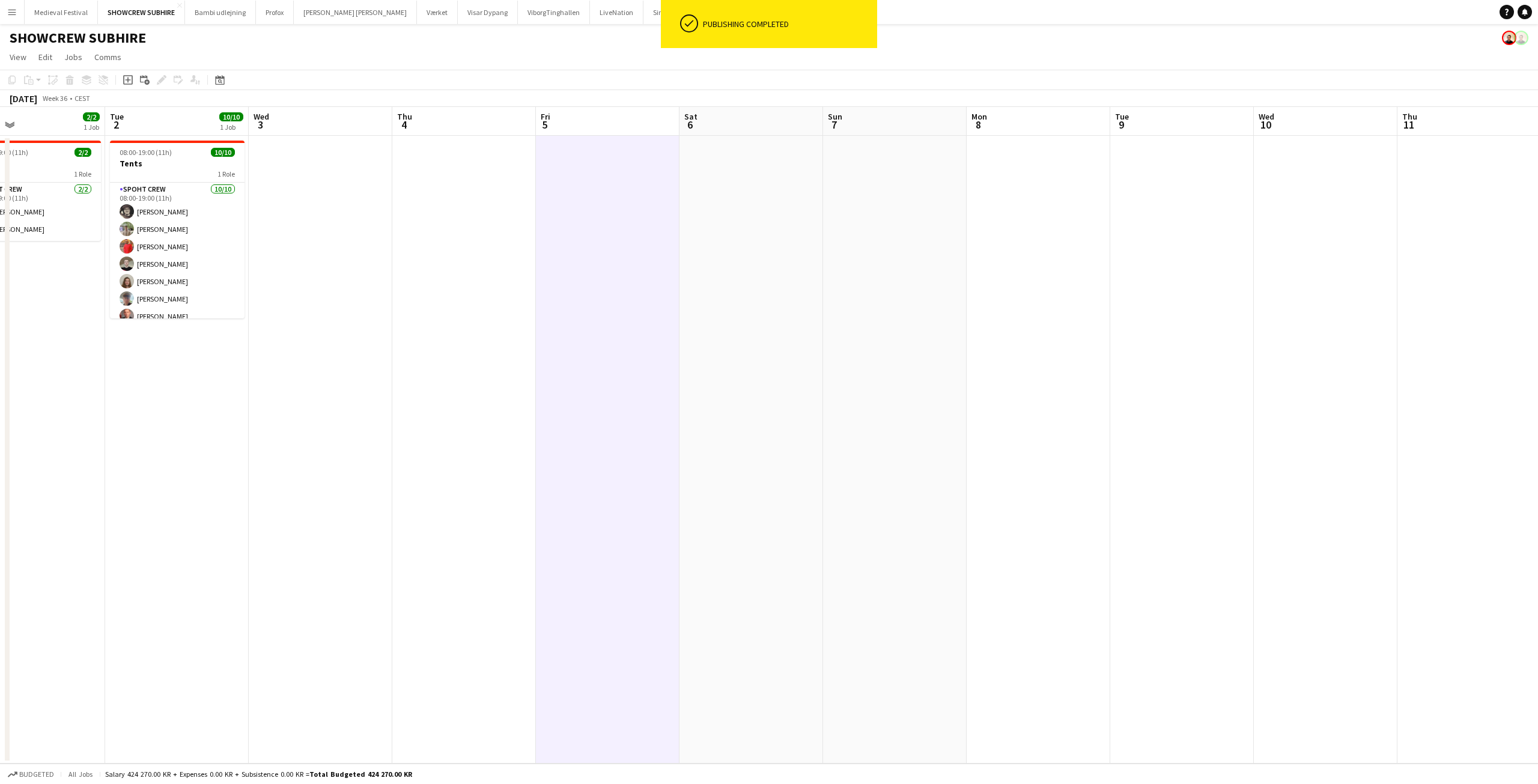
drag, startPoint x: 1302, startPoint y: 317, endPoint x: 686, endPoint y: 409, distance: 622.8
click at [686, 409] on app-calendar-viewport "Sat 30 7/17 2 Jobs Sun 31 Mon 1 2/2 1 Job Tue 2 10/10 1 Job Wed 3 Thu 4 Fri 5 S…" at bounding box center [769, 435] width 1538 height 656
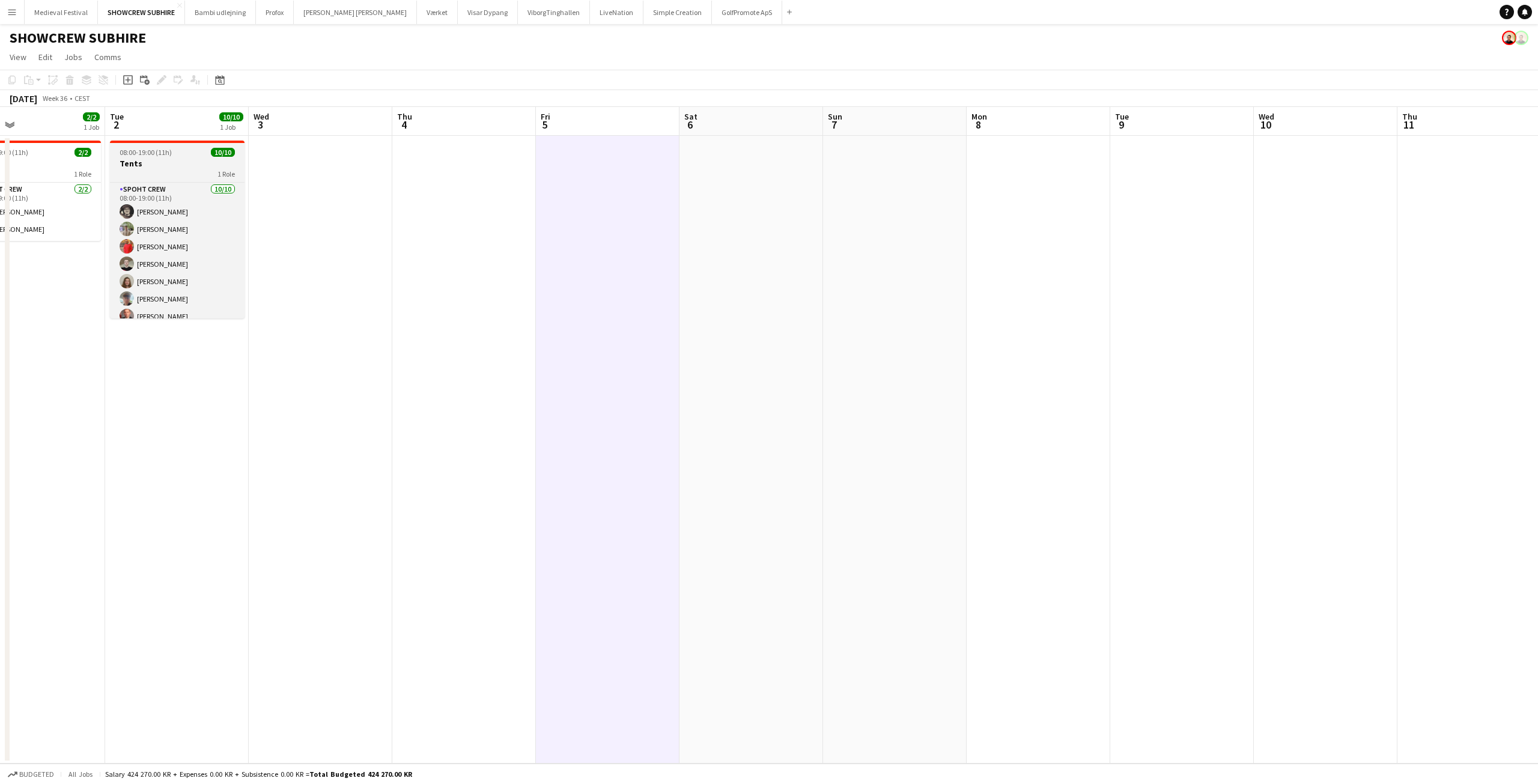
click at [162, 156] on span "08:00-19:00 (11h)" at bounding box center [145, 152] width 52 height 9
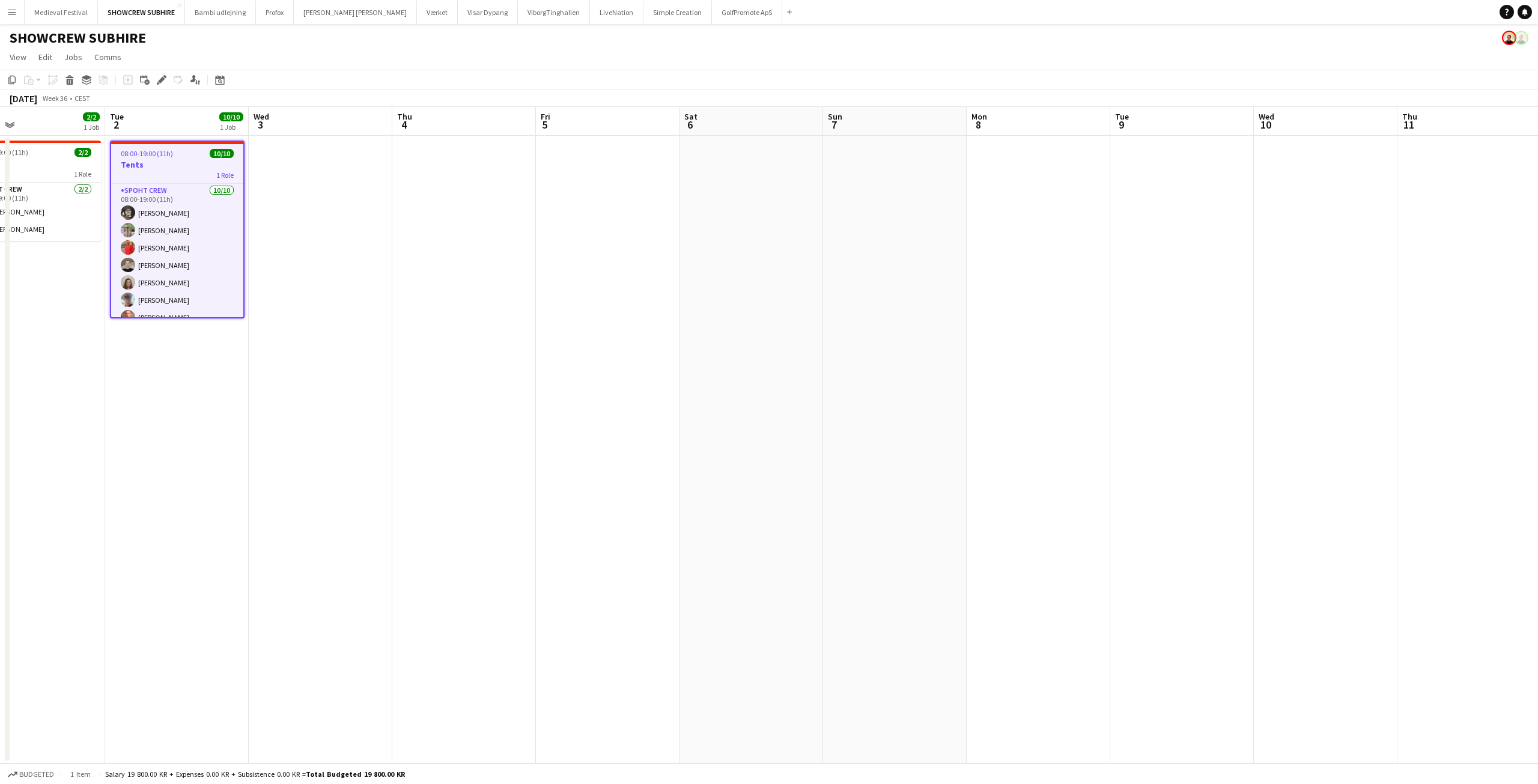
click at [1010, 162] on app-date-cell at bounding box center [1039, 450] width 144 height 628
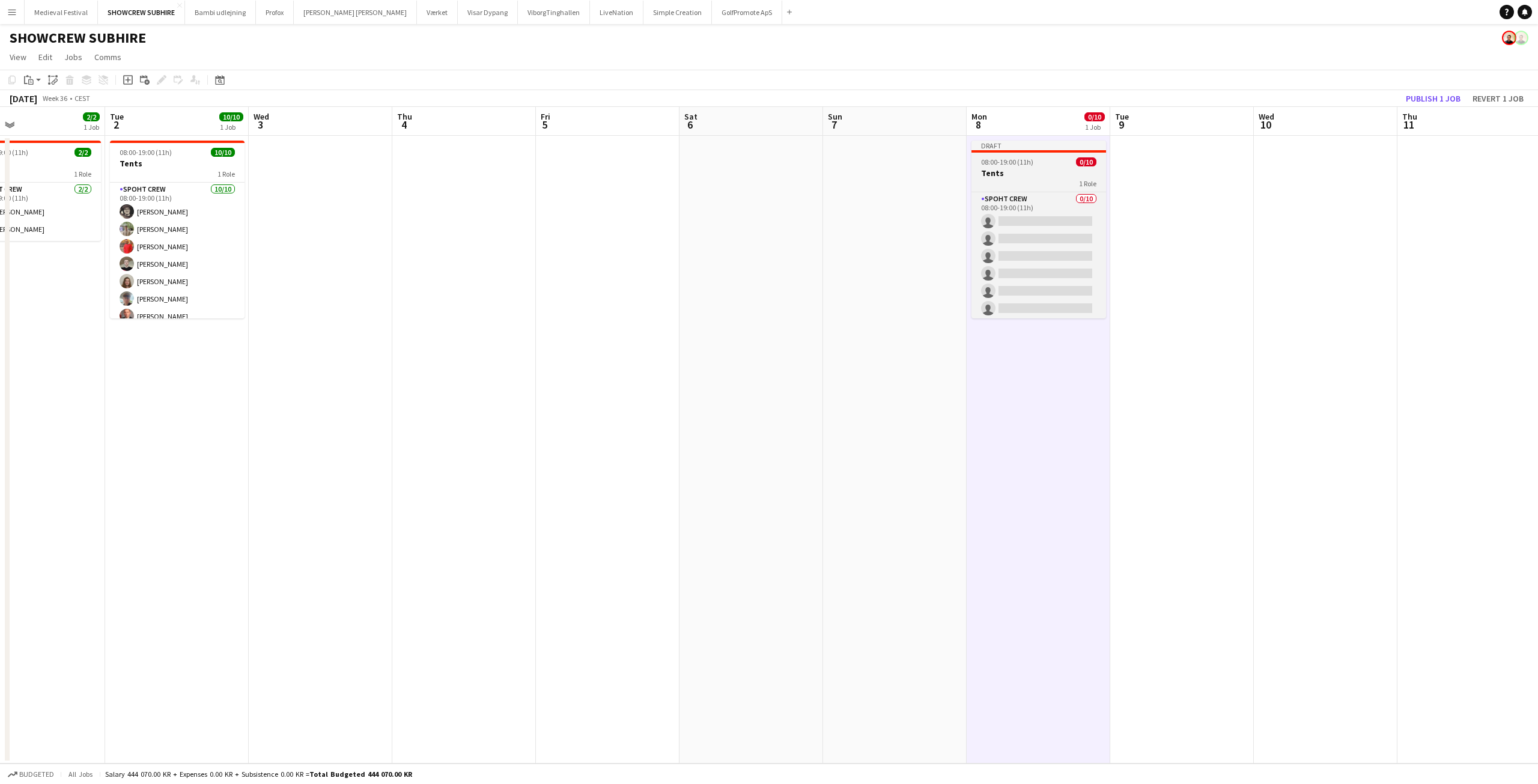
click at [1024, 166] on app-job-card "Draft 08:00-19:00 (11h) 0/10 Tents 1 Role Spoht Crew 0/10 08:00-19:00 (11h) sin…" at bounding box center [1039, 229] width 135 height 178
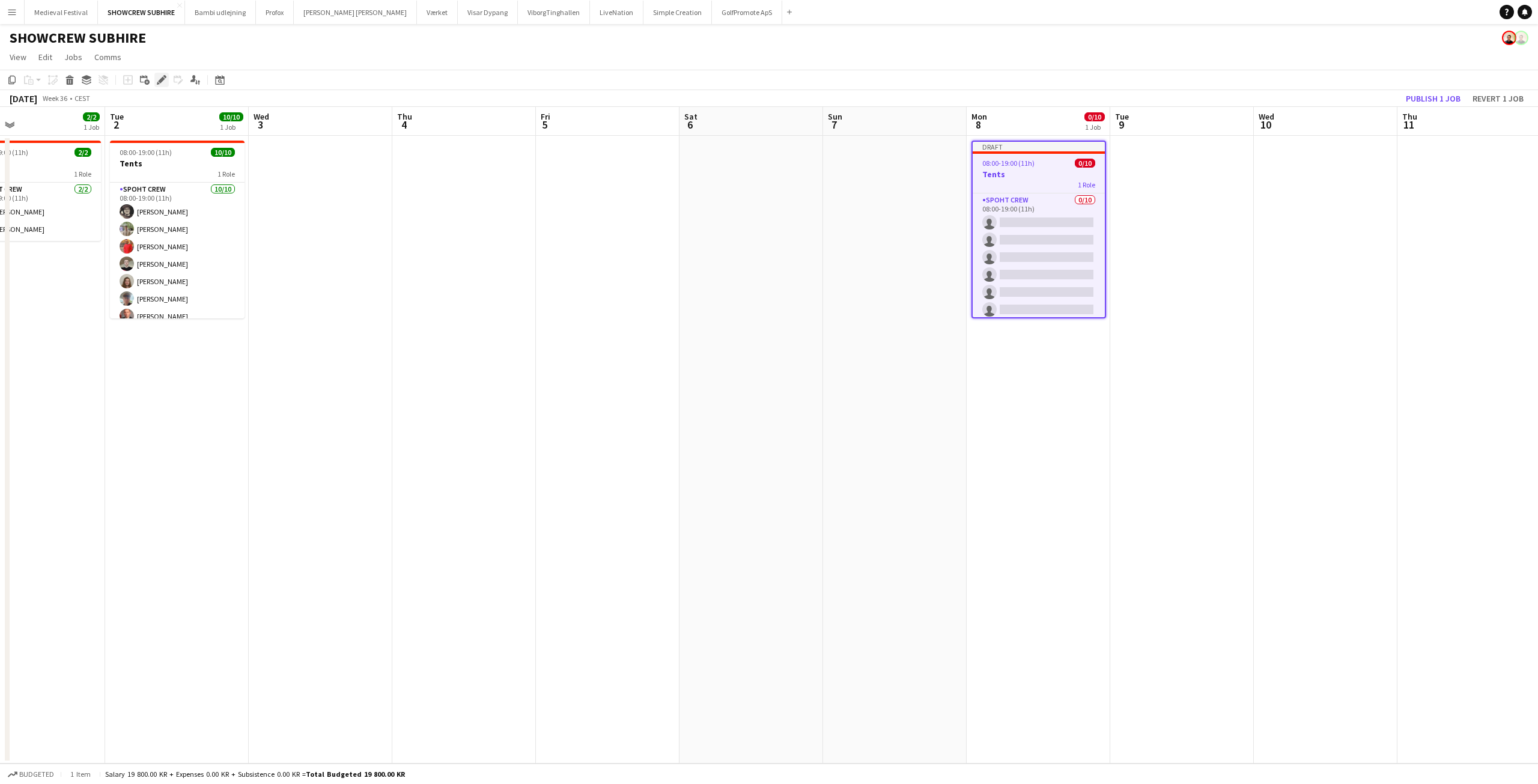
click at [162, 77] on icon "Edit" at bounding box center [161, 79] width 9 height 9
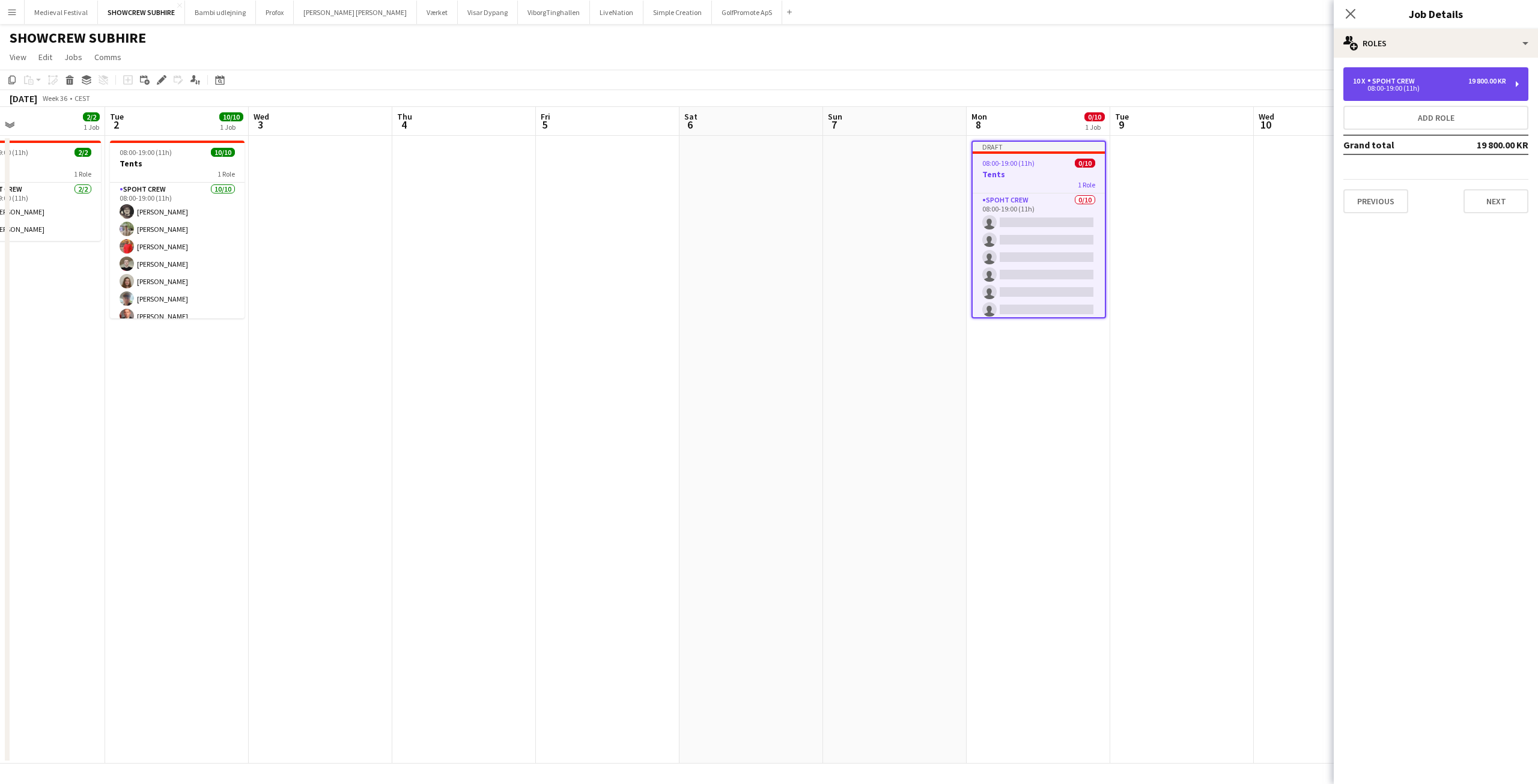
click at [1382, 81] on div "Spoht Crew" at bounding box center [1393, 81] width 52 height 8
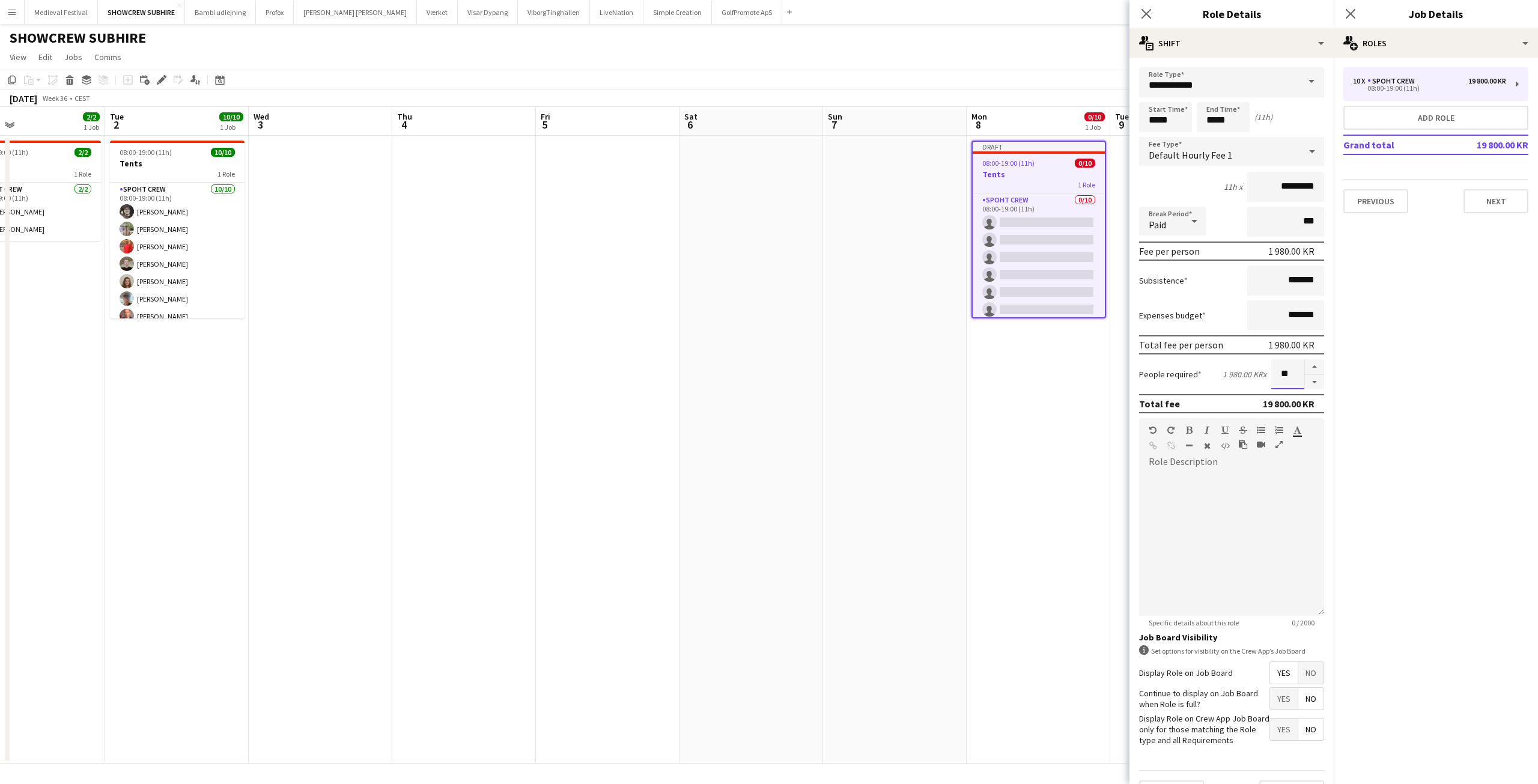
drag, startPoint x: 1287, startPoint y: 370, endPoint x: 1247, endPoint y: 370, distance: 40.0
click at [1248, 370] on div "People required 1 980.00 KR x **" at bounding box center [1231, 374] width 185 height 30
type input "**"
click at [978, 460] on app-date-cell "Draft 08:00-19:00 (11h) 0/10 Tents 1 Role Spoht Crew 0/10 08:00-19:00 (11h) sin…" at bounding box center [1039, 450] width 144 height 628
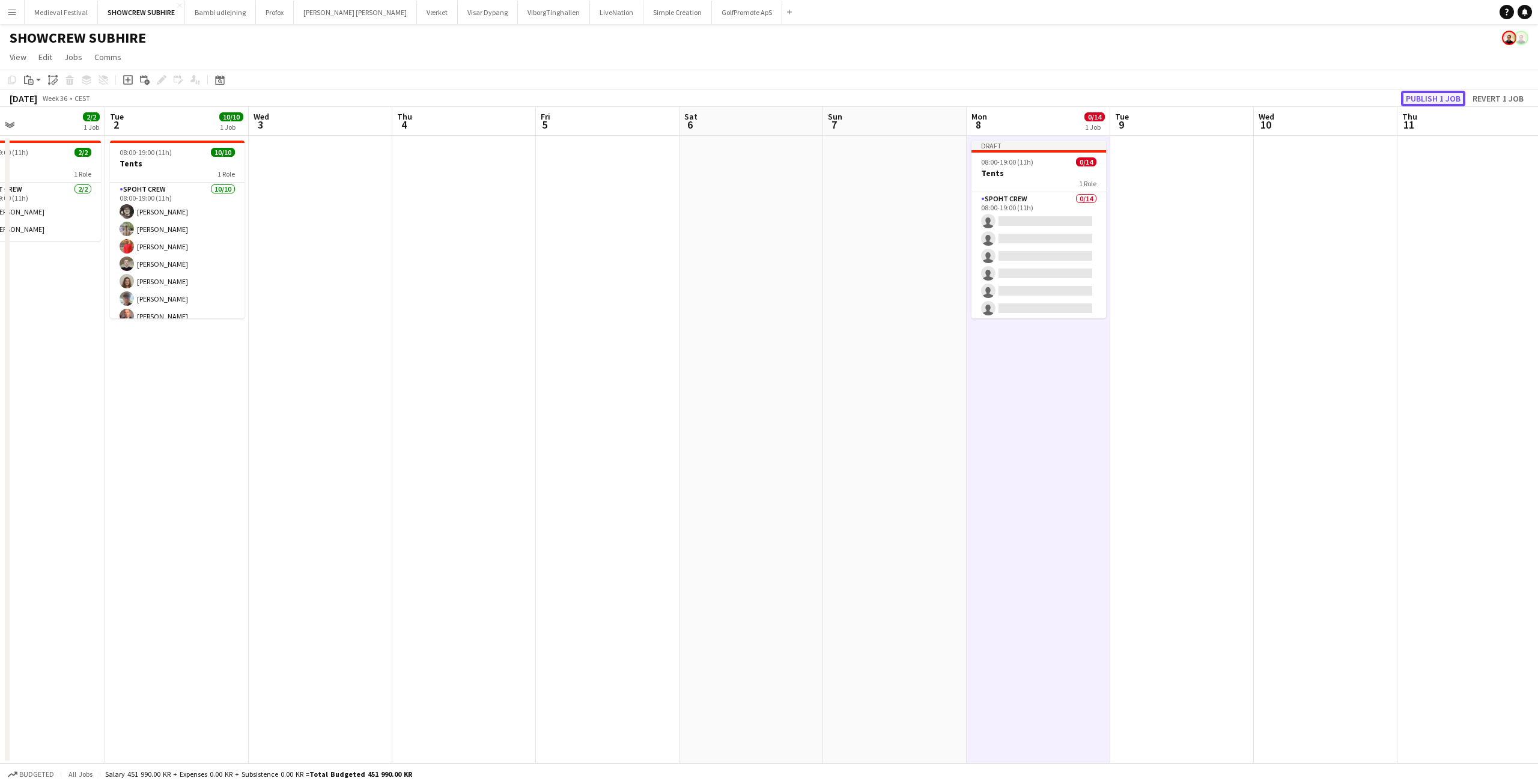
click at [1433, 98] on button "Publish 1 job" at bounding box center [1433, 98] width 64 height 16
click at [790, 401] on app-date-cell at bounding box center [751, 450] width 144 height 628
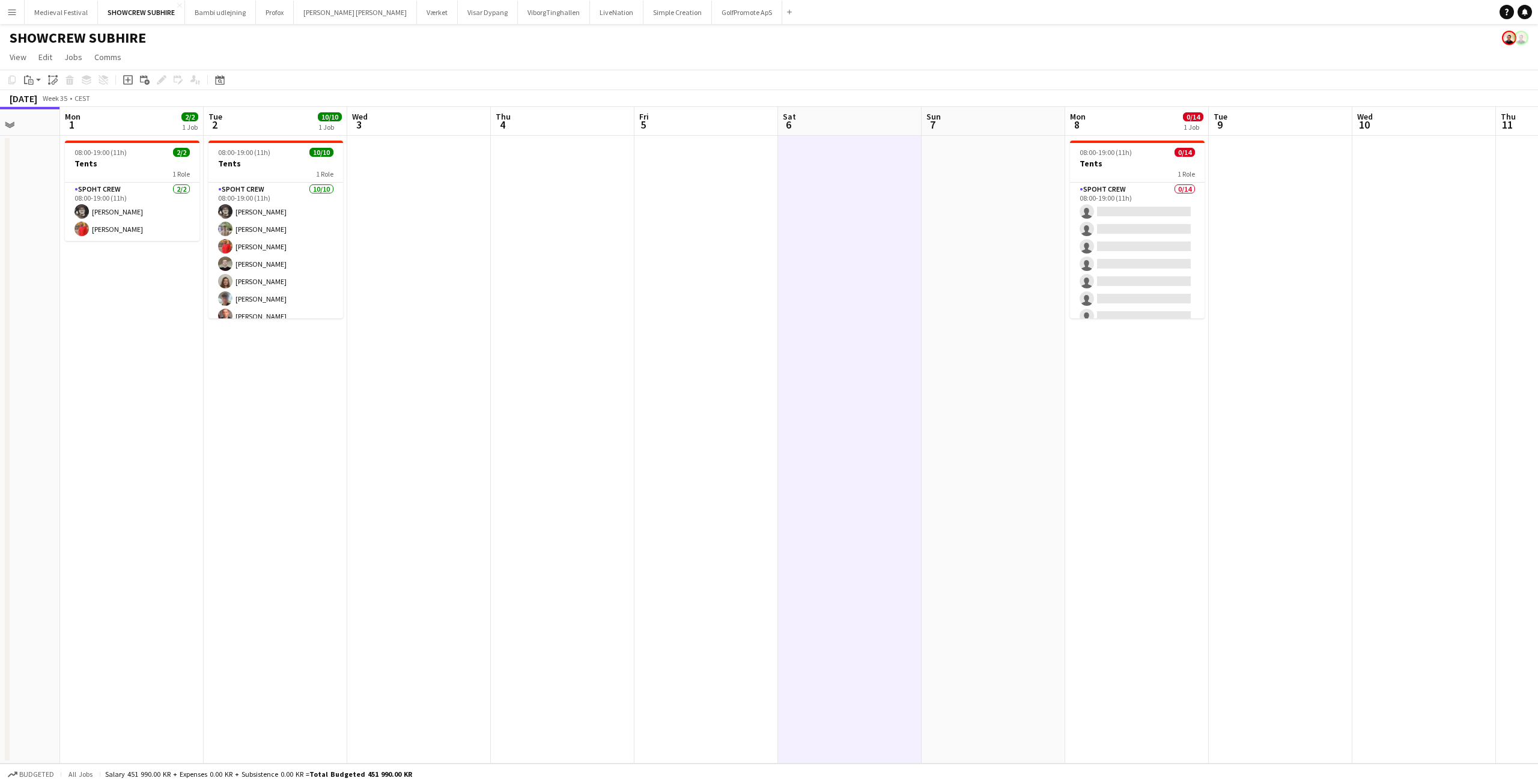
drag, startPoint x: 618, startPoint y: 382, endPoint x: 1047, endPoint y: 378, distance: 429.0
click at [1129, 399] on app-calendar-viewport "Sat 30 7/17 2 Jobs Sun 31 Mon 1 2/2 1 Job Tue 2 10/10 1 Job Wed 3 Thu 4 Fri 5 S…" at bounding box center [769, 435] width 1538 height 656
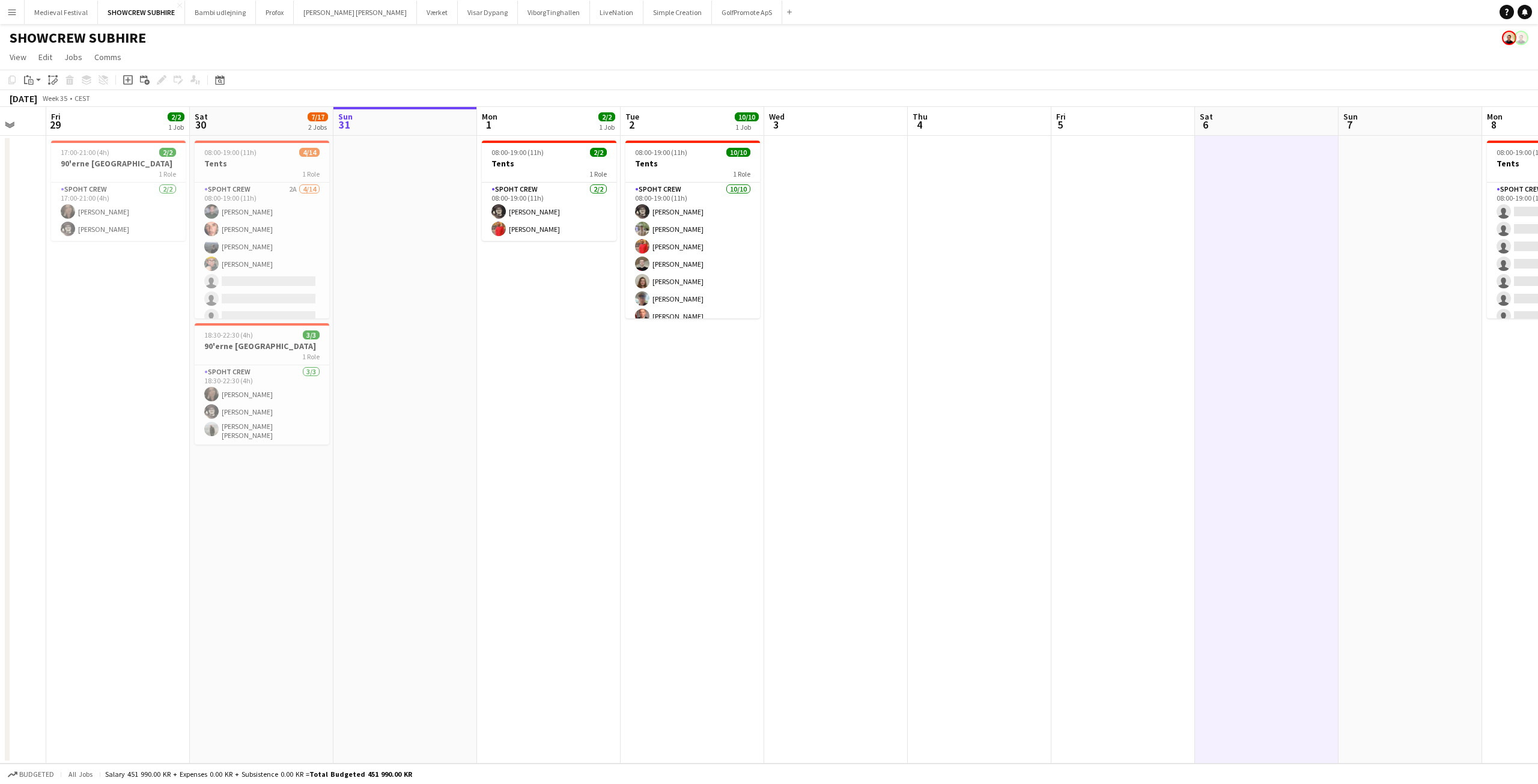
scroll to position [0, 508]
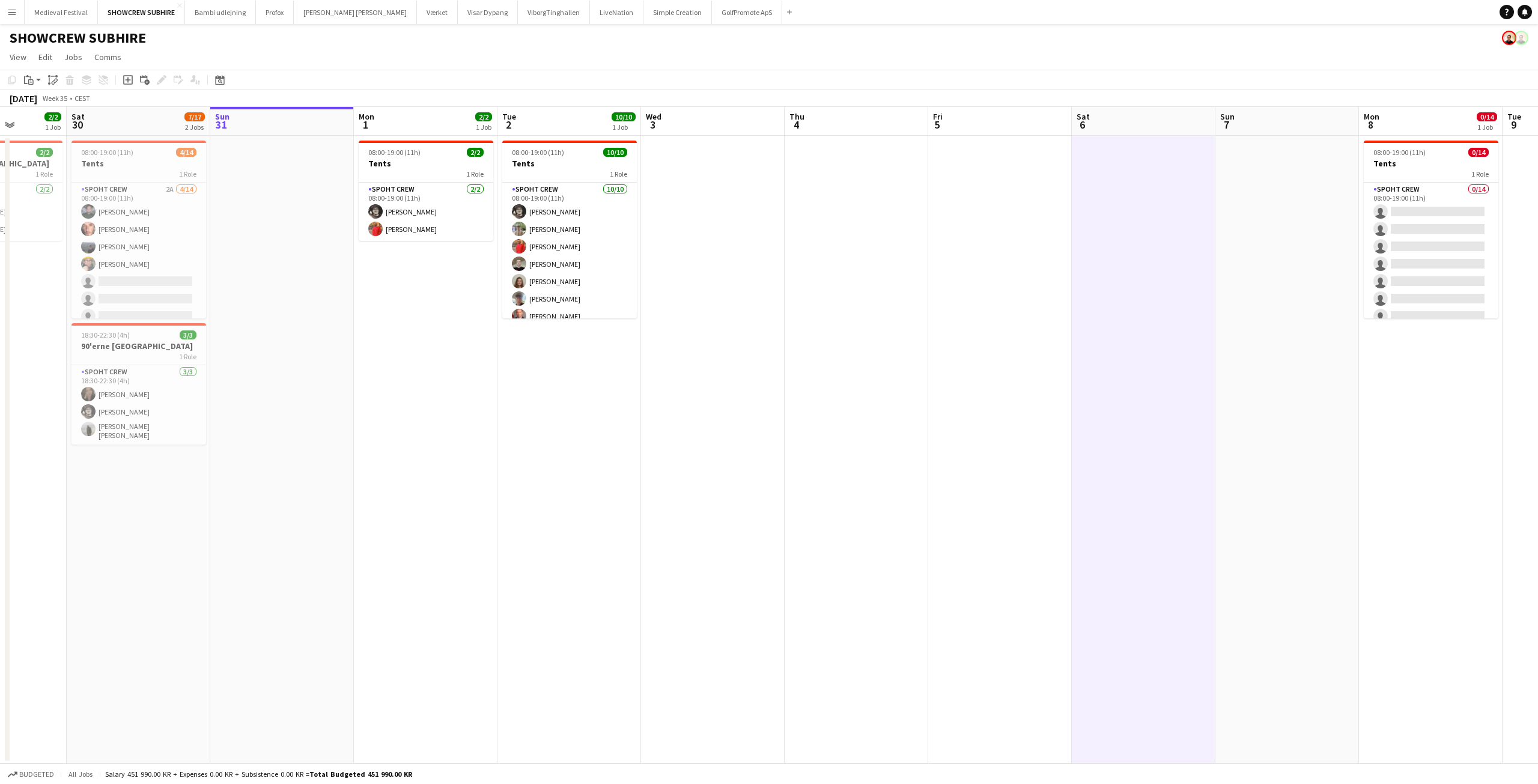
drag, startPoint x: 1200, startPoint y: 324, endPoint x: 717, endPoint y: 321, distance: 483.0
click at [717, 321] on app-calendar-viewport "Tue 26 Wed 27 Thu 28 Fri 29 2/2 1 Job Sat 30 7/17 2 Jobs Sun 31 Mon 1 2/2 1 Job…" at bounding box center [769, 435] width 1538 height 656
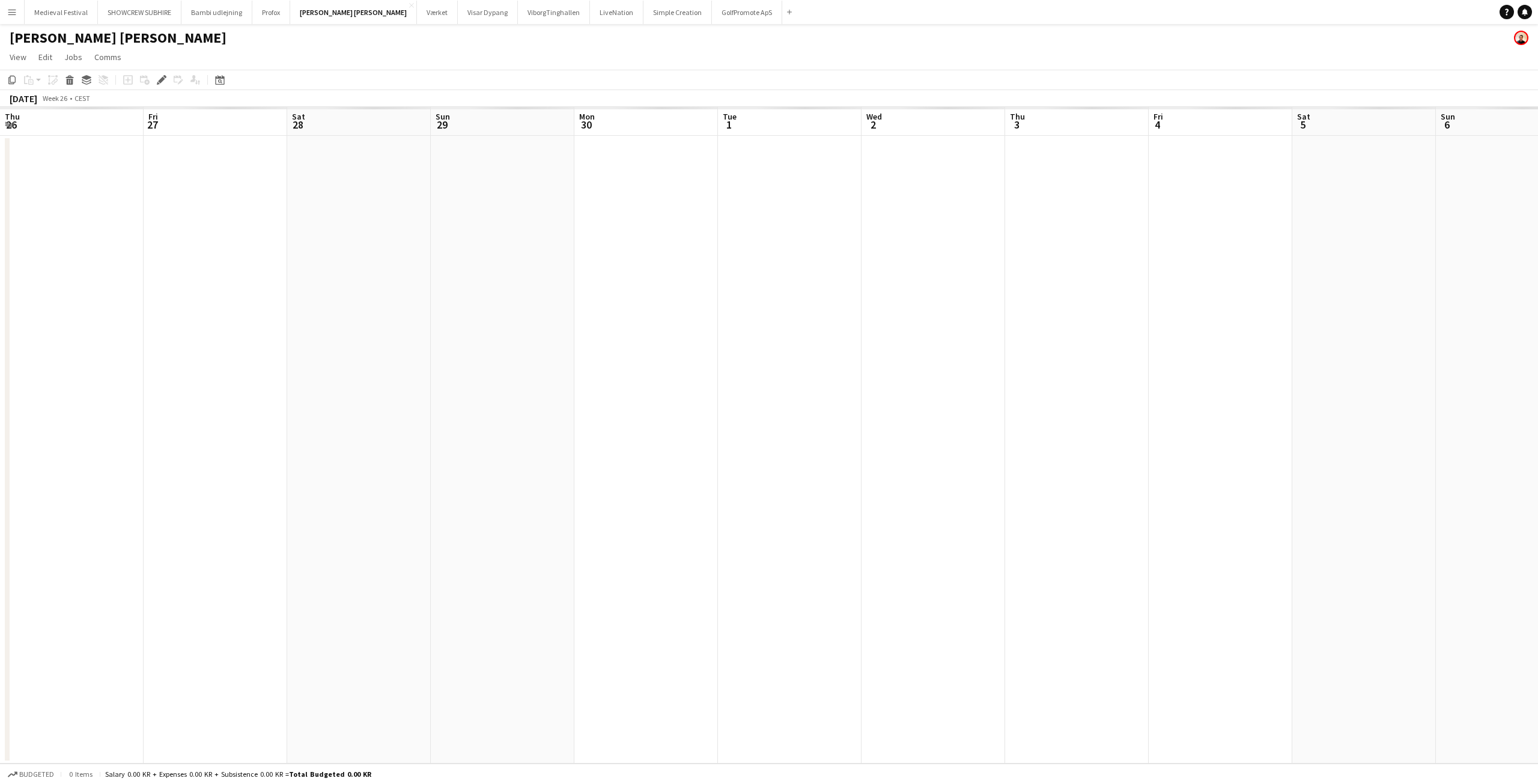
scroll to position [0, 413]
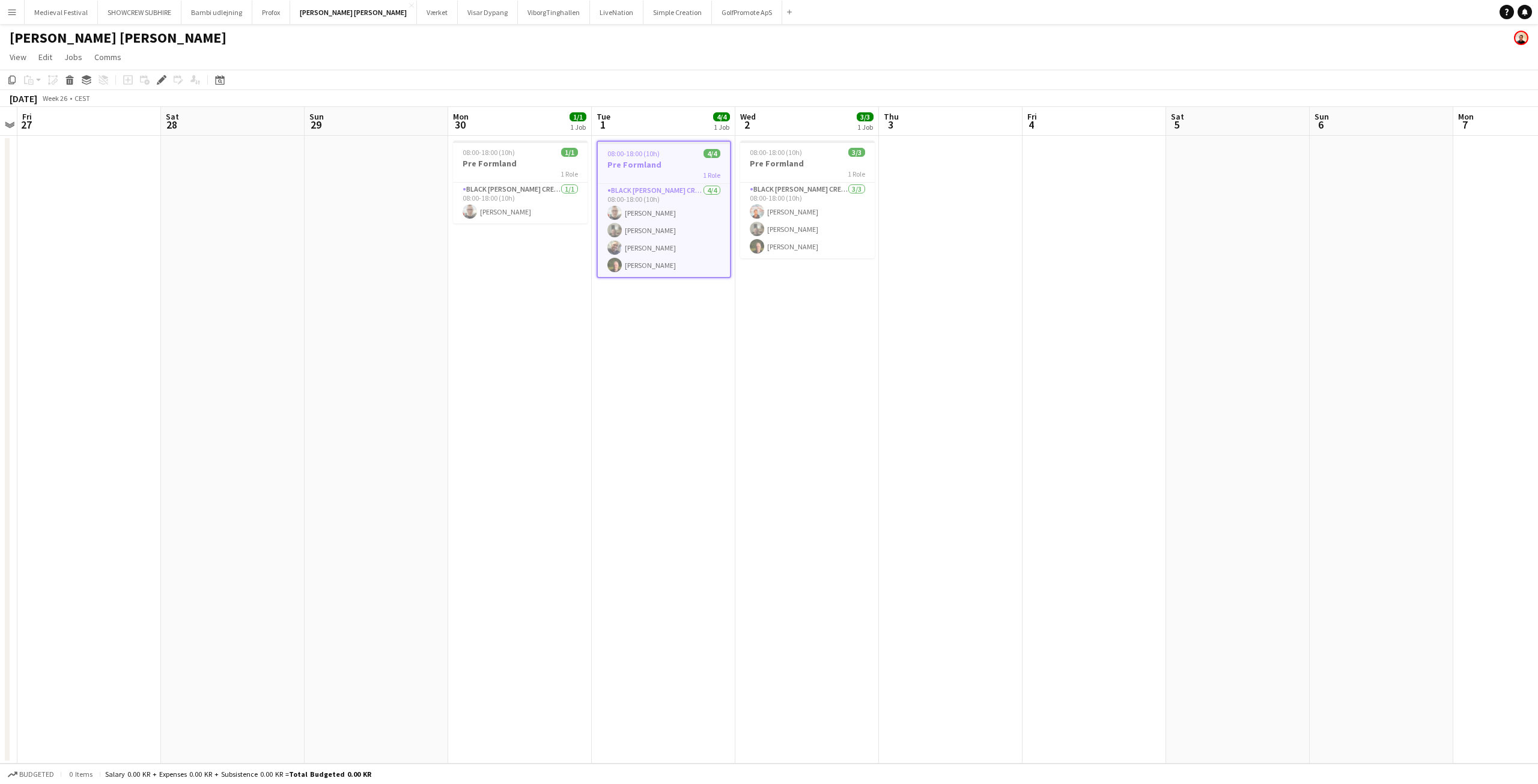
click at [651, 157] on span "08:00-18:00 (10h)" at bounding box center [633, 154] width 52 height 9
click at [651, 157] on app-job-card "08:00-18:00 (10h) 4/4 Pre Formland 1 Role Black [PERSON_NAME] ([PERSON_NAME]) […" at bounding box center [664, 208] width 135 height 135
click at [634, 266] on app-card-role "Black [PERSON_NAME] Crew ([PERSON_NAME]) [DATE] 08:00-18:00 (10h) [PERSON_NAME]…" at bounding box center [664, 230] width 132 height 93
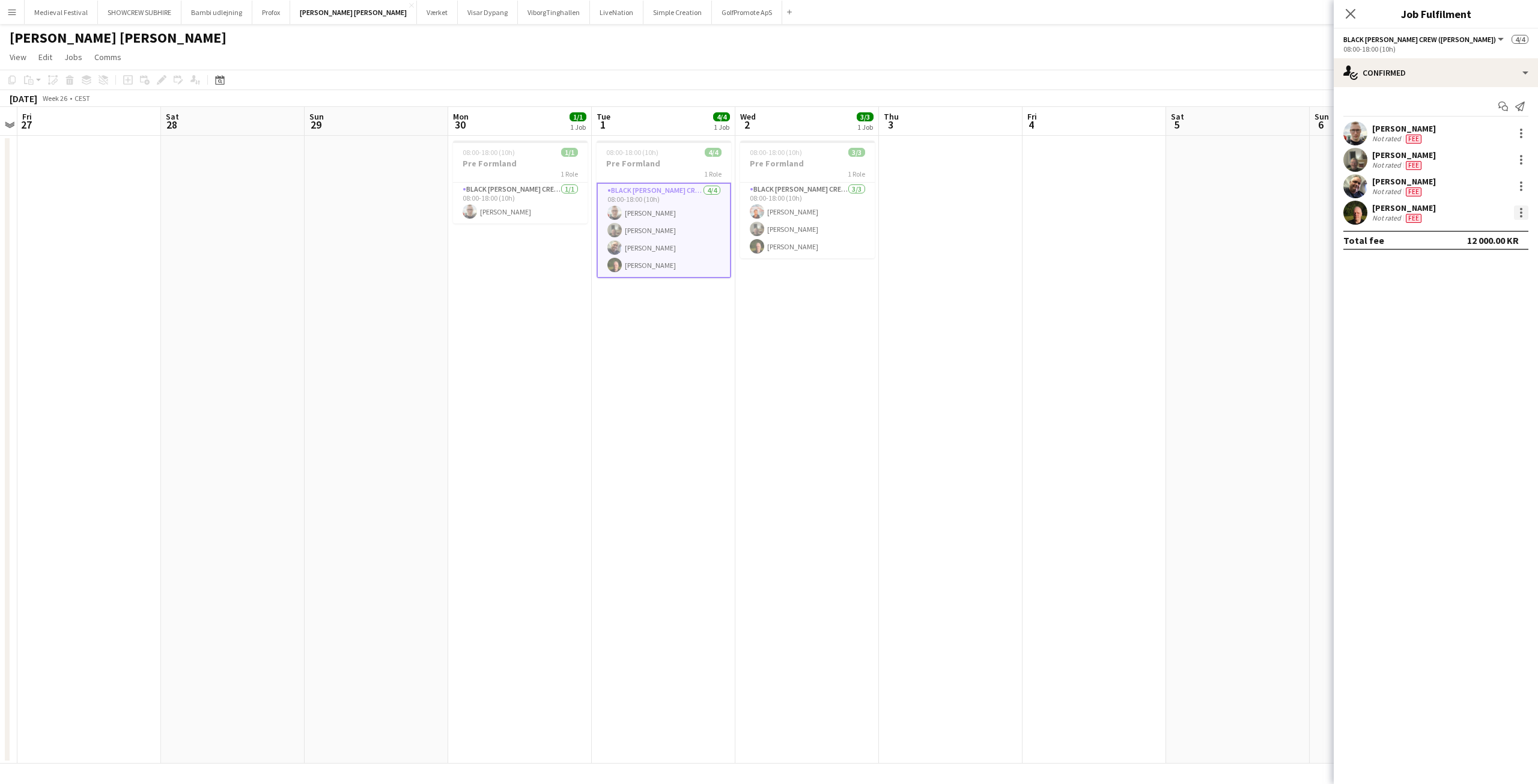
click at [1520, 214] on div at bounding box center [1520, 212] width 14 height 14
click at [1484, 239] on span "Edit fee" at bounding box center [1481, 234] width 74 height 11
